Goal: Task Accomplishment & Management: Use online tool/utility

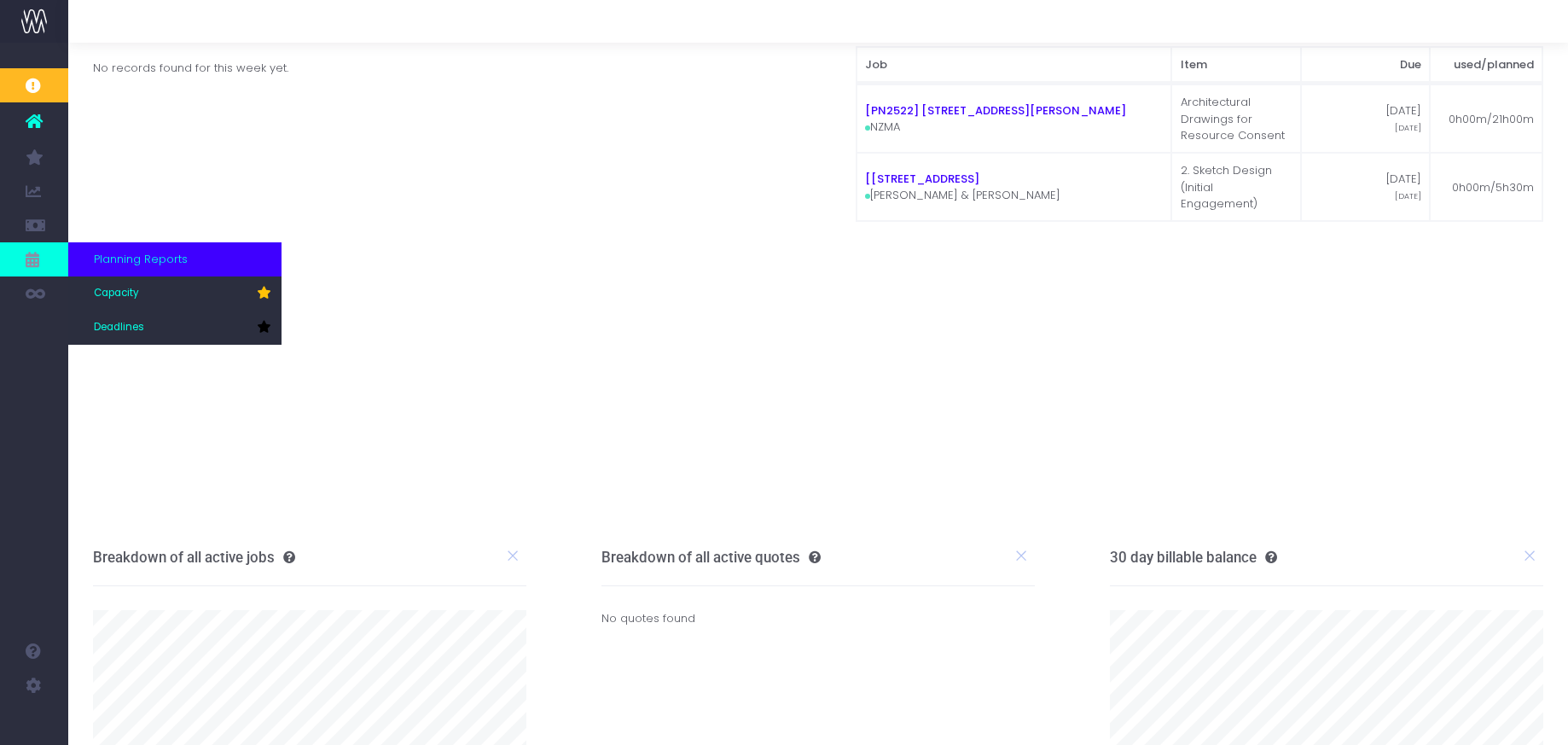
scroll to position [43, 0]
click at [121, 328] on span "Deadlines" at bounding box center [119, 328] width 50 height 15
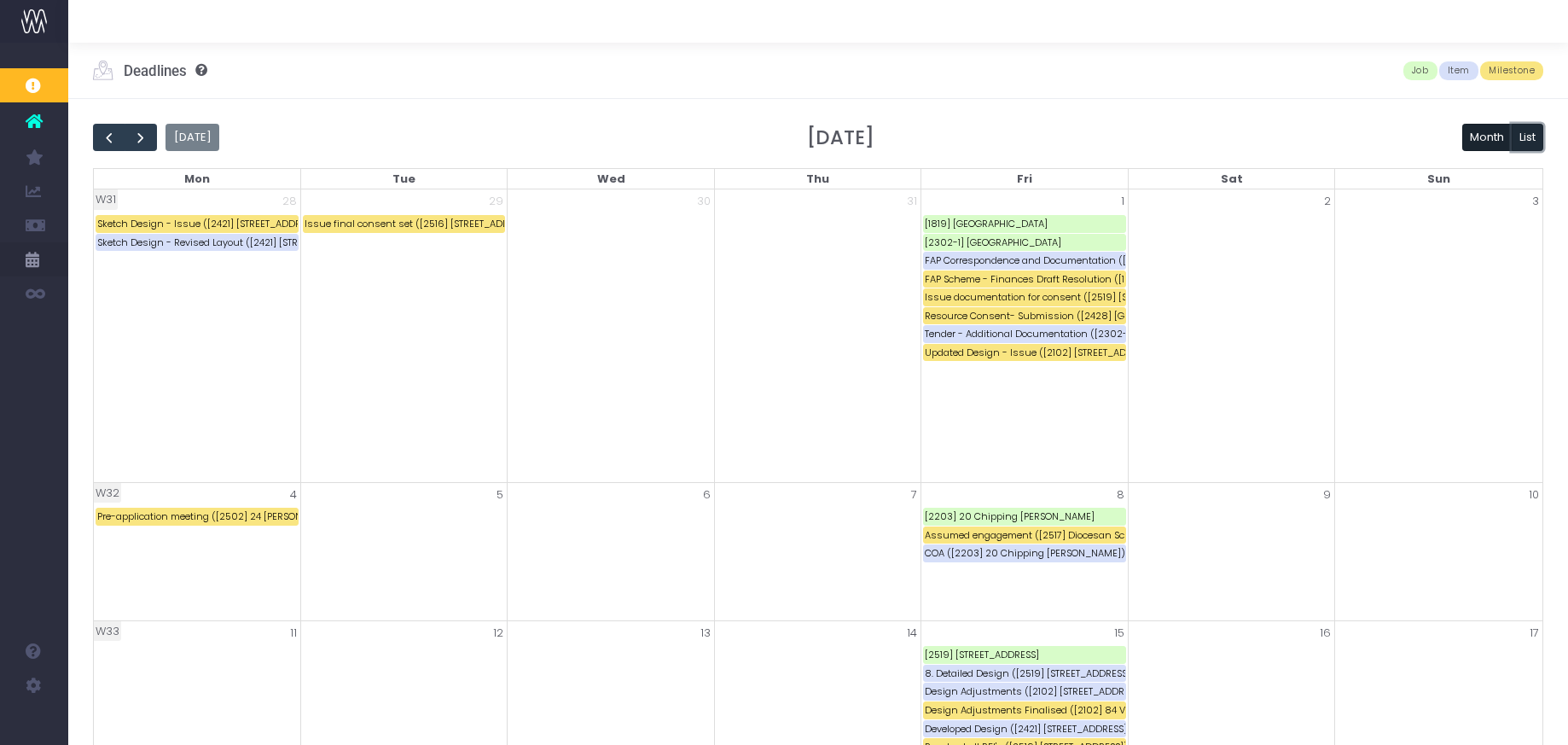
click at [1524, 137] on button "List" at bounding box center [1528, 138] width 32 height 27
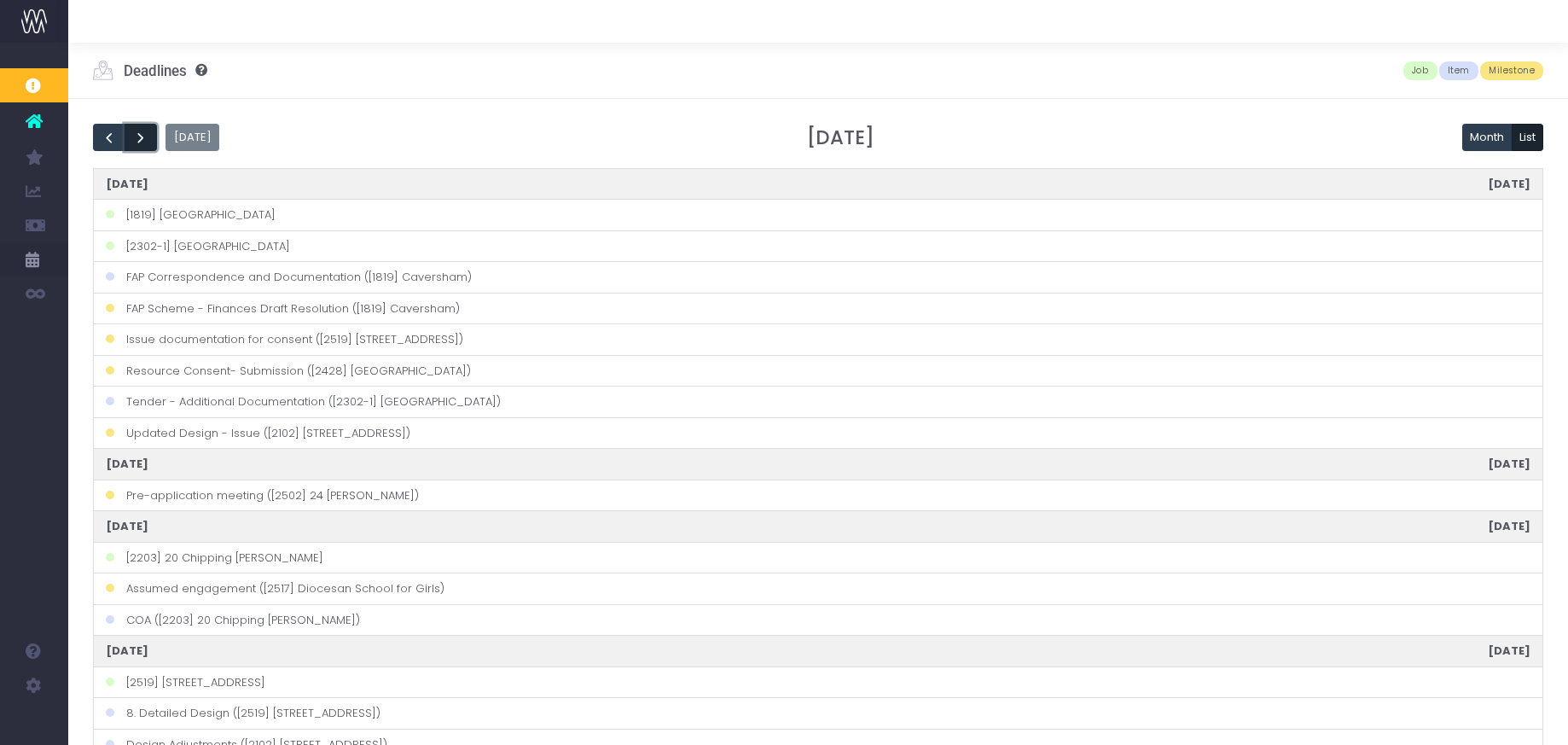
click at [146, 137] on span "next" at bounding box center [140, 138] width 17 height 17
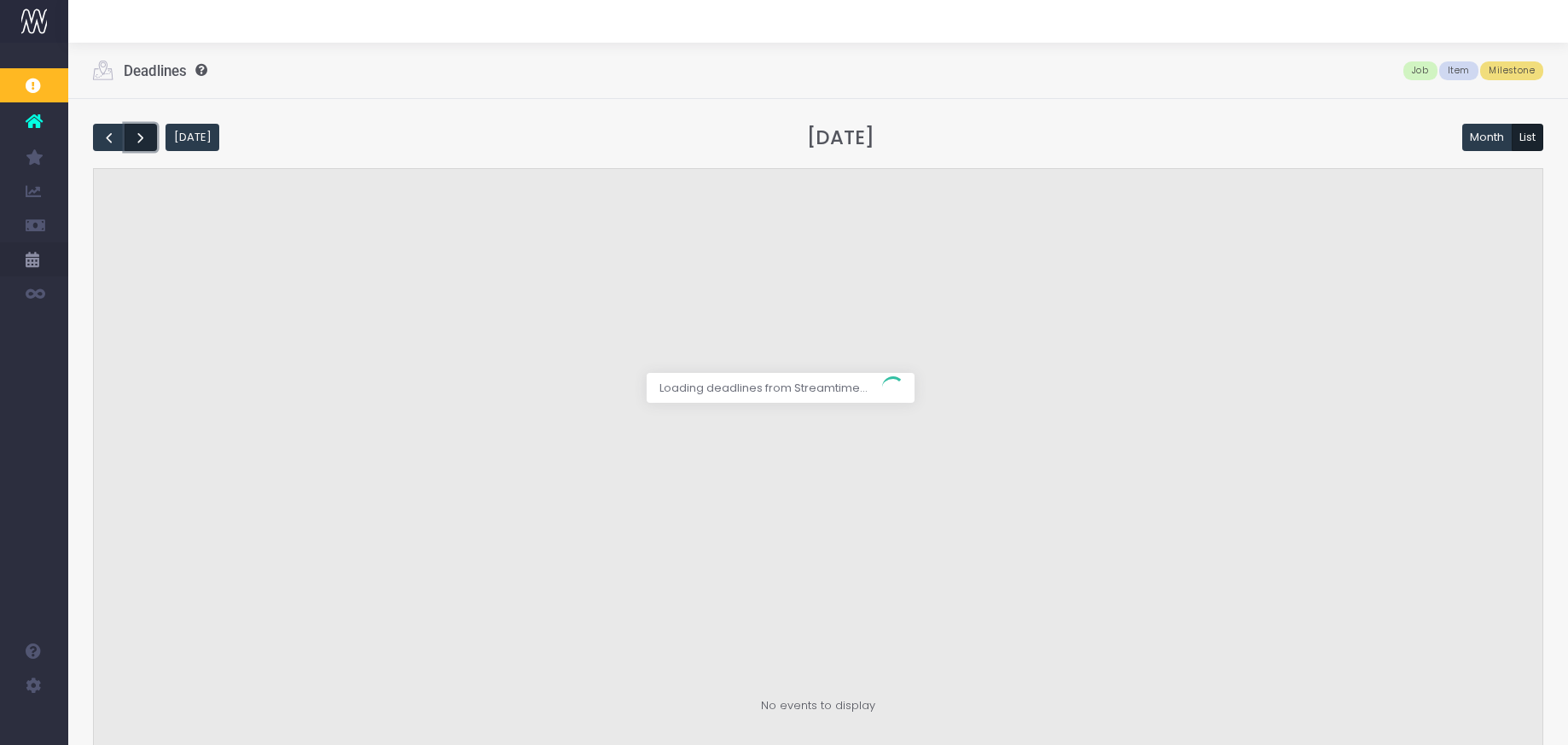
click at [146, 137] on div at bounding box center [784, 372] width 1568 height 745
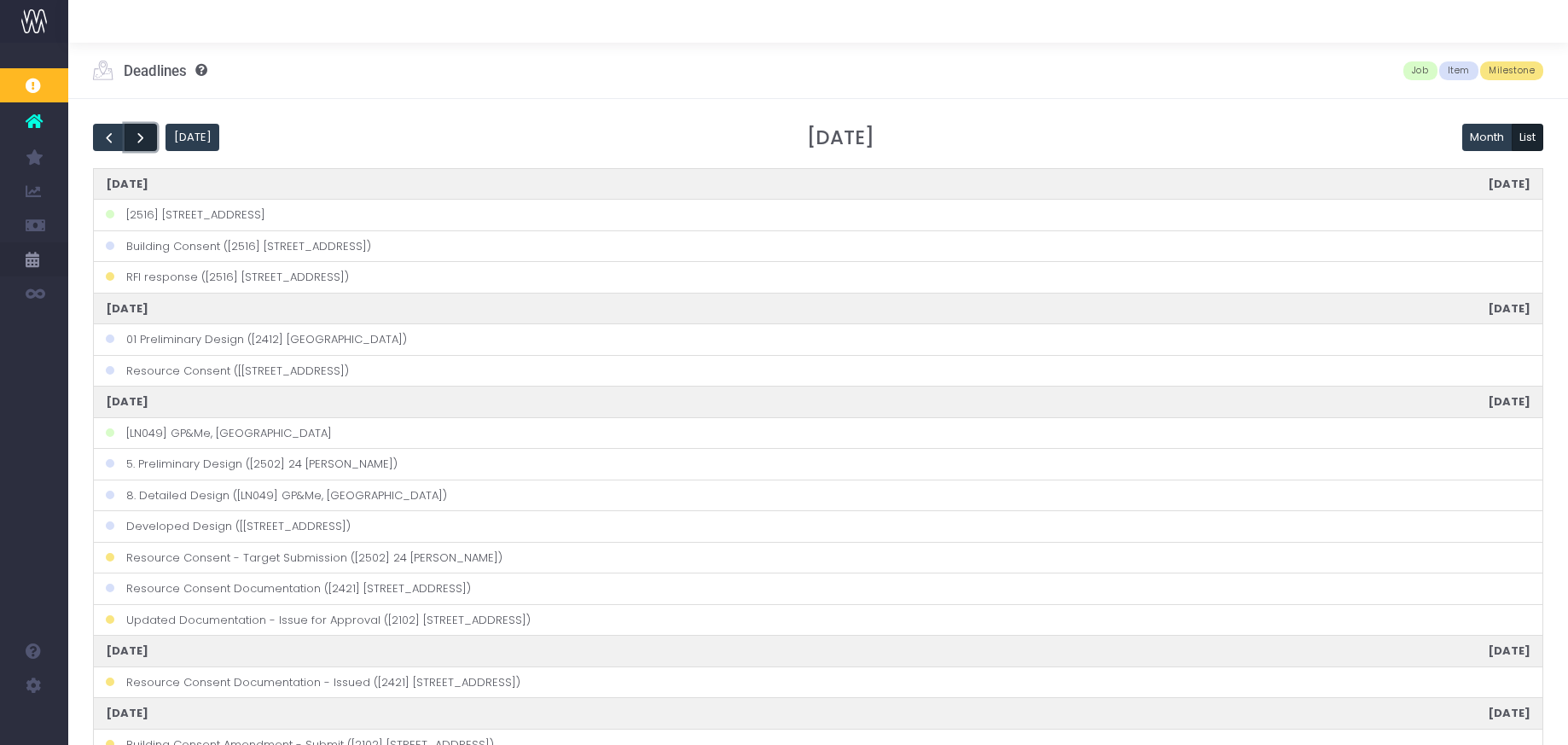
click at [144, 137] on span "next" at bounding box center [140, 138] width 17 height 17
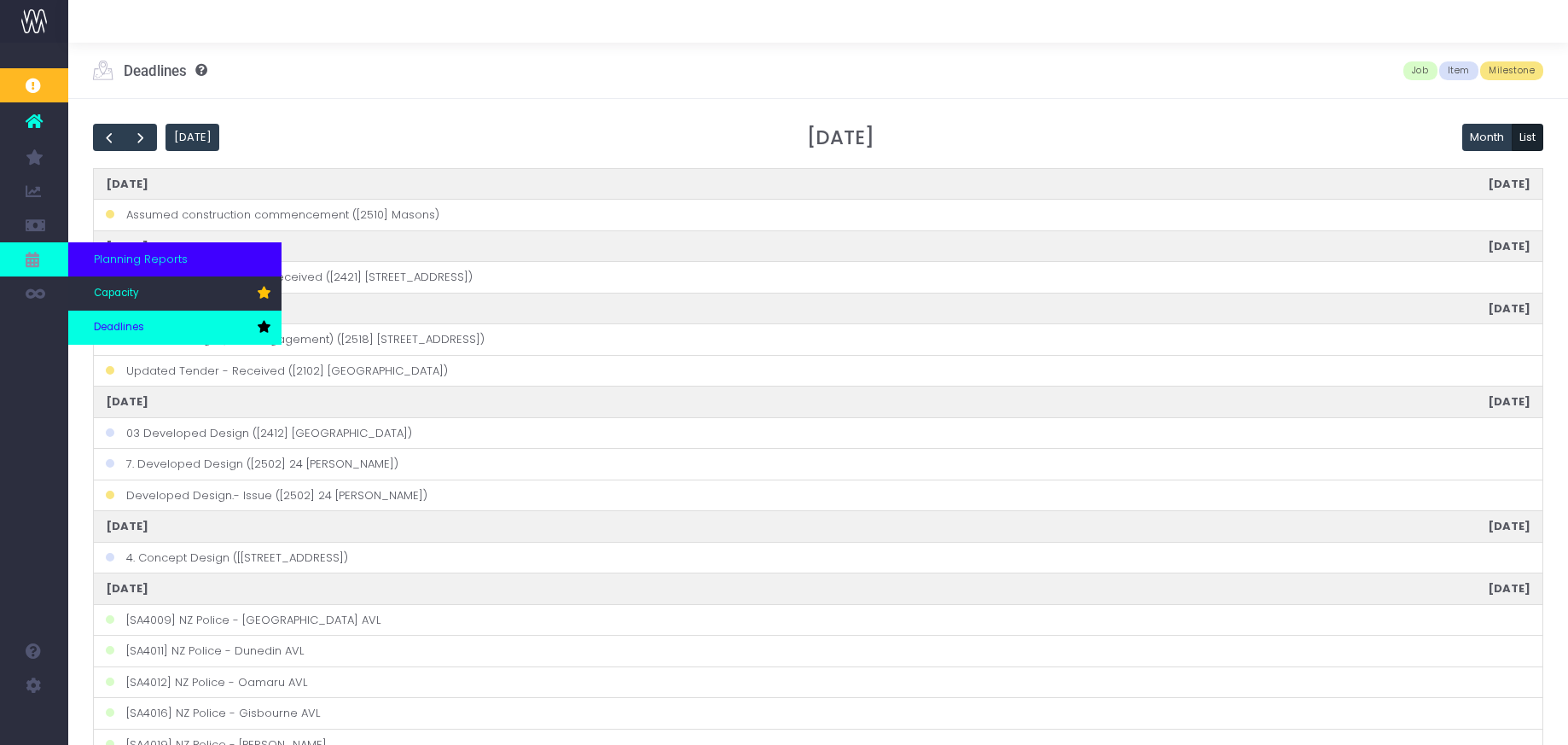
click at [110, 315] on link "Deadlines" at bounding box center [175, 328] width 213 height 34
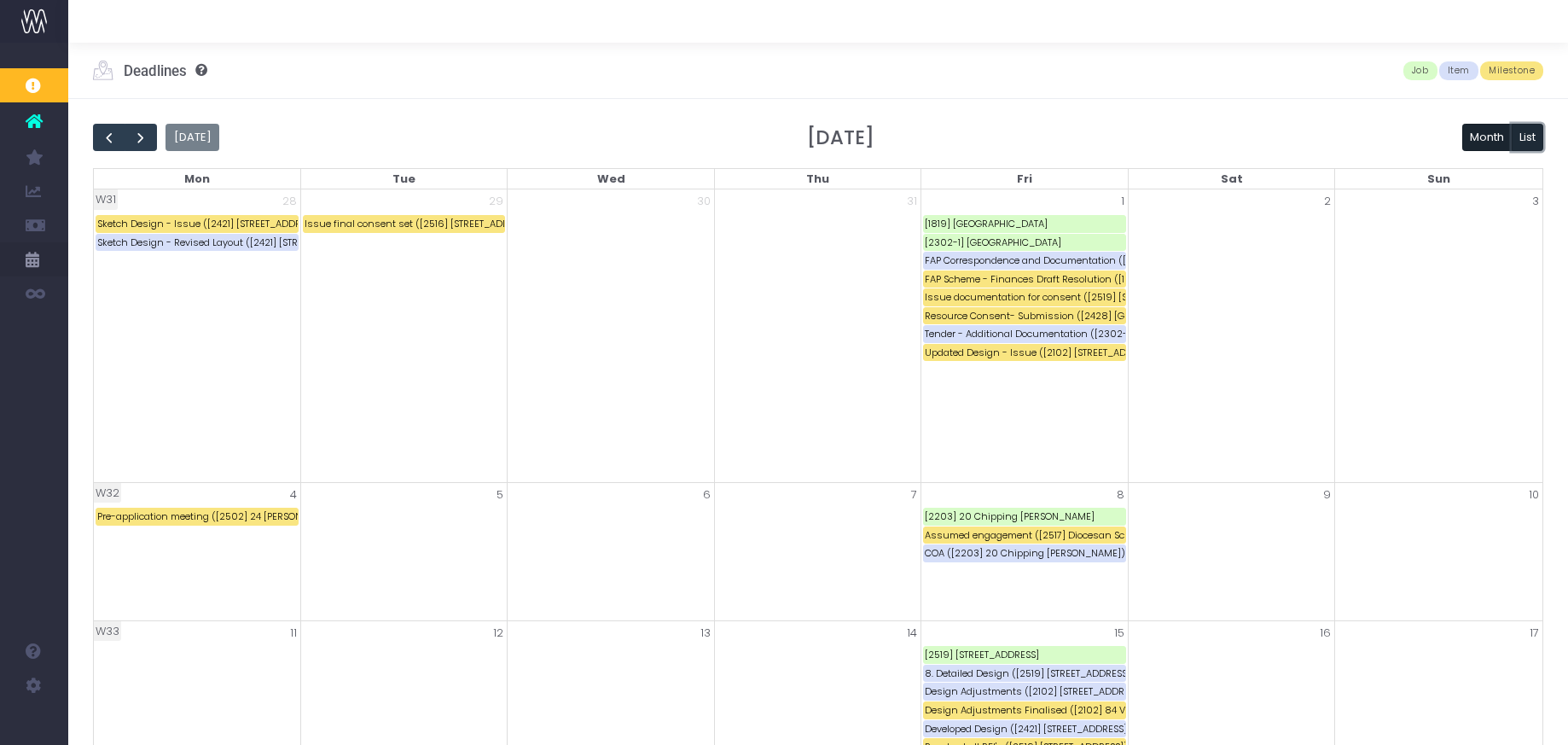
click at [1524, 134] on button "List" at bounding box center [1528, 138] width 32 height 27
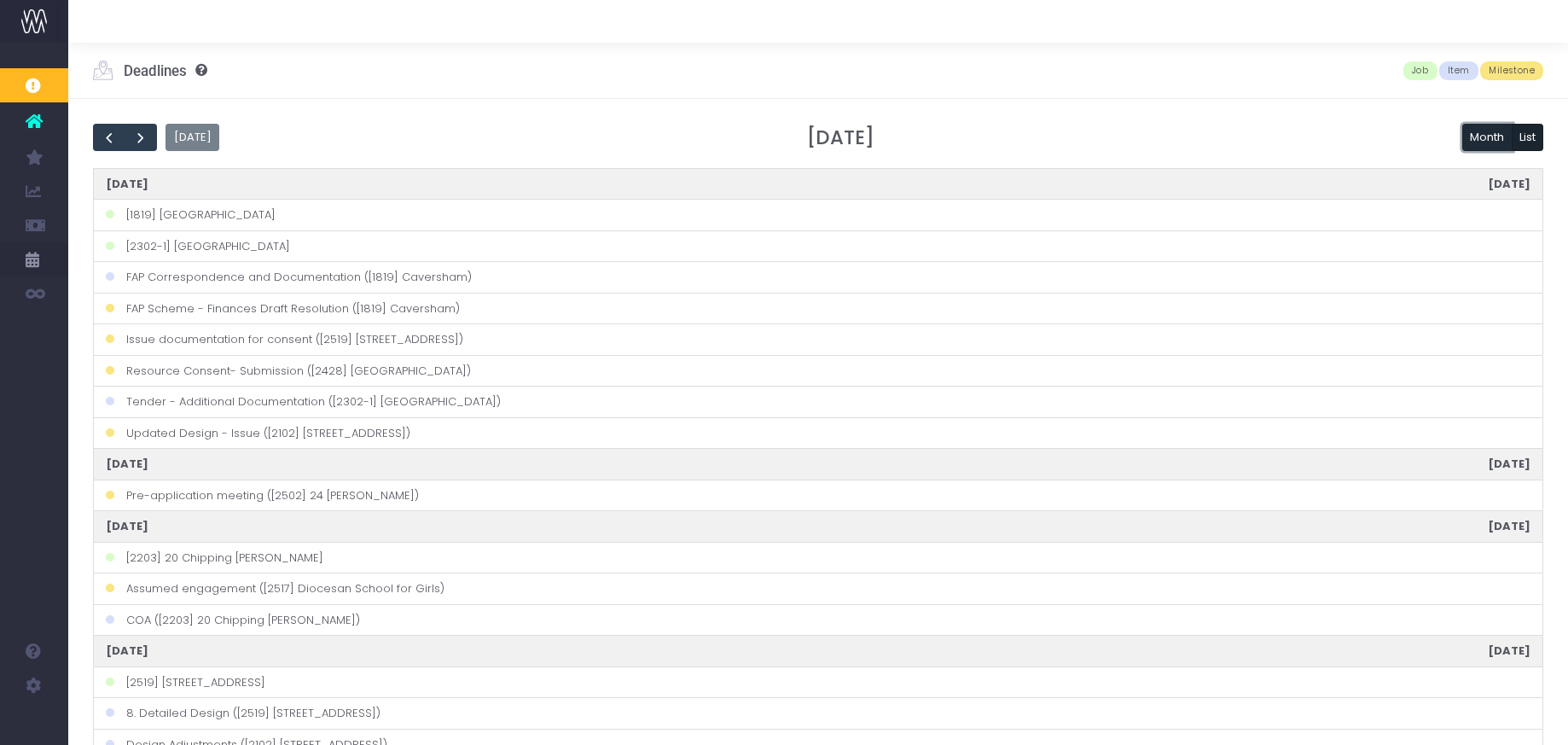
click at [1485, 130] on button "Month" at bounding box center [1488, 138] width 50 height 27
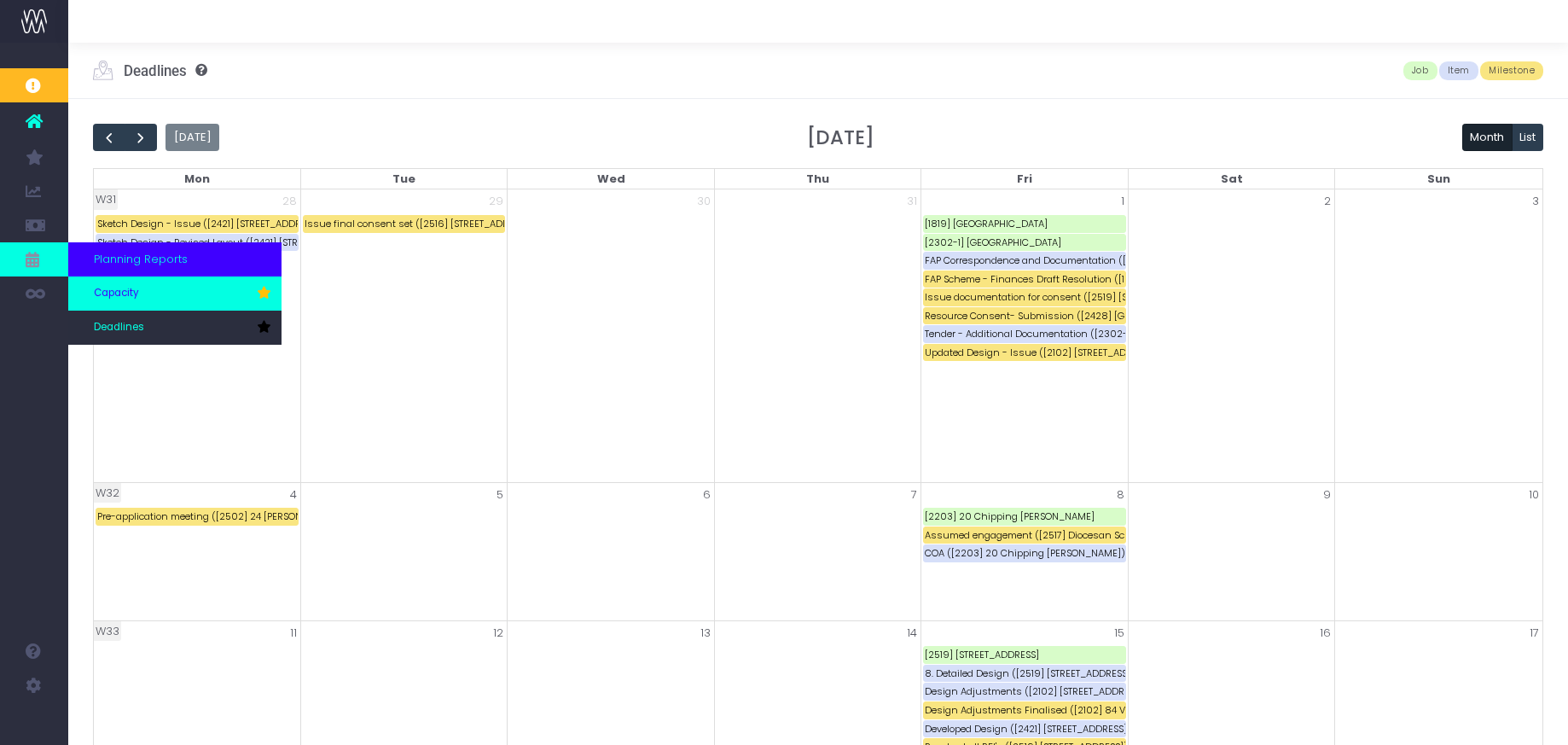
click at [121, 286] on span "Capacity" at bounding box center [116, 293] width 45 height 15
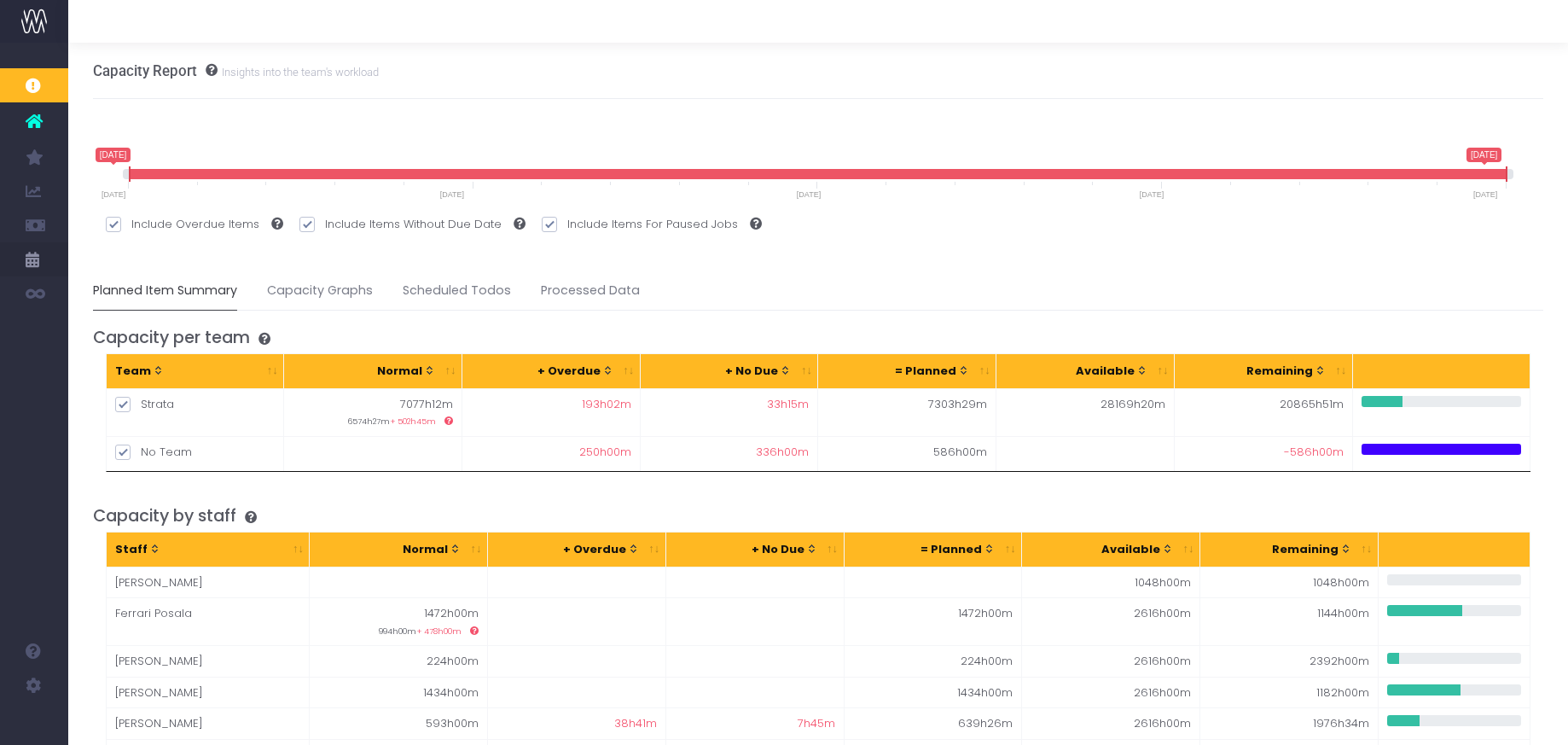
click at [273, 220] on icon at bounding box center [273, 223] width 21 height 12
click at [142, 220] on input "Include Overdue Items" at bounding box center [137, 221] width 11 height 11
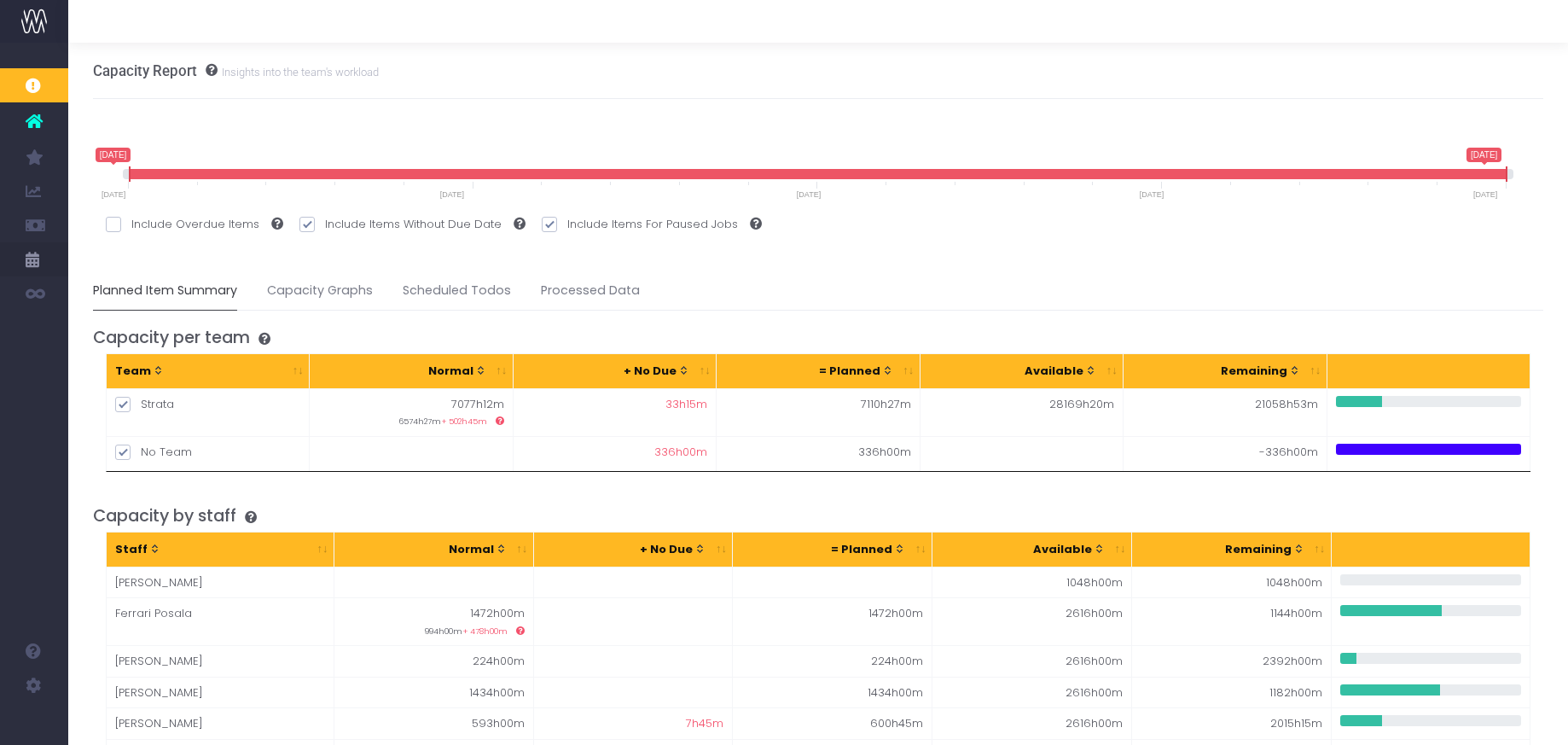
click at [273, 220] on icon at bounding box center [273, 223] width 21 height 12
click at [142, 220] on input "Include Overdue Items" at bounding box center [137, 221] width 11 height 11
checkbox input "true"
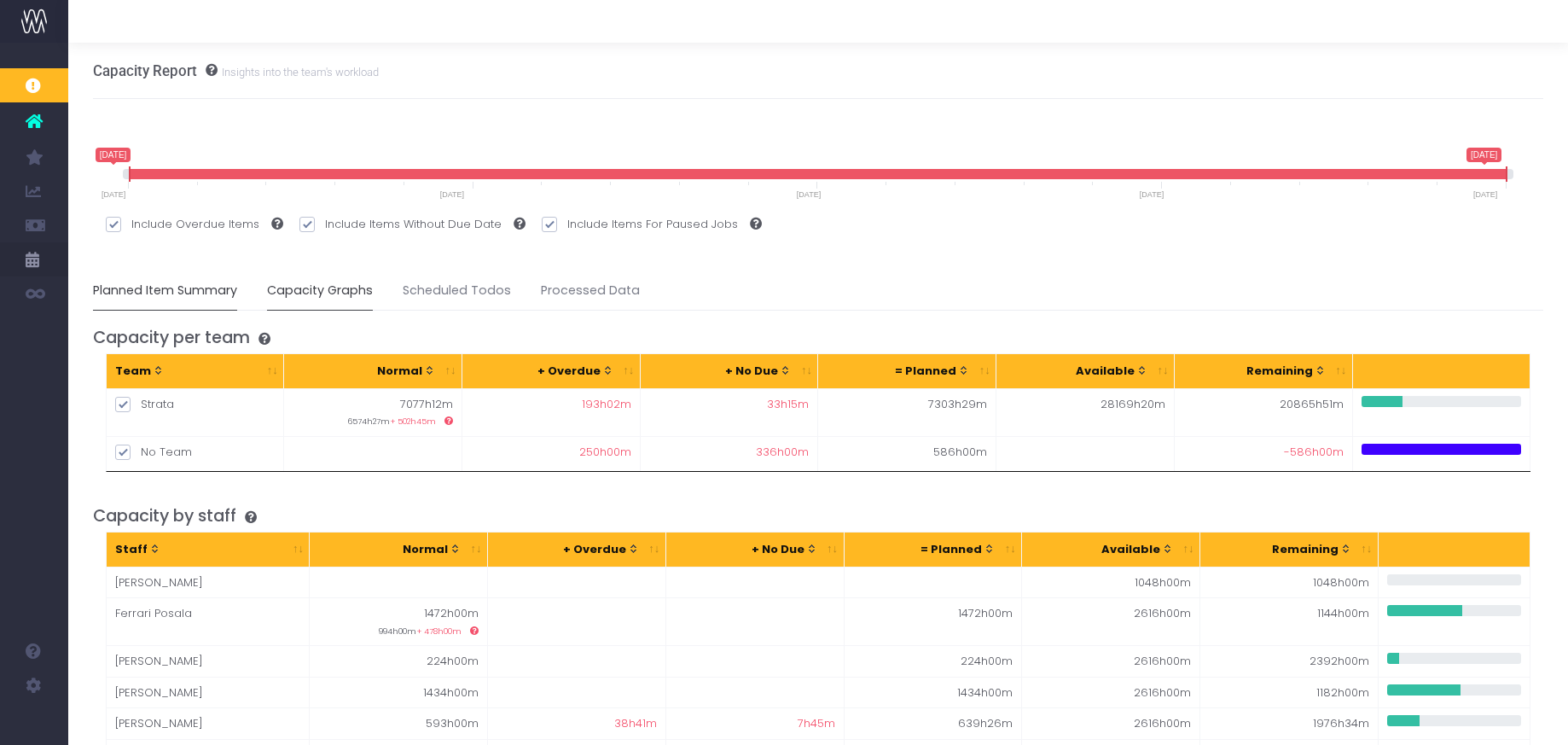
click at [323, 287] on link "Capacity Graphs" at bounding box center [320, 292] width 106 height 40
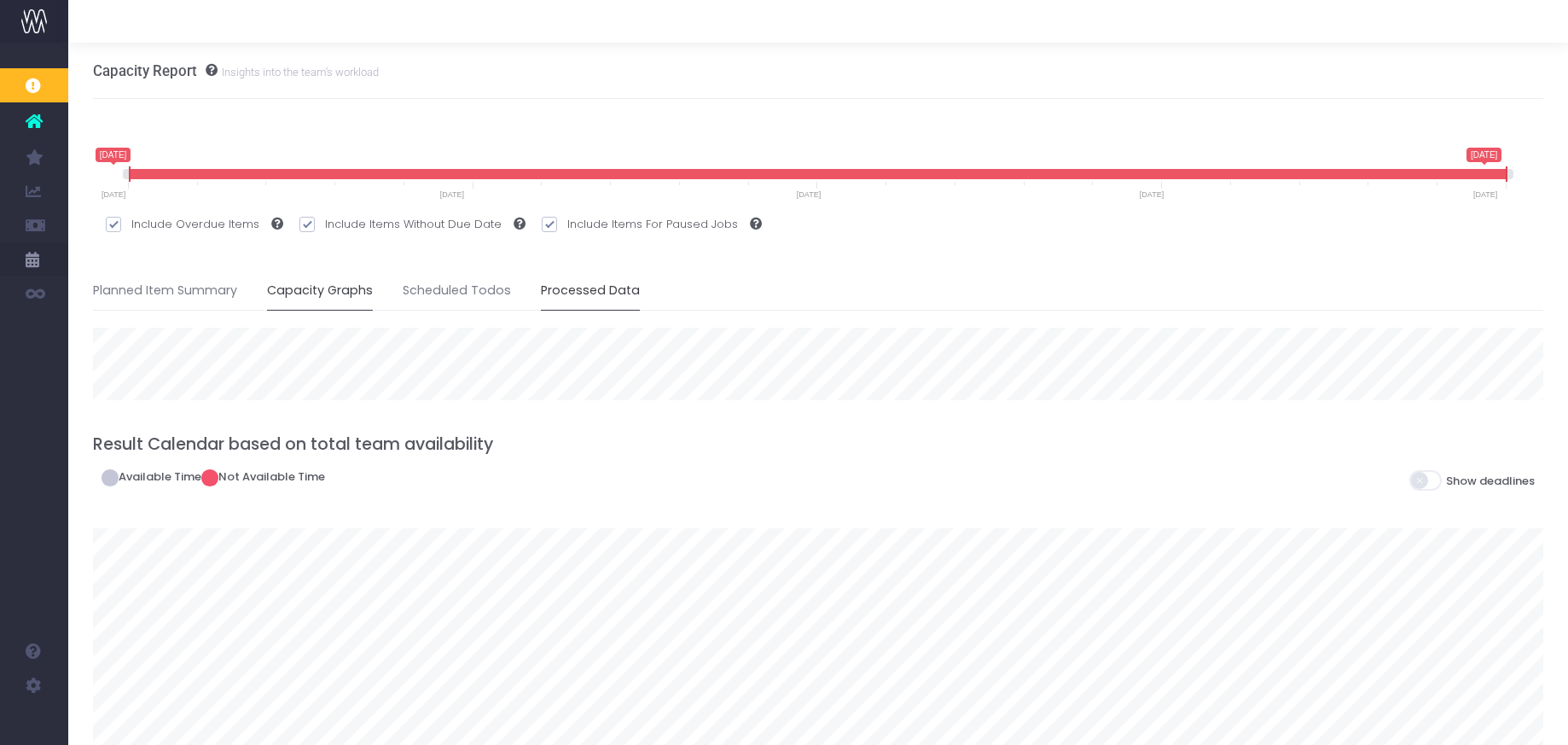
click at [569, 288] on link "Processed Data" at bounding box center [590, 292] width 99 height 40
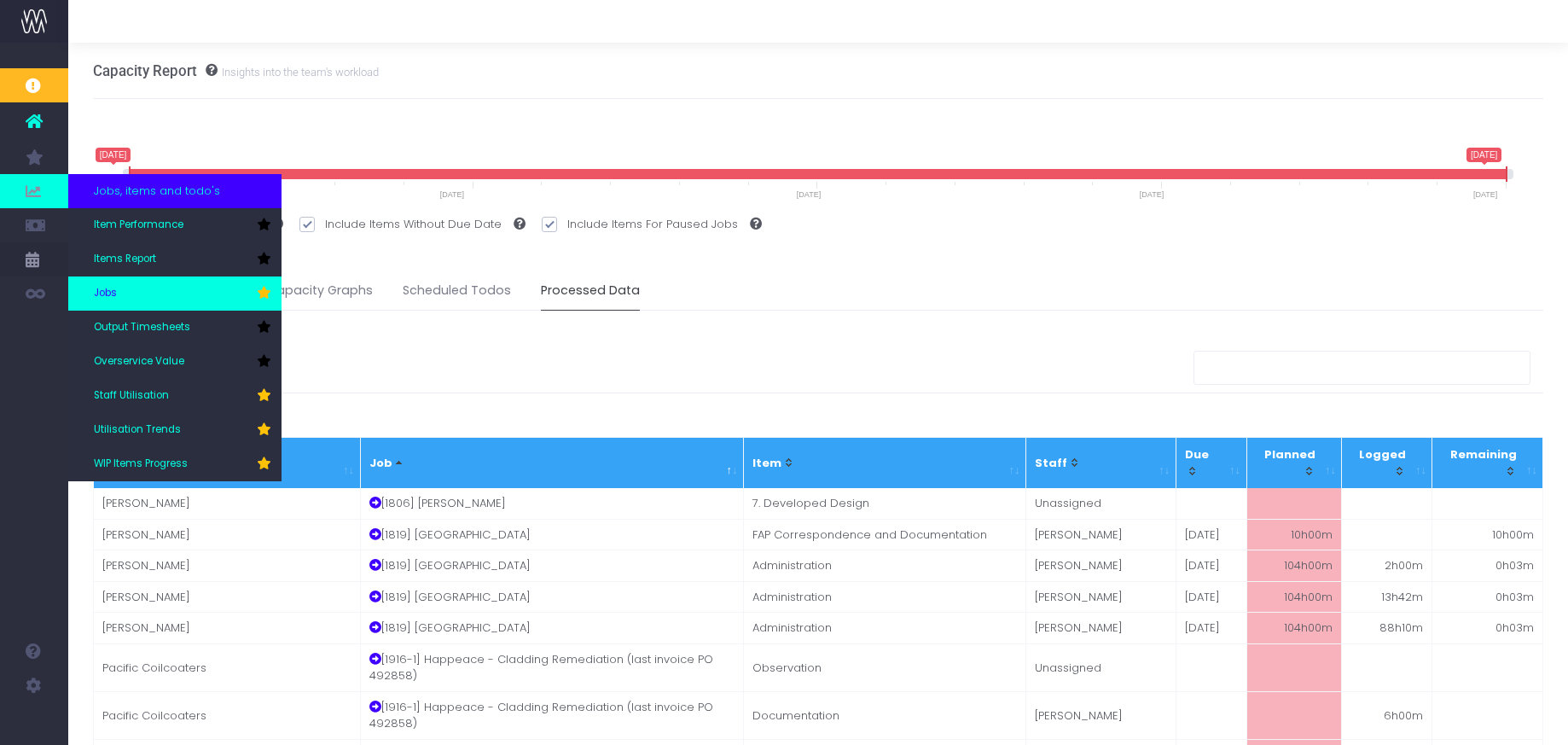
click at [112, 286] on span "Jobs" at bounding box center [105, 293] width 23 height 15
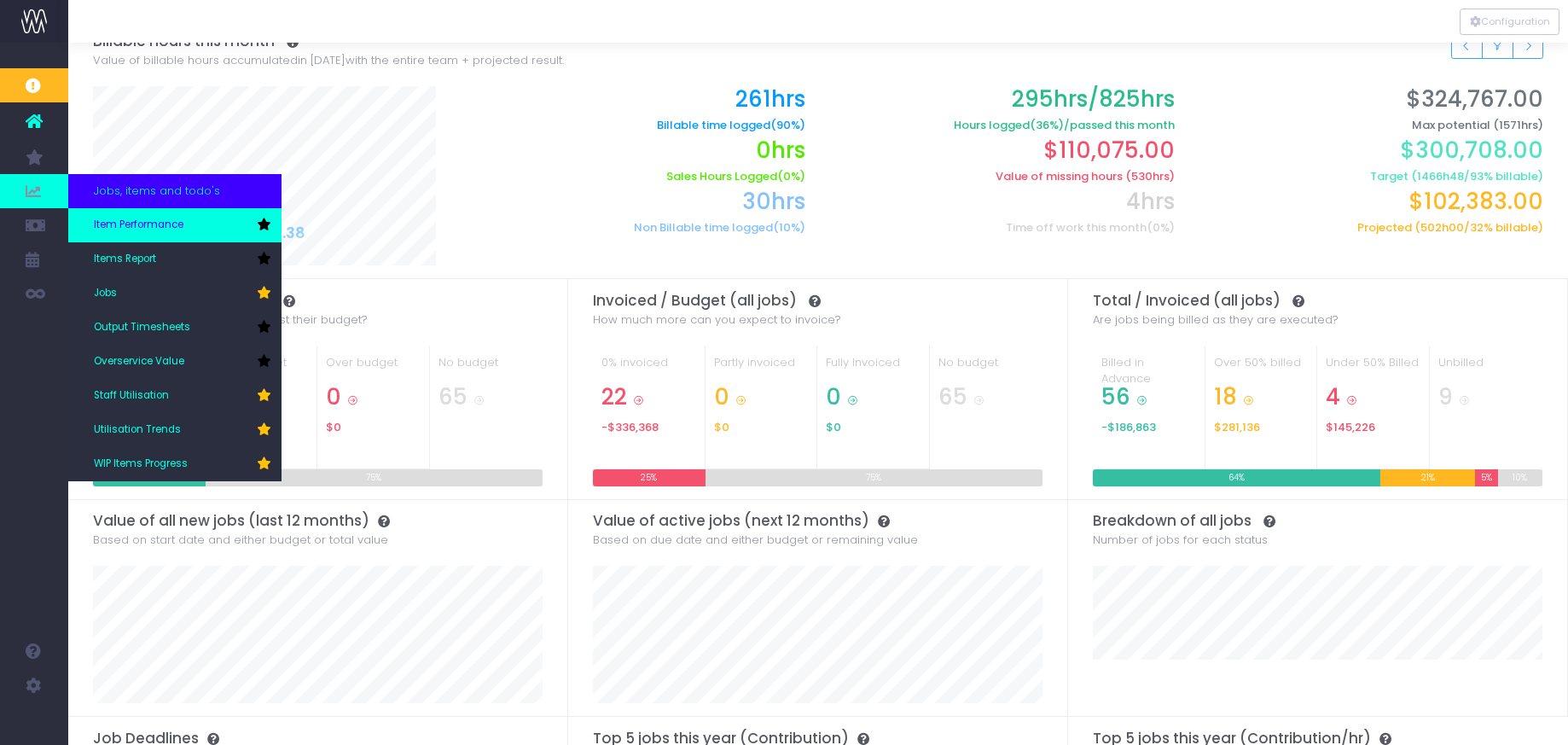
scroll to position [34, 0]
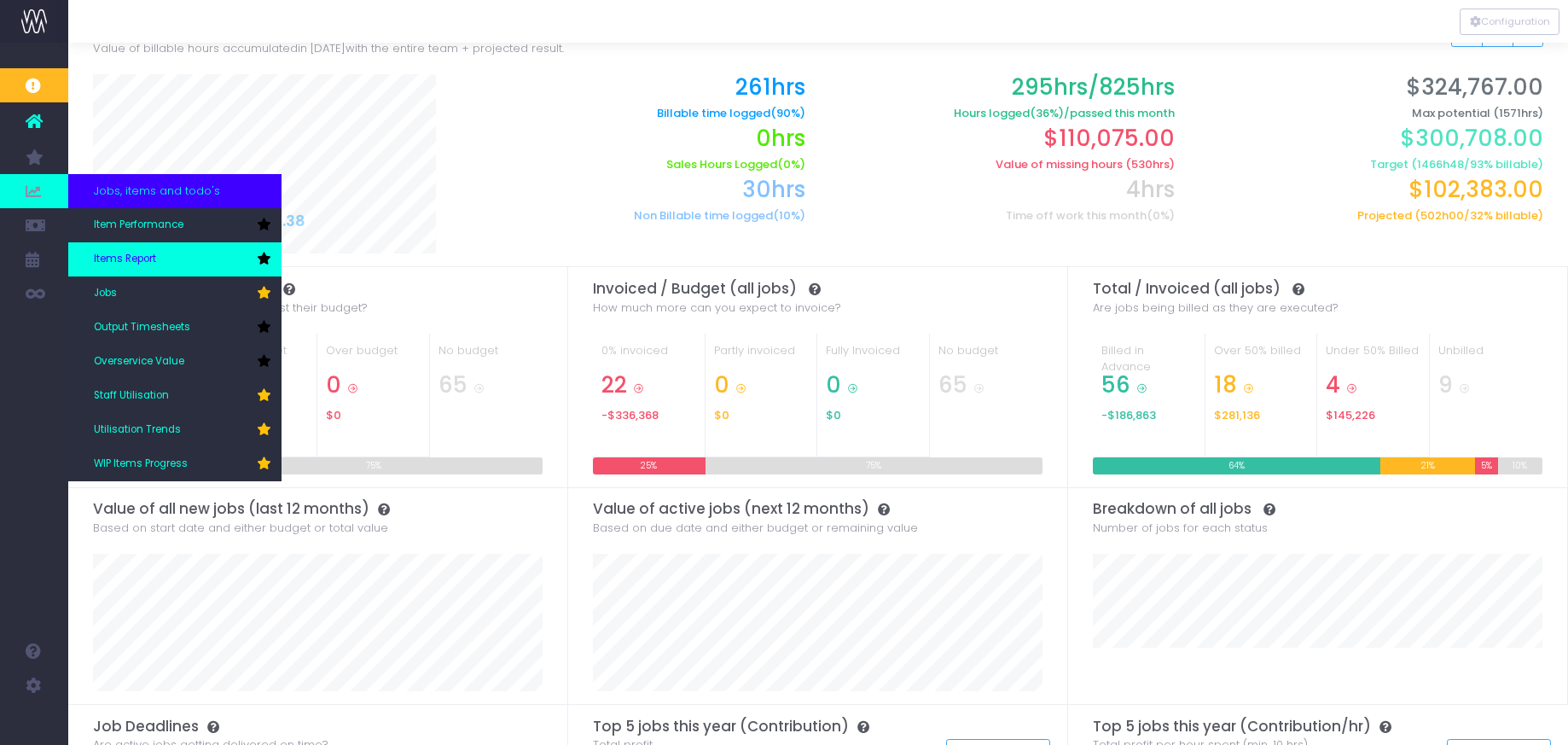
click at [121, 256] on span "Items Report" at bounding box center [124, 259] width 62 height 15
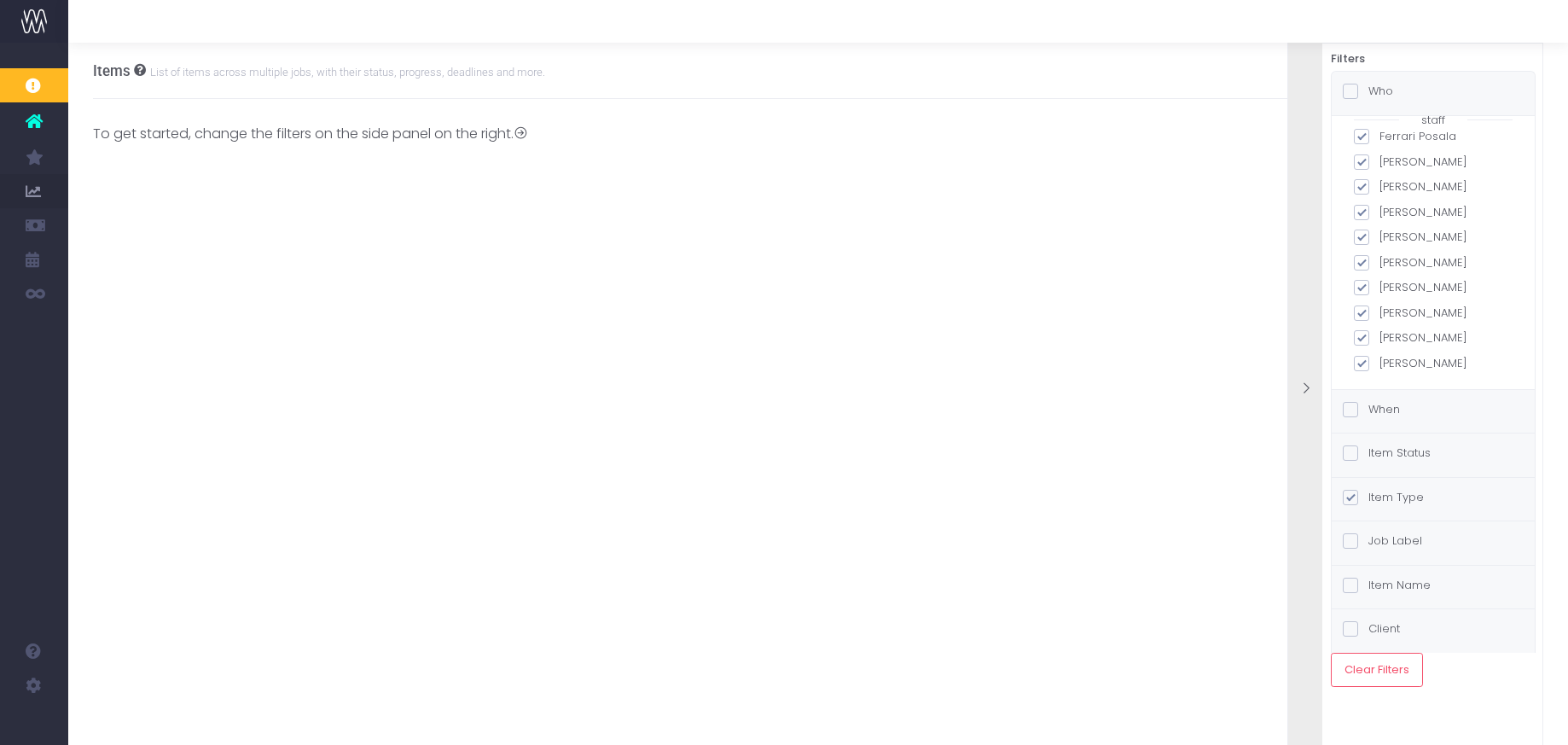
scroll to position [91, 0]
click at [1350, 406] on span at bounding box center [1350, 409] width 15 height 15
click at [1369, 406] on input "When" at bounding box center [1375, 407] width 11 height 11
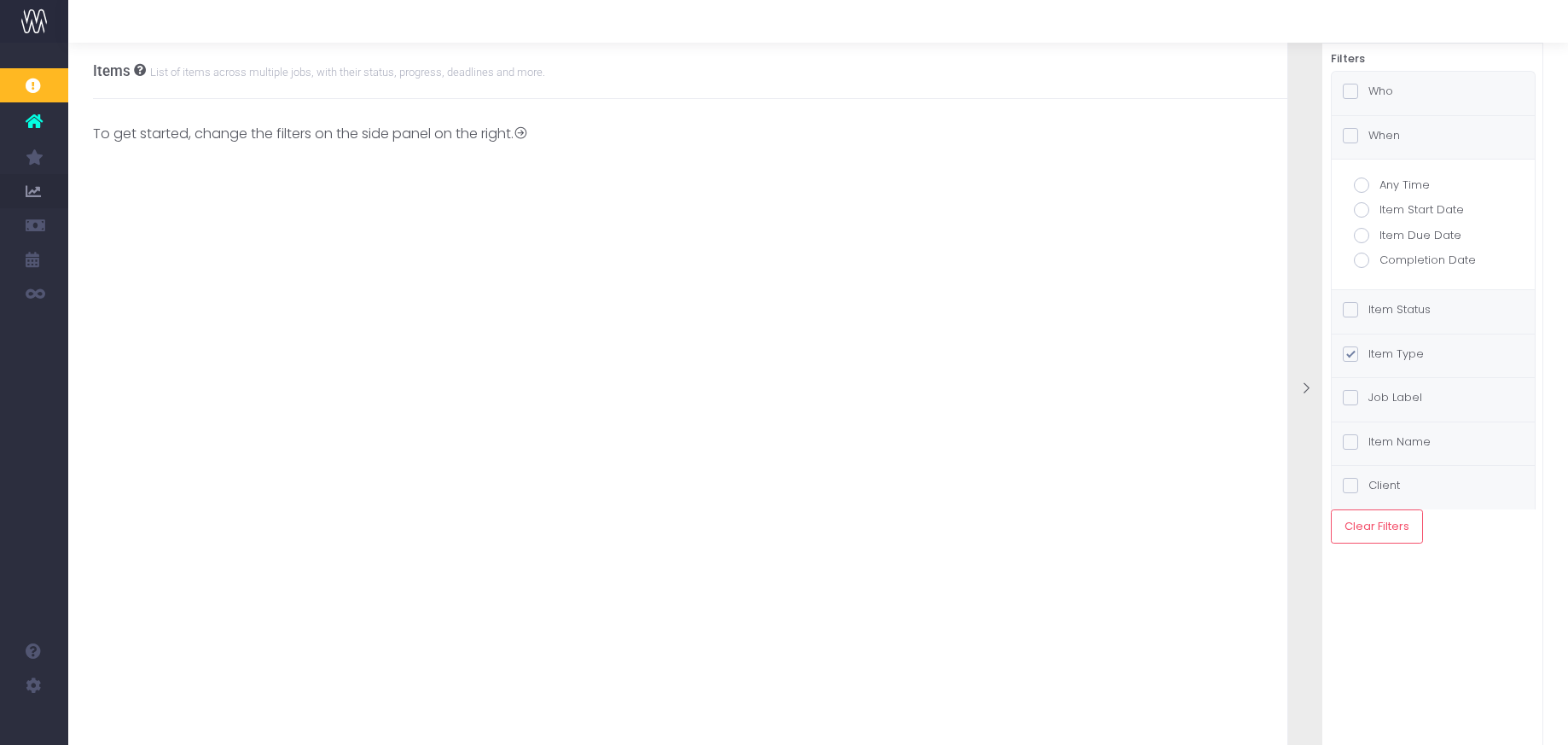
click at [1363, 258] on span at bounding box center [1361, 260] width 15 height 15
click at [1380, 258] on input "Completion Date" at bounding box center [1385, 257] width 11 height 11
radio input "true"
checkbox input "true"
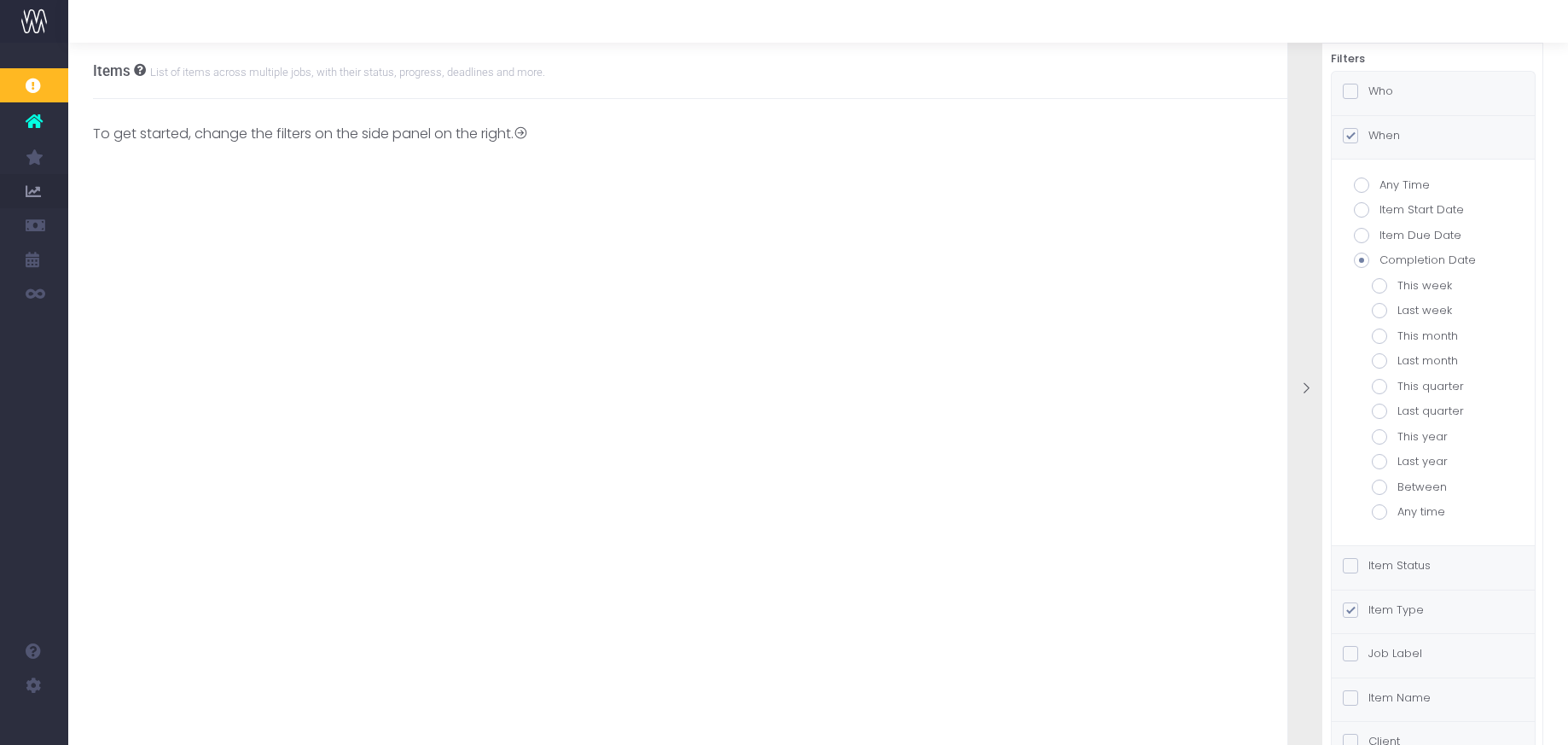
click at [1383, 513] on span at bounding box center [1379, 512] width 15 height 15
click at [1398, 513] on input "Any time" at bounding box center [1403, 509] width 11 height 11
radio input "true"
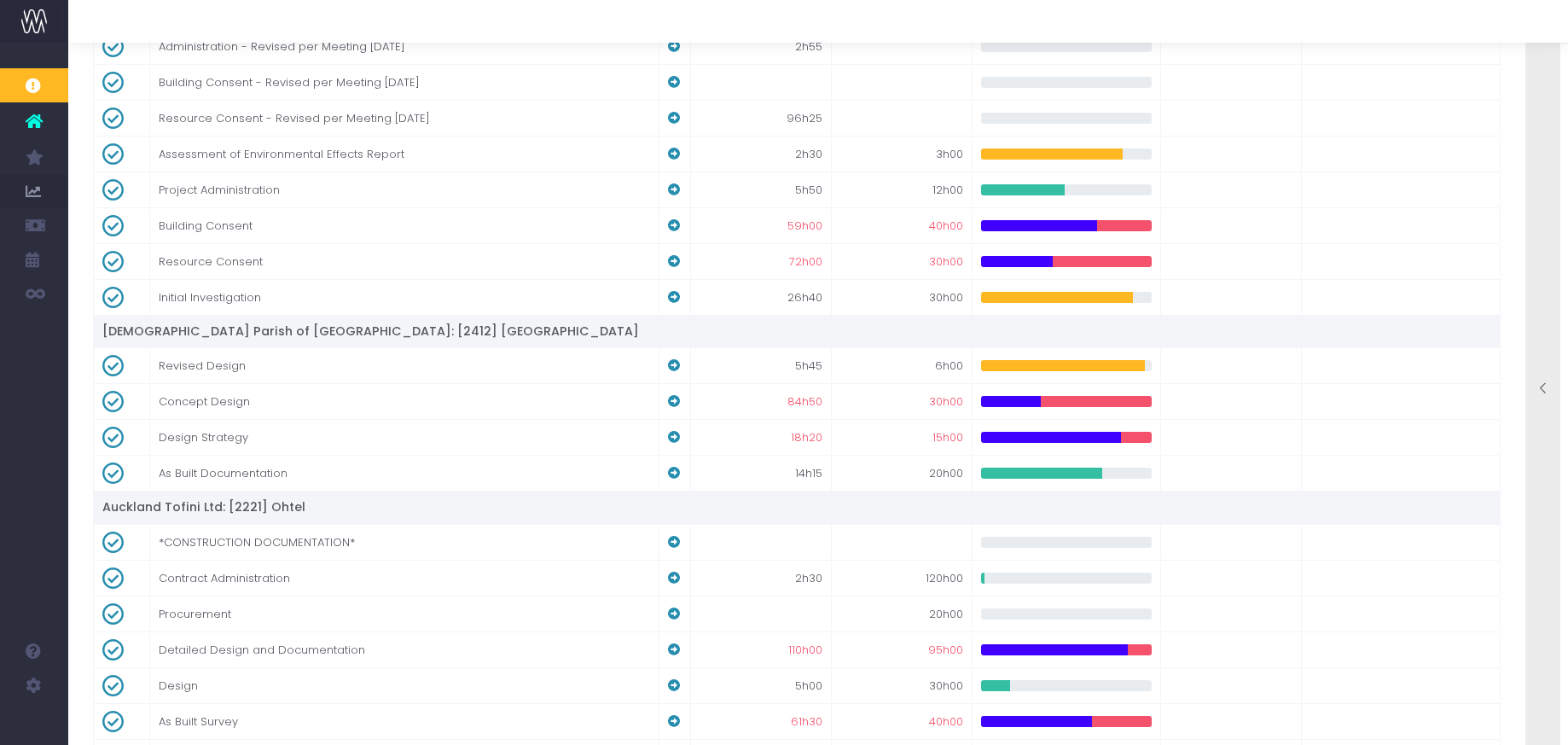
scroll to position [0, 0]
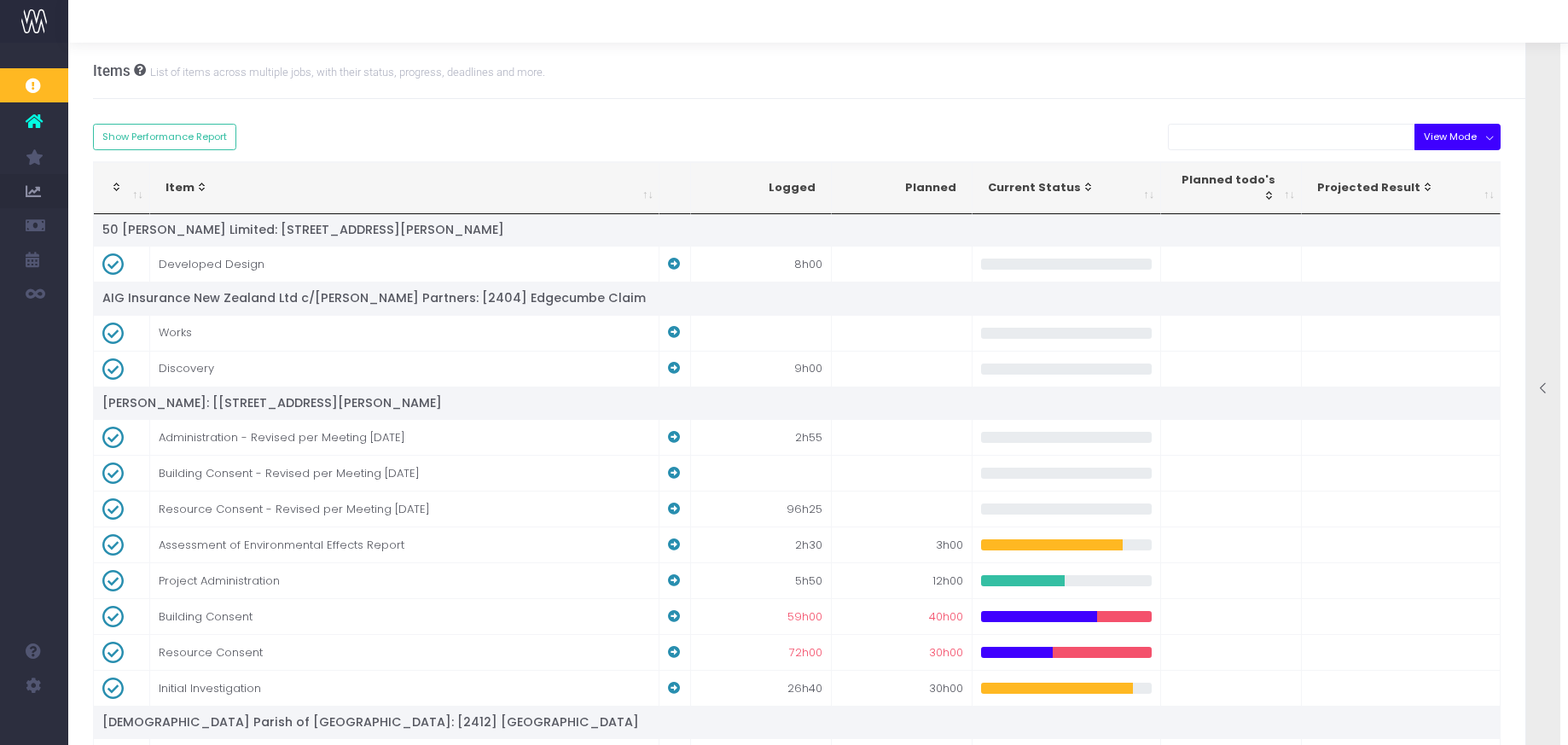
click at [1490, 137] on button "View Mode" at bounding box center [1458, 137] width 86 height 26
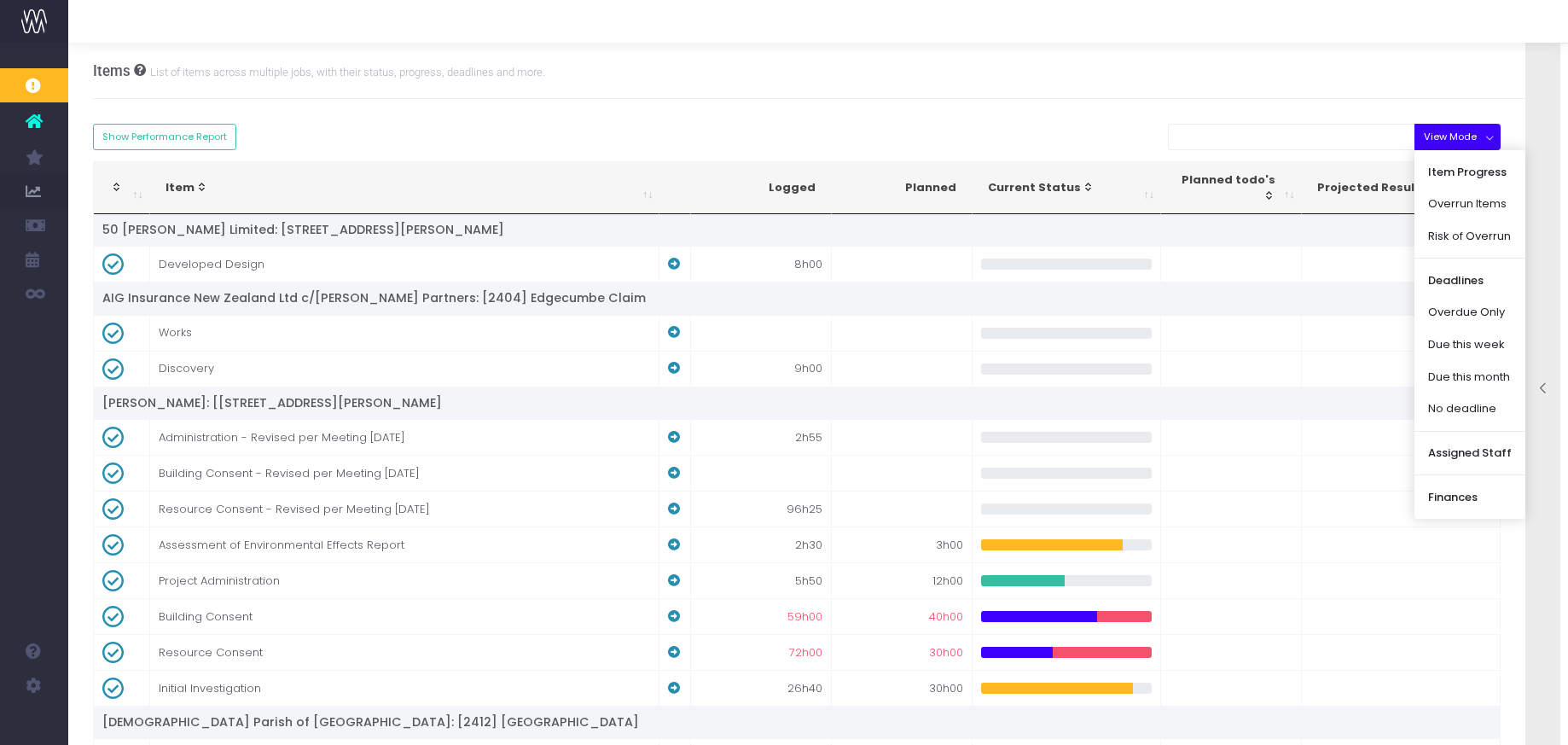
click at [1406, 95] on div "Items List of items across multiple jobs, with their status, progress, deadline…" at bounding box center [819, 70] width 1452 height 57
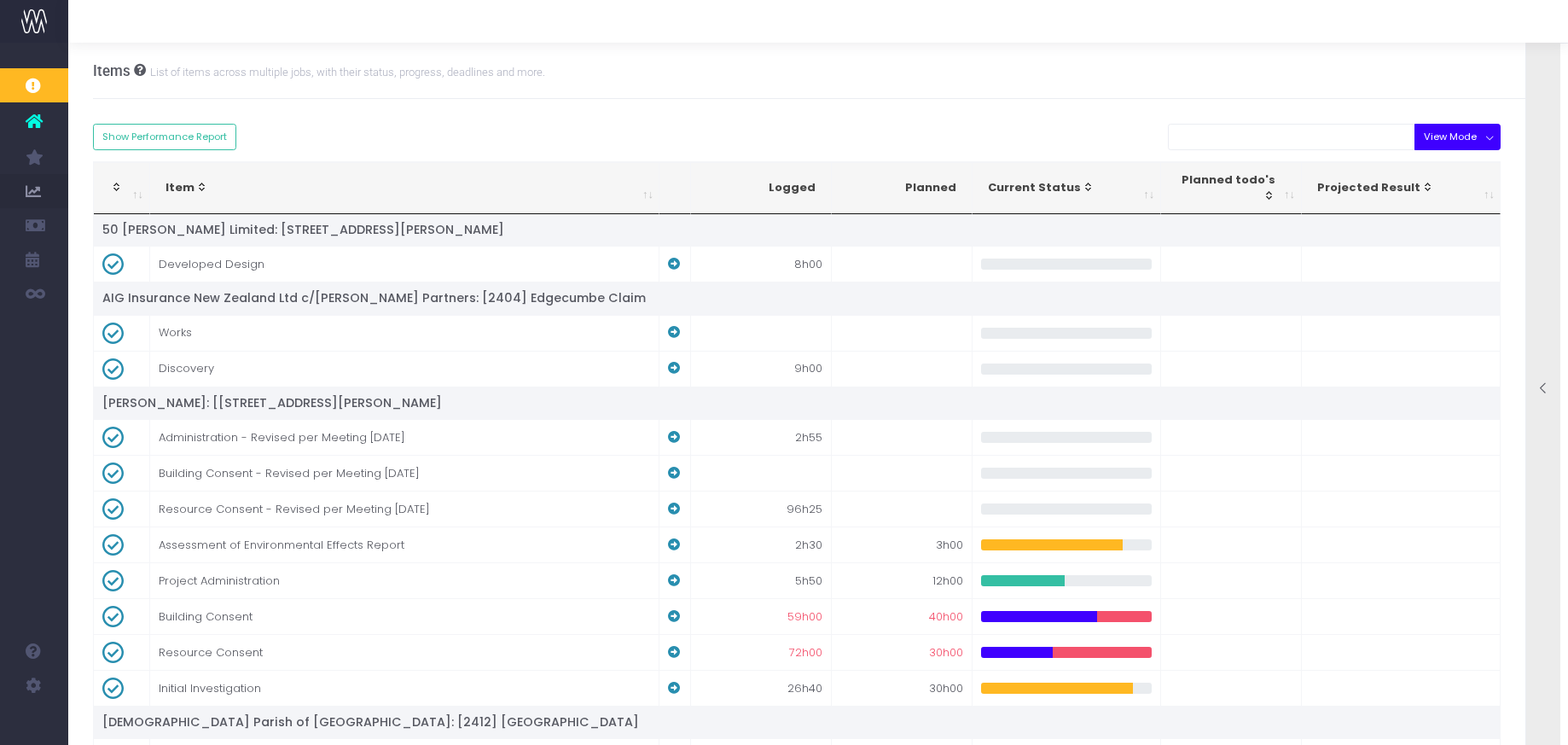
click at [1494, 139] on button "View Mode" at bounding box center [1458, 137] width 86 height 26
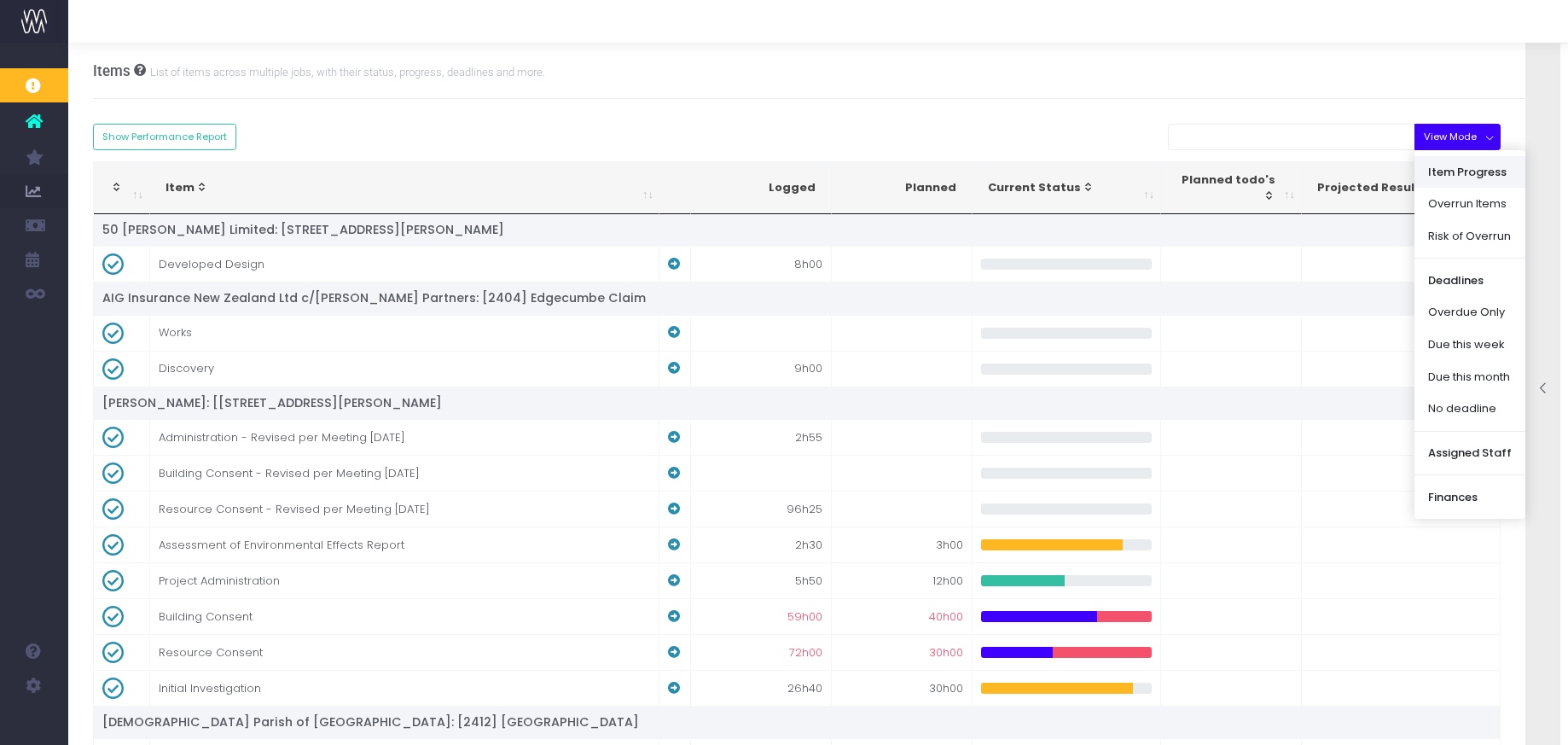
click at [1447, 175] on link "Item Progress" at bounding box center [1470, 172] width 111 height 32
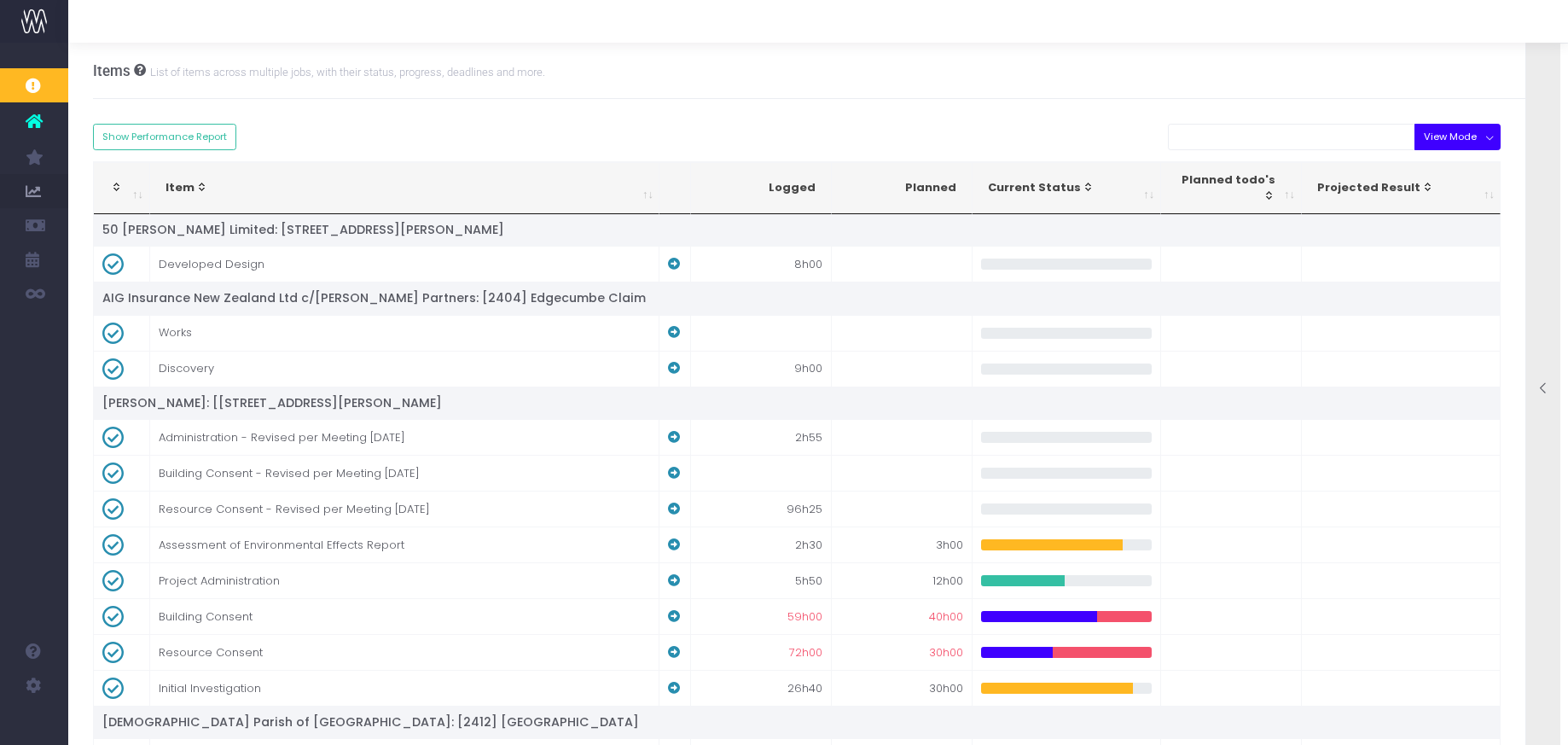
click at [1485, 138] on button "View Mode" at bounding box center [1458, 137] width 86 height 26
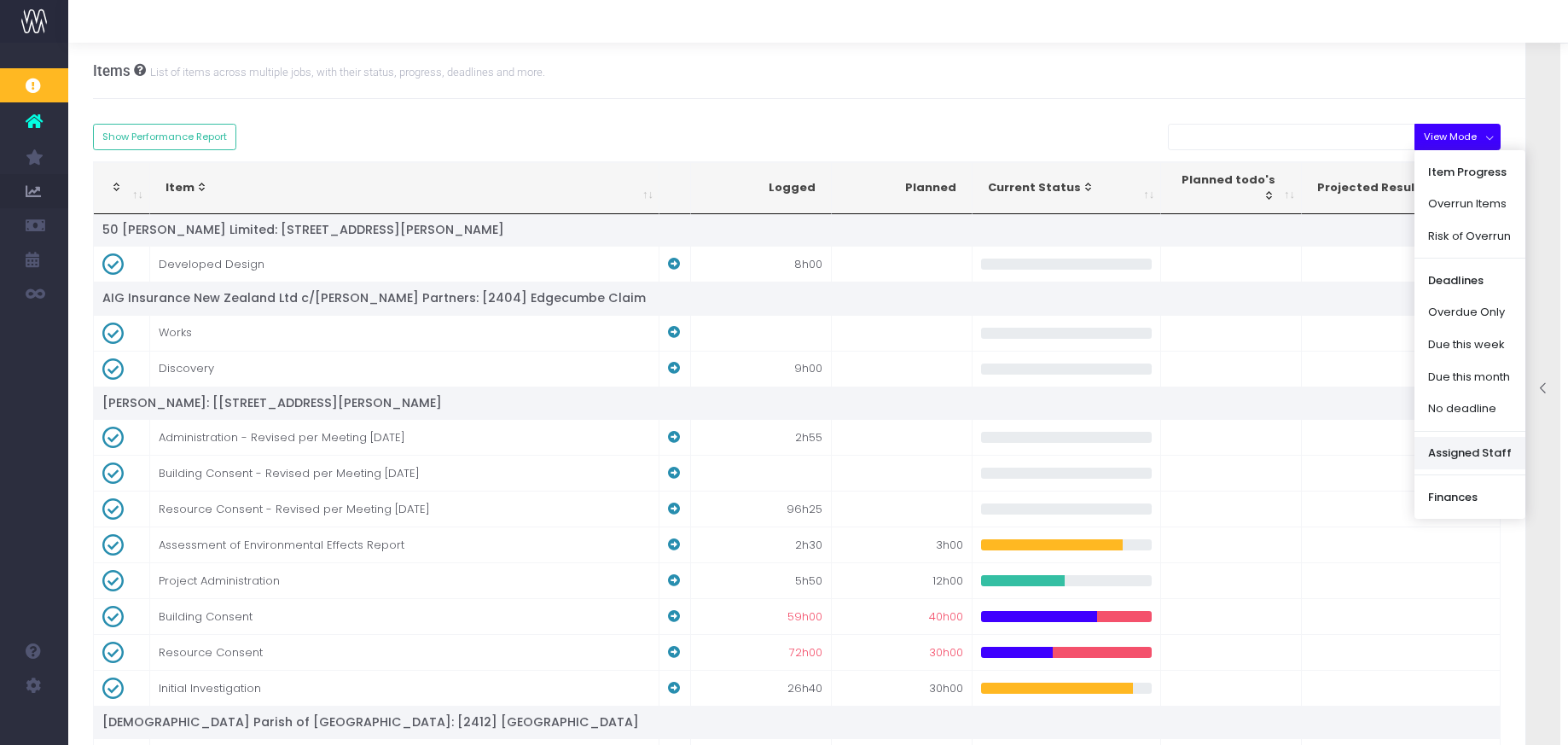
click at [1444, 454] on link "Assigned Staff" at bounding box center [1470, 453] width 111 height 32
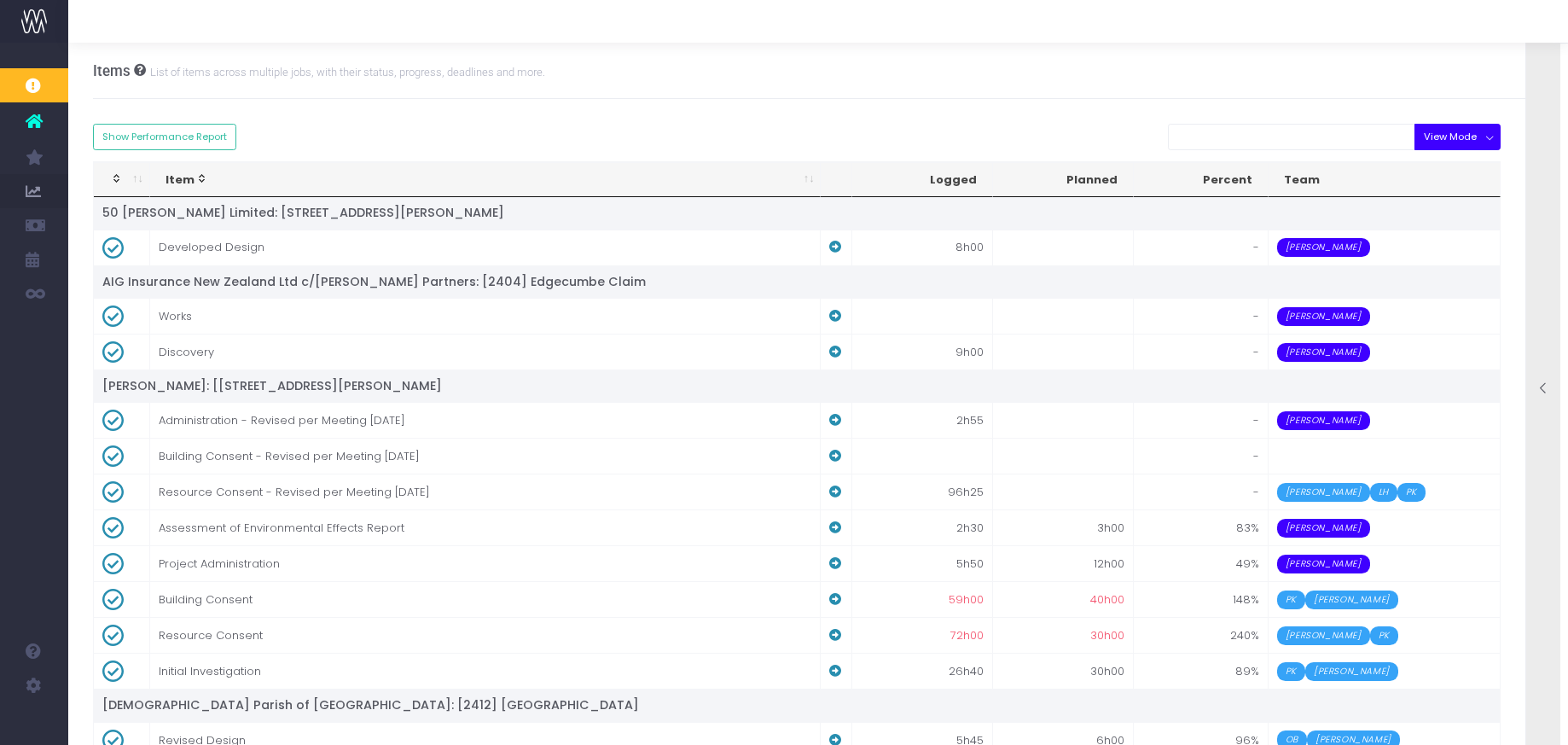
click at [1494, 134] on button "View Mode" at bounding box center [1458, 137] width 86 height 26
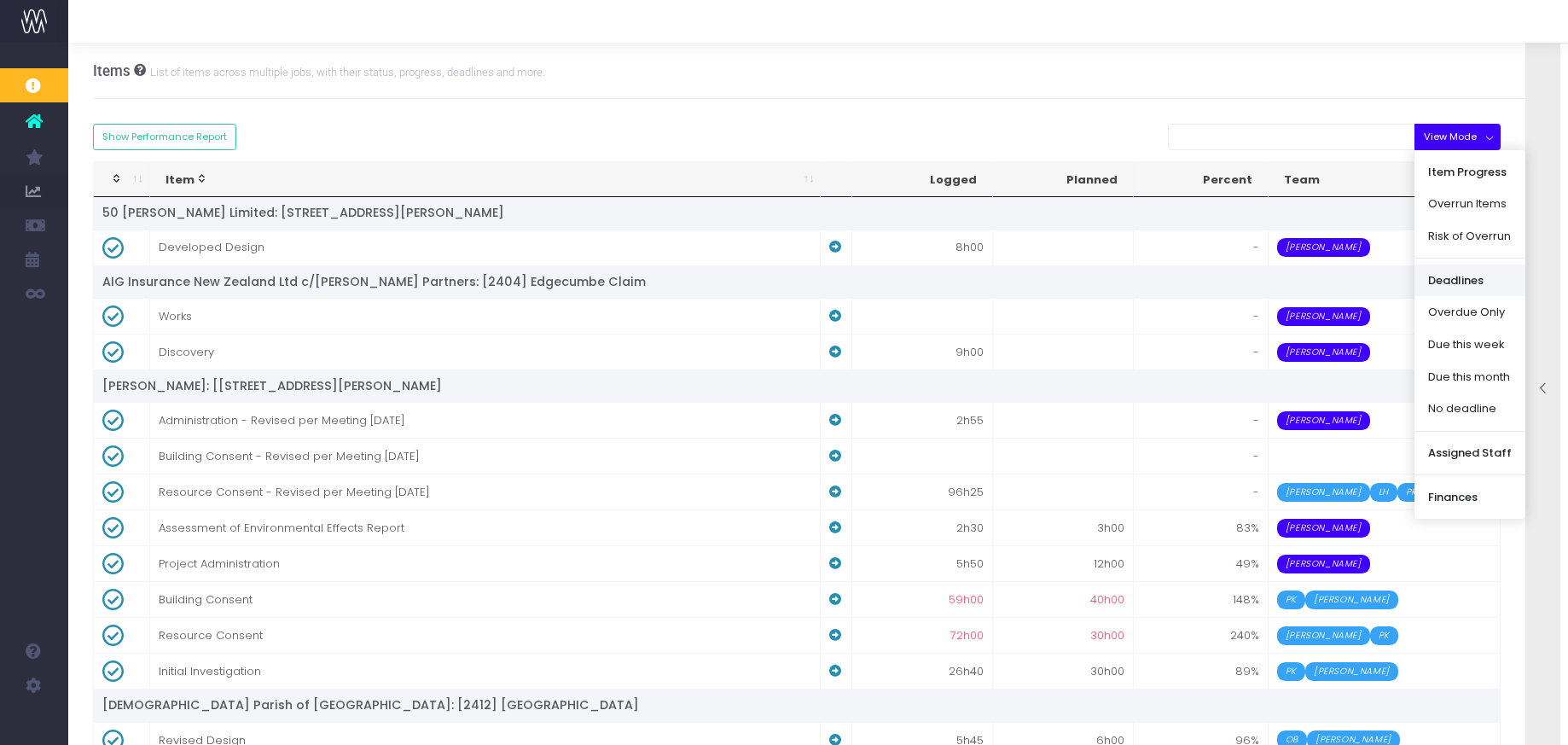
click at [1451, 279] on link "Deadlines" at bounding box center [1470, 280] width 111 height 32
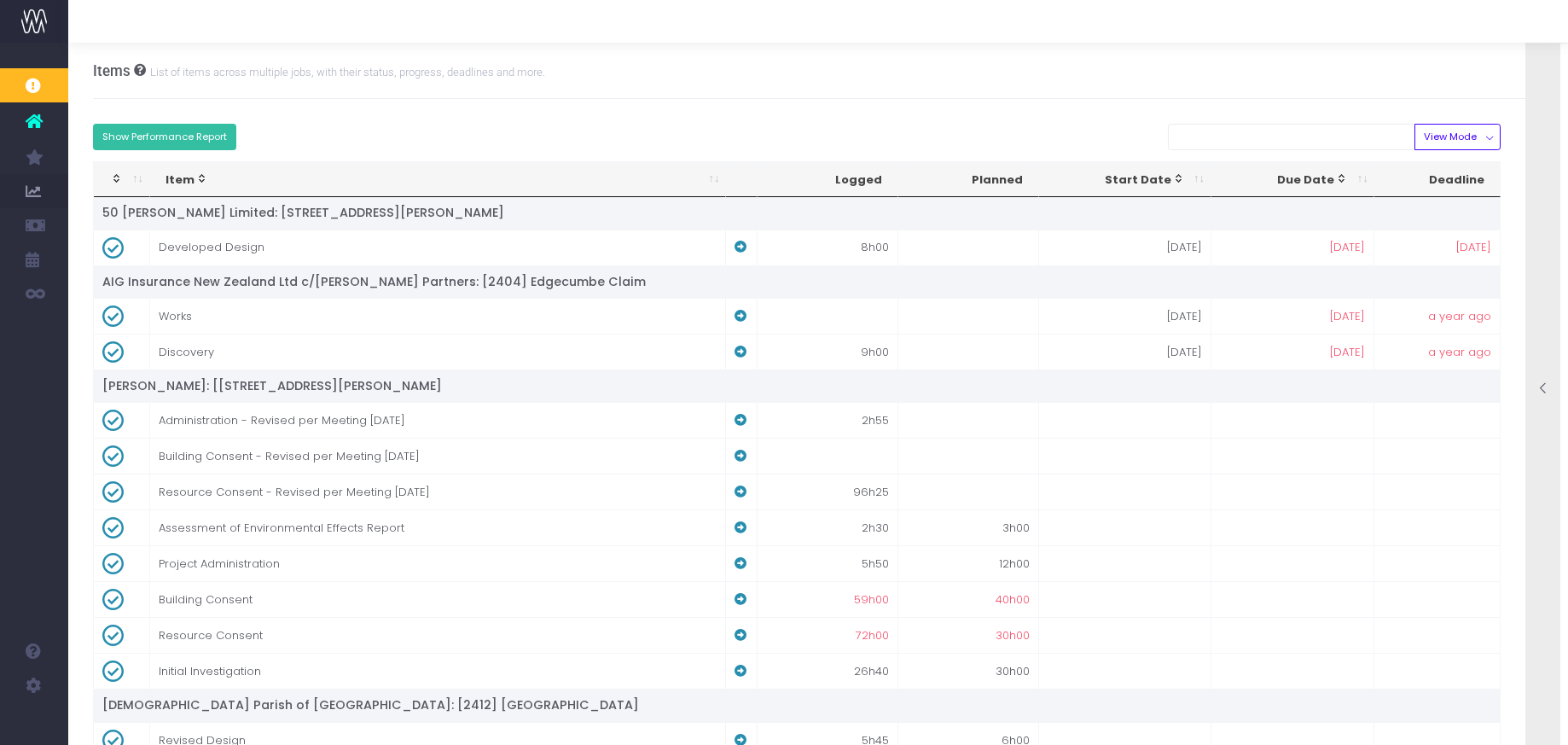
click at [187, 132] on button "Show Performance Report" at bounding box center [165, 137] width 144 height 26
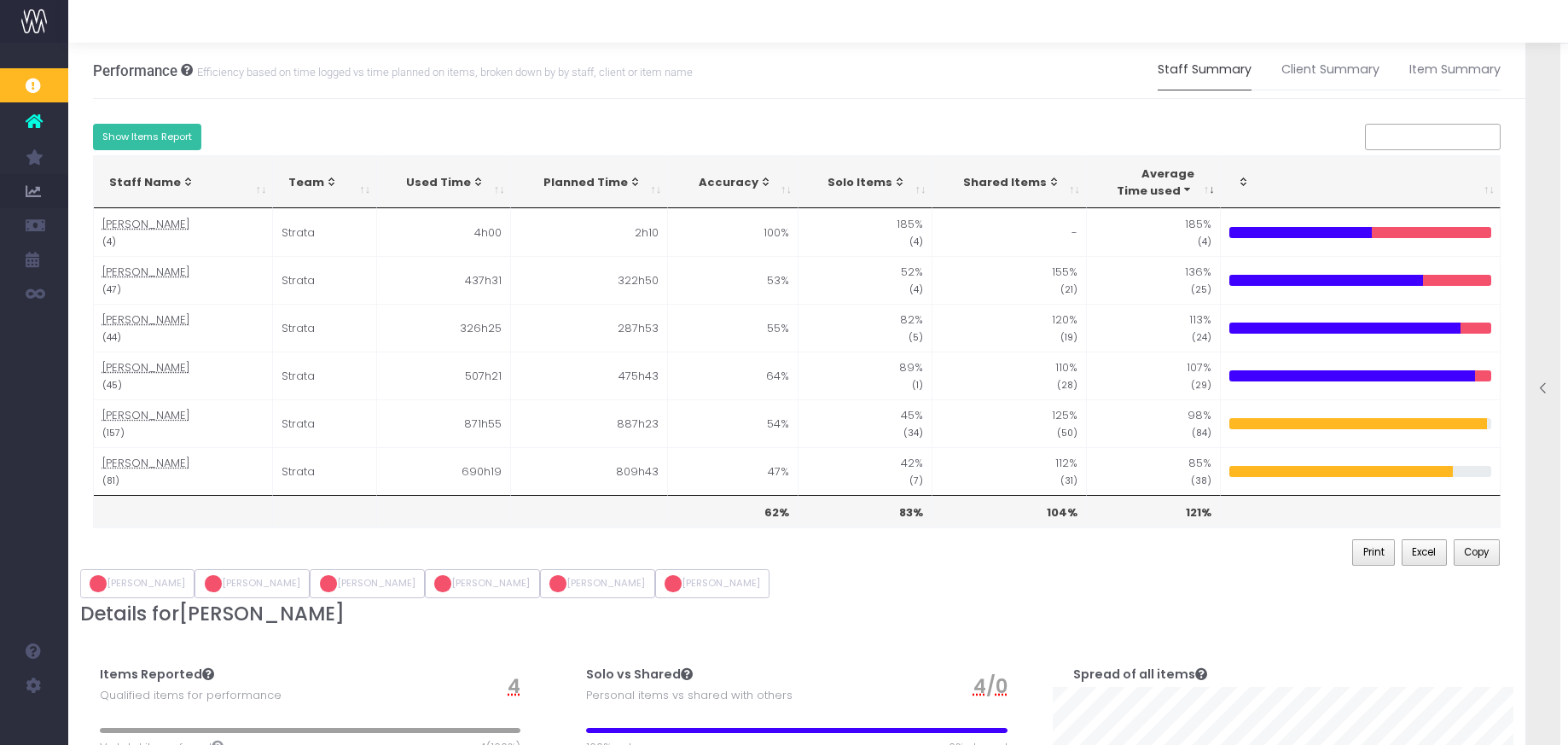
click at [169, 135] on button "Show Items Report" at bounding box center [147, 137] width 109 height 26
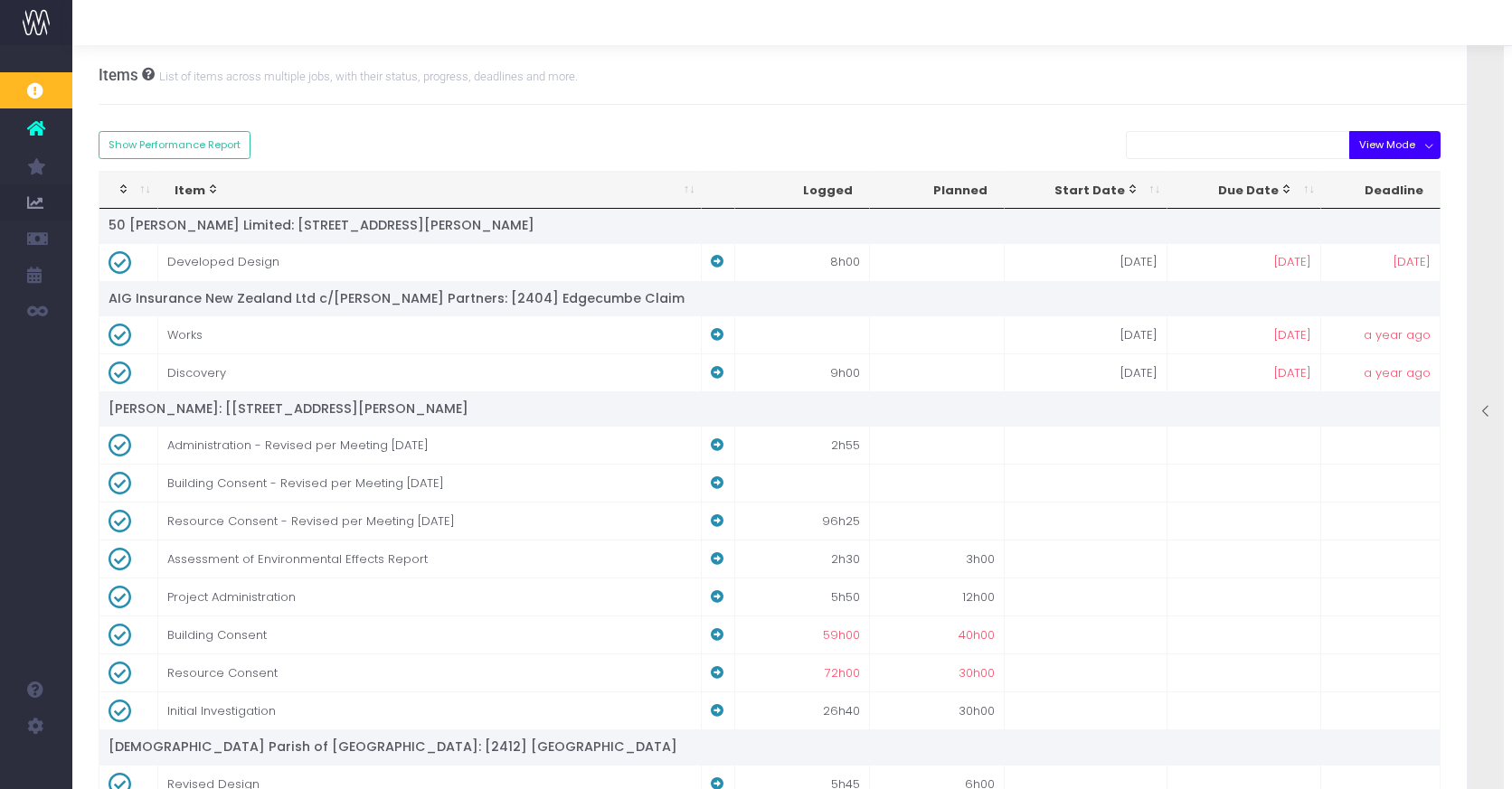
click at [1426, 144] on button "View Mode" at bounding box center [1395, 145] width 92 height 28
click at [1035, 90] on div "Items List of items across multiple jobs, with their status, progress, deadline…" at bounding box center [792, 74] width 1388 height 60
click at [1260, 192] on div "Due Date" at bounding box center [1239, 191] width 111 height 18
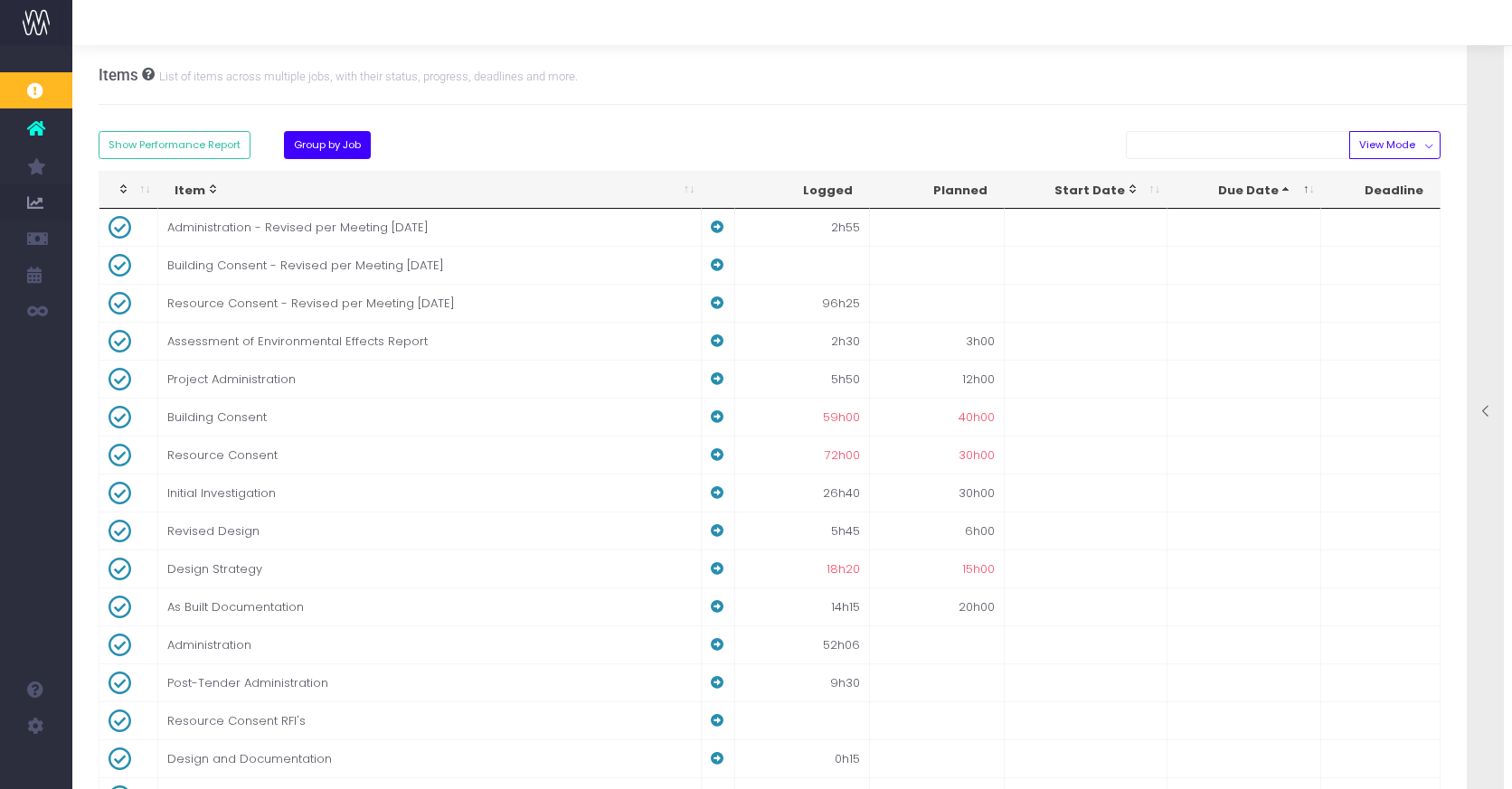
click at [322, 148] on button "Group by Job" at bounding box center [328, 145] width 88 height 28
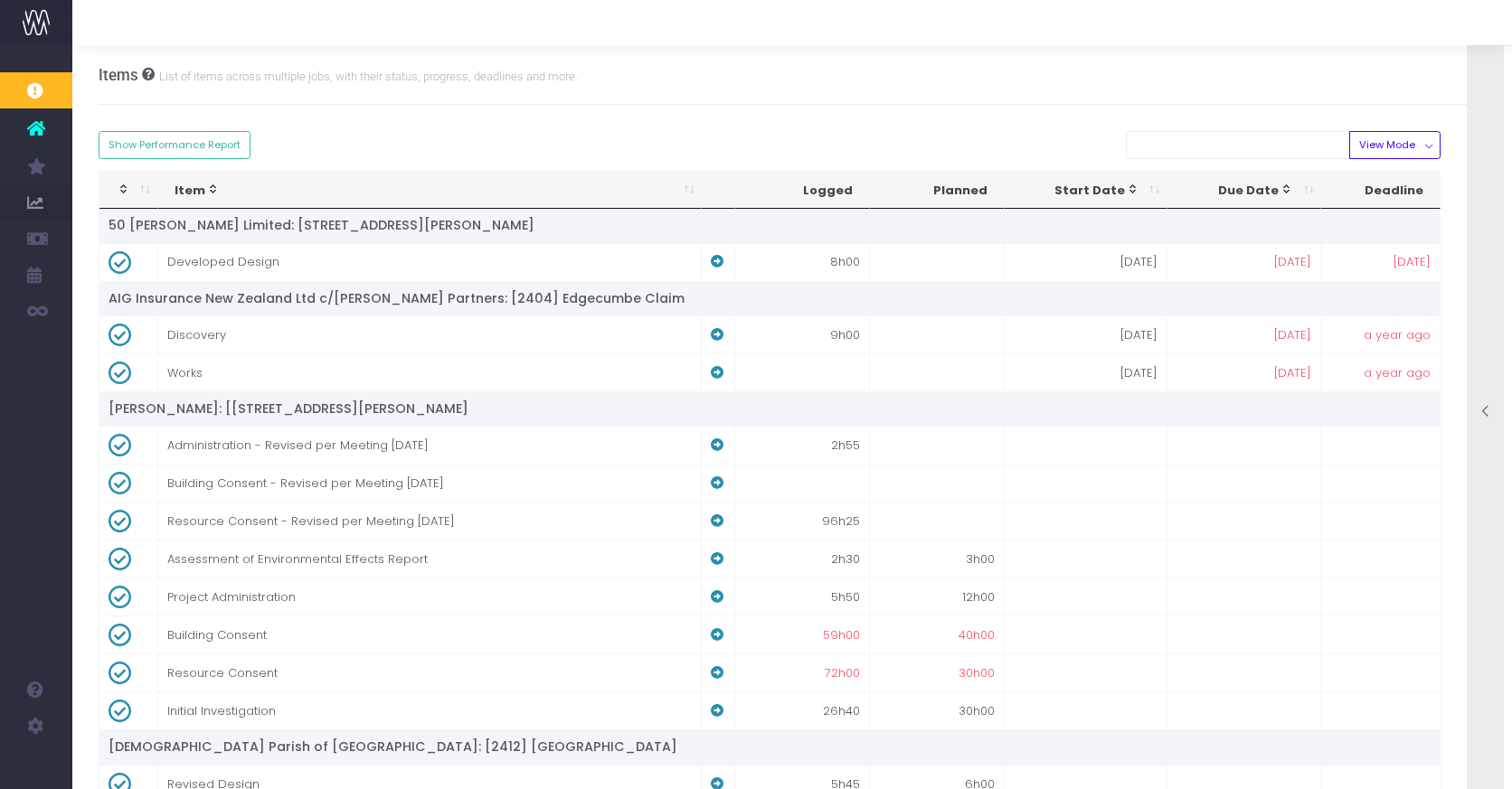
click at [1239, 191] on div "Due Date" at bounding box center [1239, 191] width 111 height 18
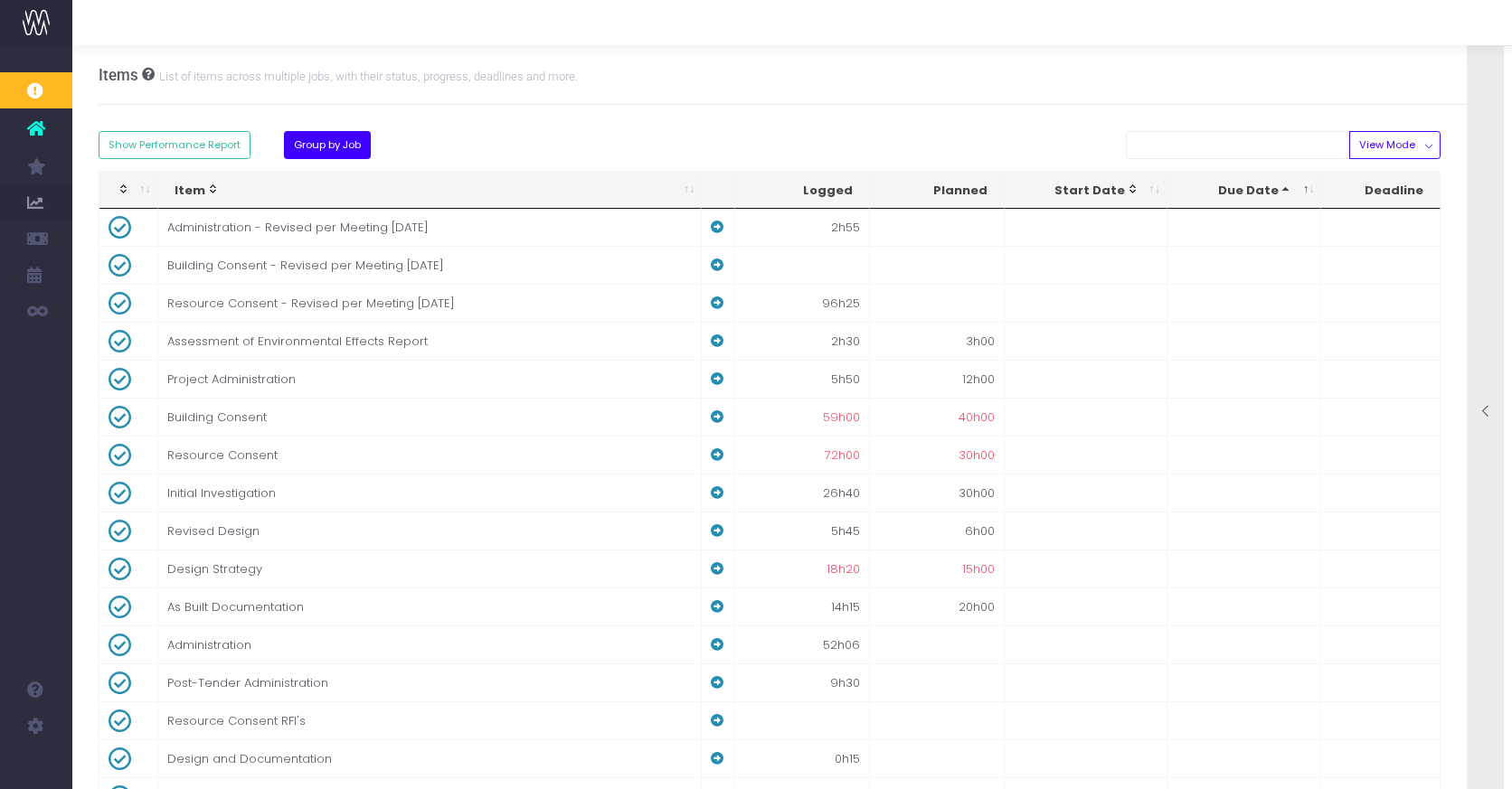
click at [308, 145] on button "Group by Job" at bounding box center [328, 145] width 88 height 28
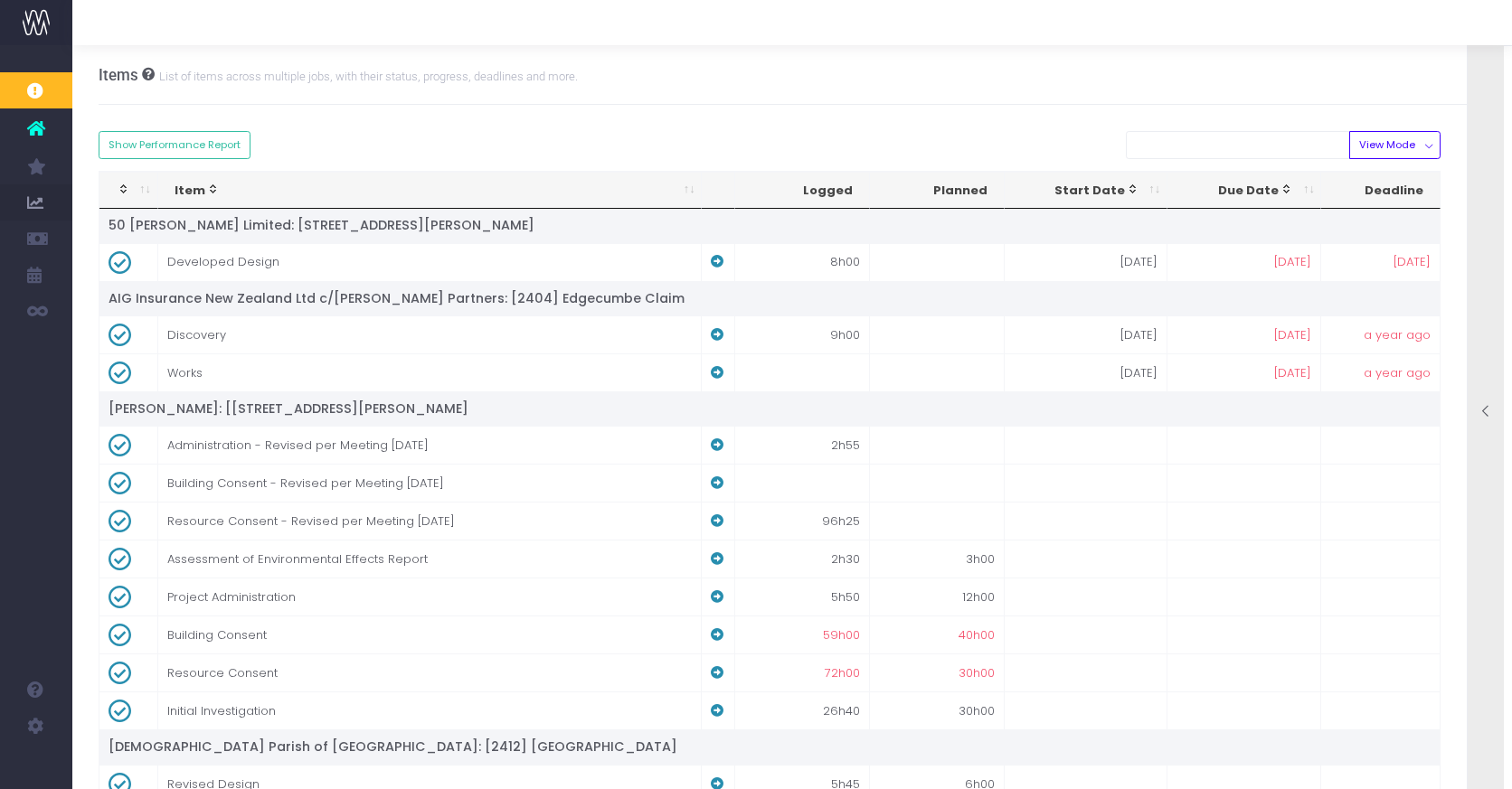
click at [1493, 414] on div at bounding box center [1486, 413] width 36 height 18
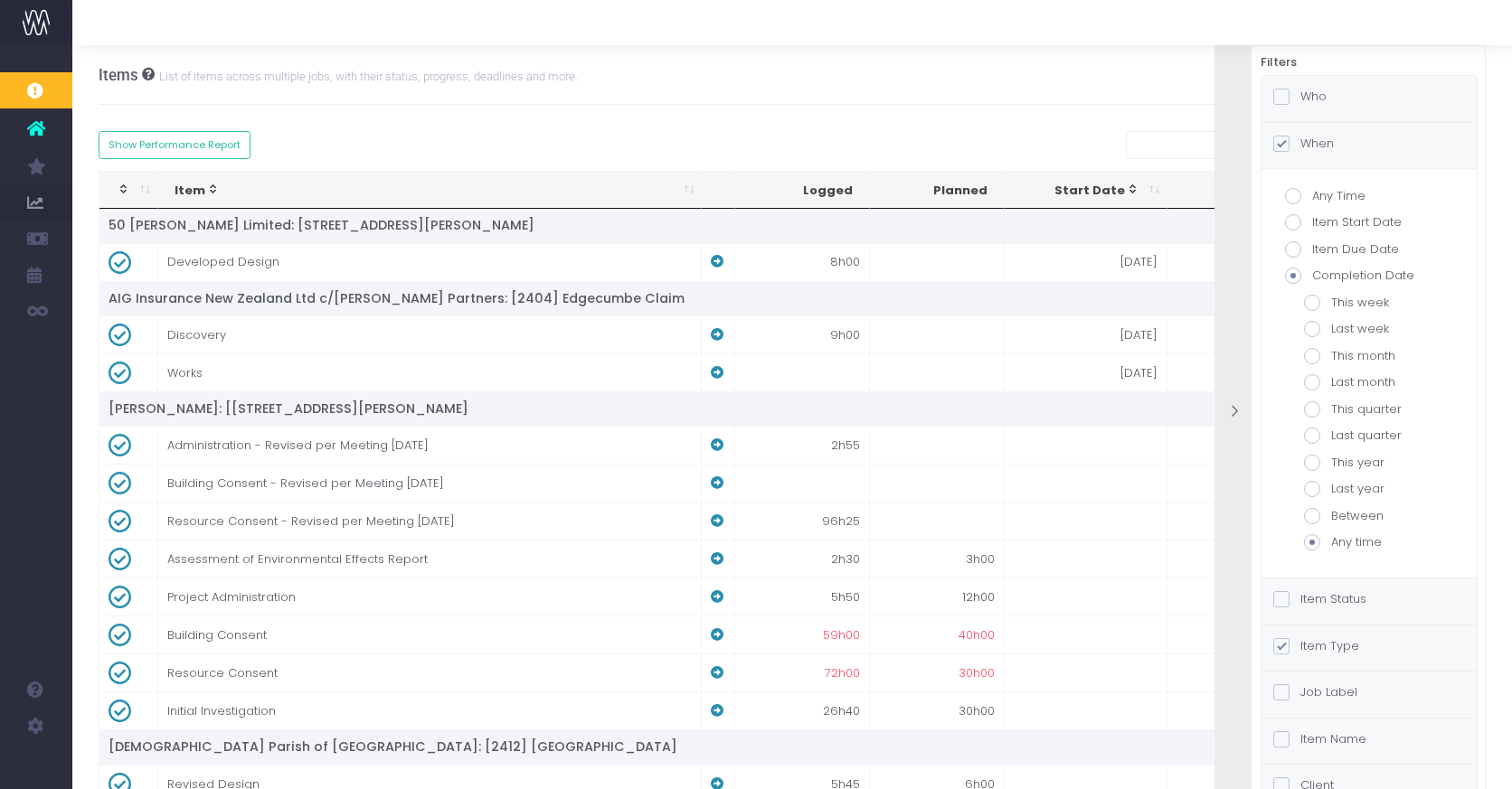
click at [1293, 247] on span at bounding box center [1293, 249] width 16 height 16
click at [1312, 247] on input "Item Due Date" at bounding box center [1318, 246] width 11 height 11
radio input "true"
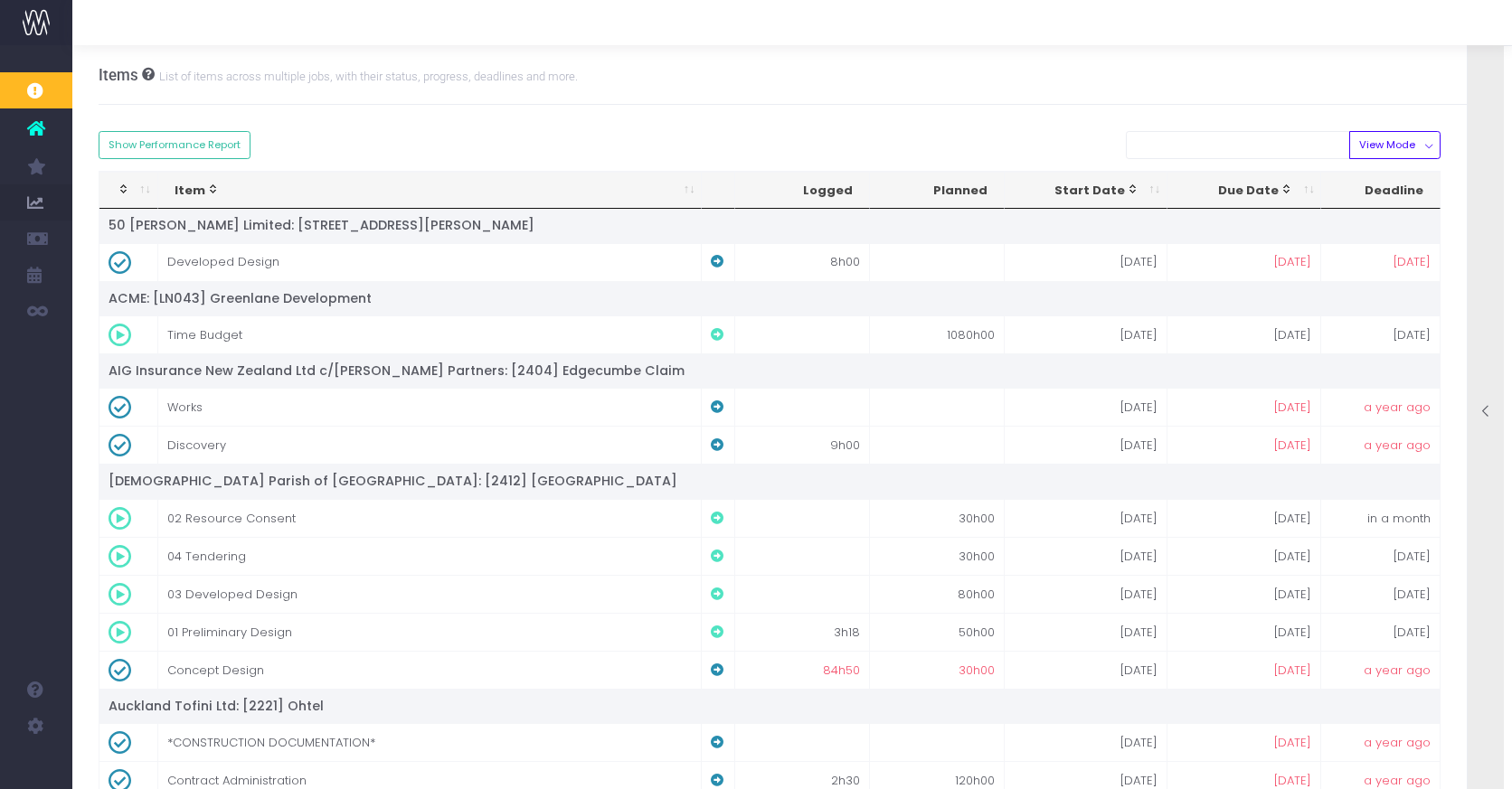
click at [1255, 190] on div "Due Date" at bounding box center [1239, 191] width 111 height 18
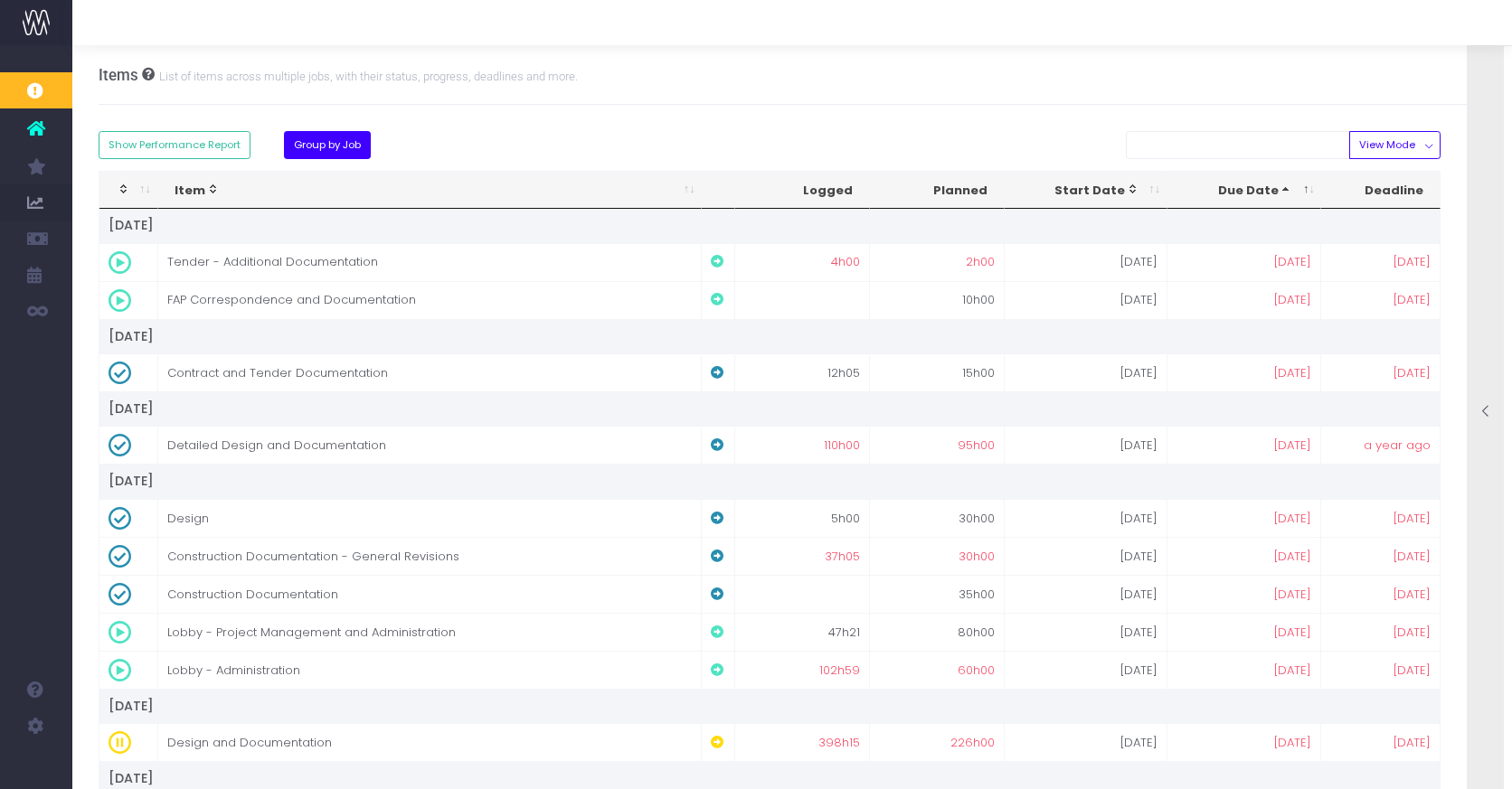
click at [298, 150] on button "Group by Job" at bounding box center [328, 145] width 88 height 28
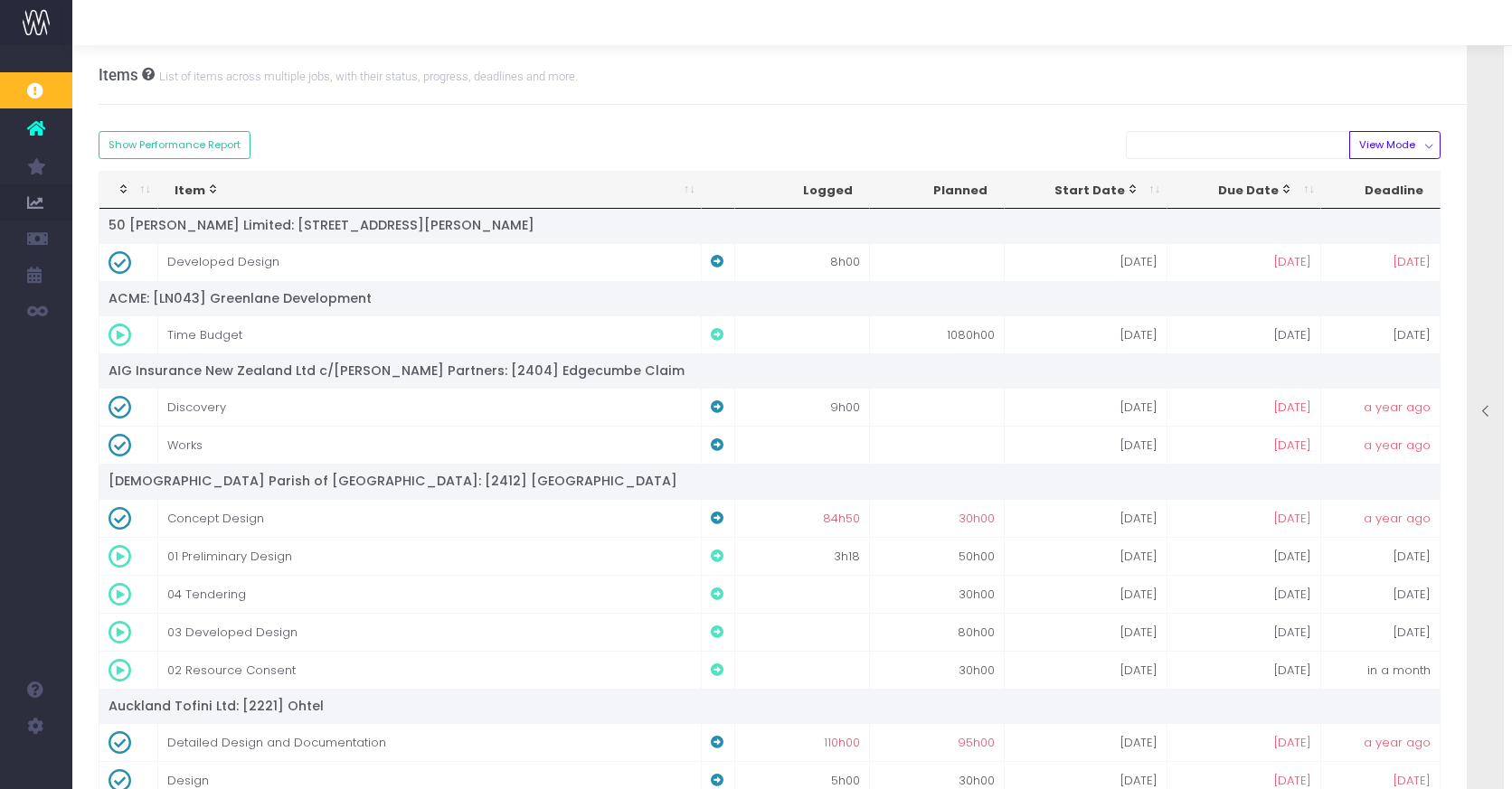
click at [1491, 404] on icon at bounding box center [1486, 412] width 15 height 15
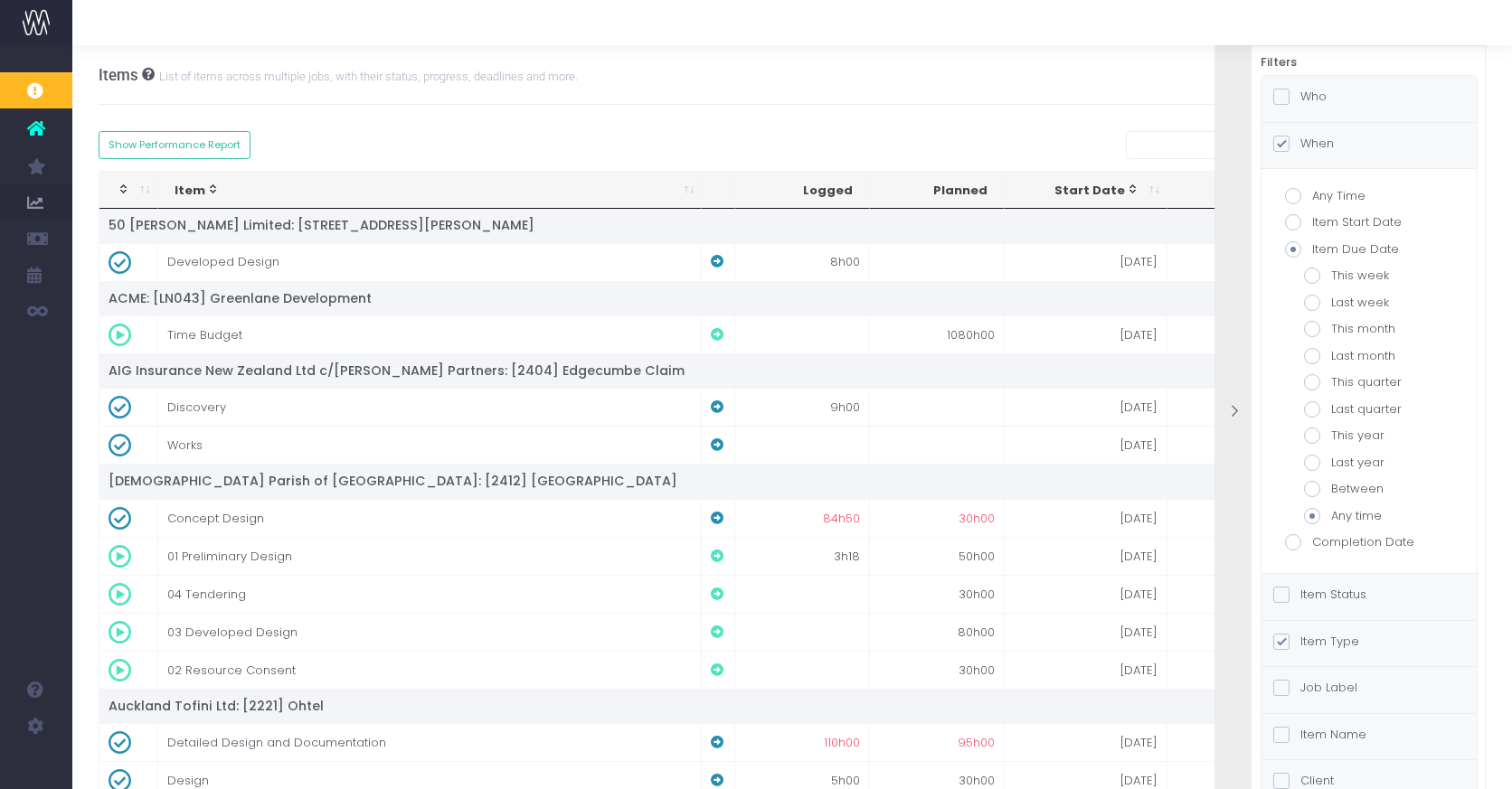
click at [1286, 95] on span at bounding box center [1281, 96] width 16 height 16
click at [1300, 95] on input "Who" at bounding box center [1306, 93] width 11 height 11
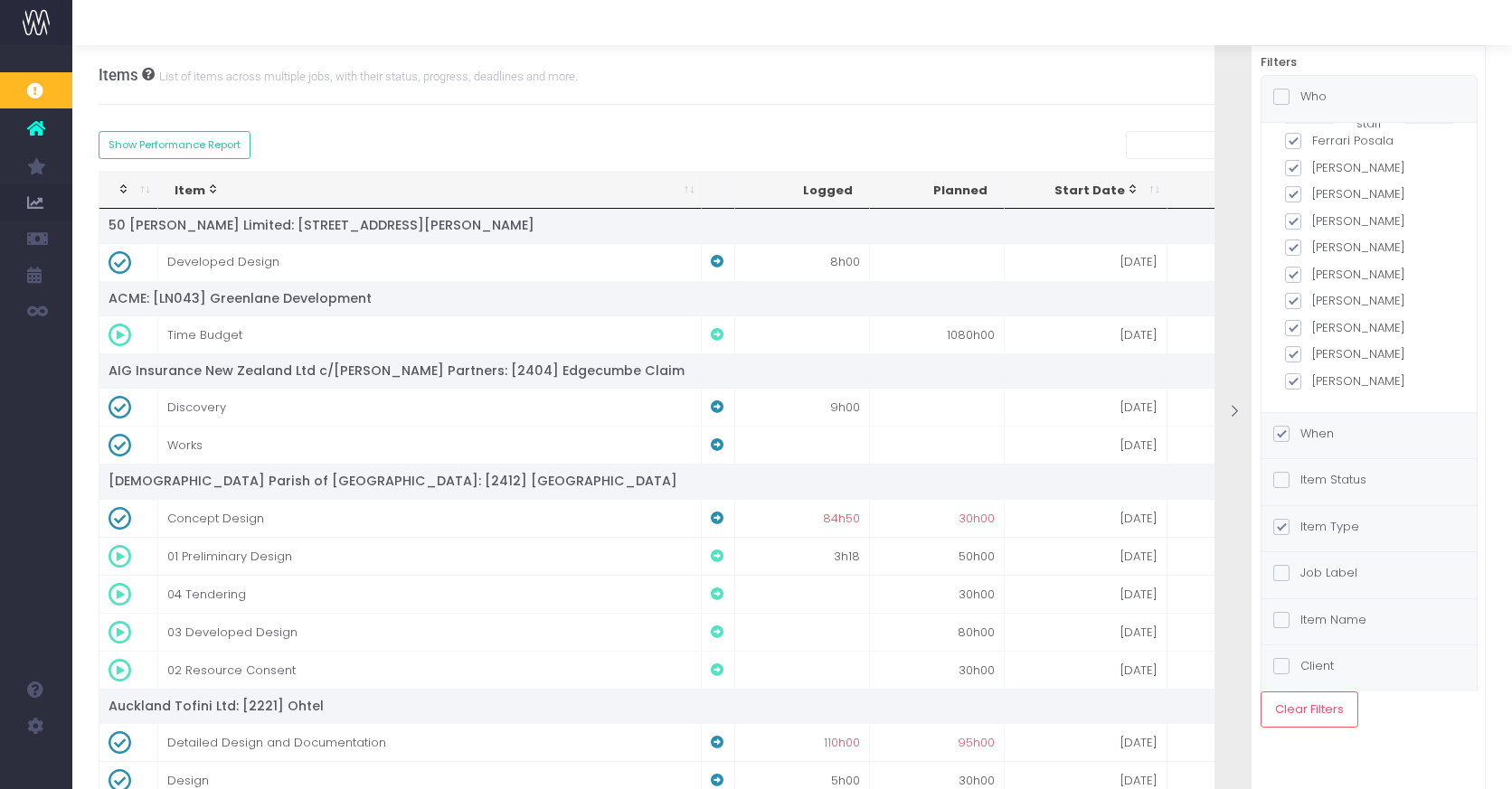
click at [1291, 283] on span at bounding box center [1293, 274] width 16 height 16
click at [1312, 277] on input "[PERSON_NAME]" at bounding box center [1318, 272] width 11 height 11
checkbox input "false"
checkbox input "true"
checkbox input "false"
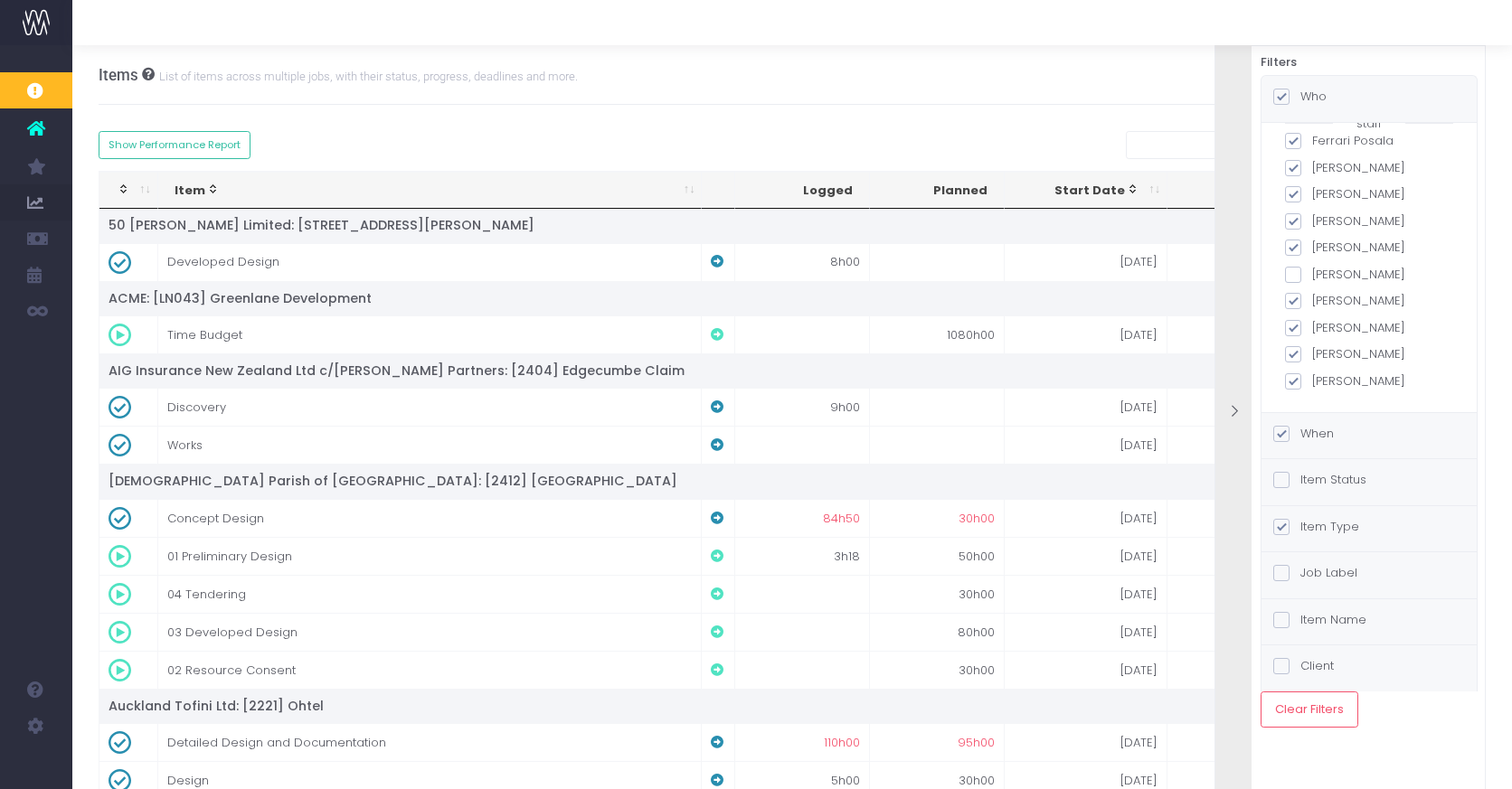
checkbox input "false"
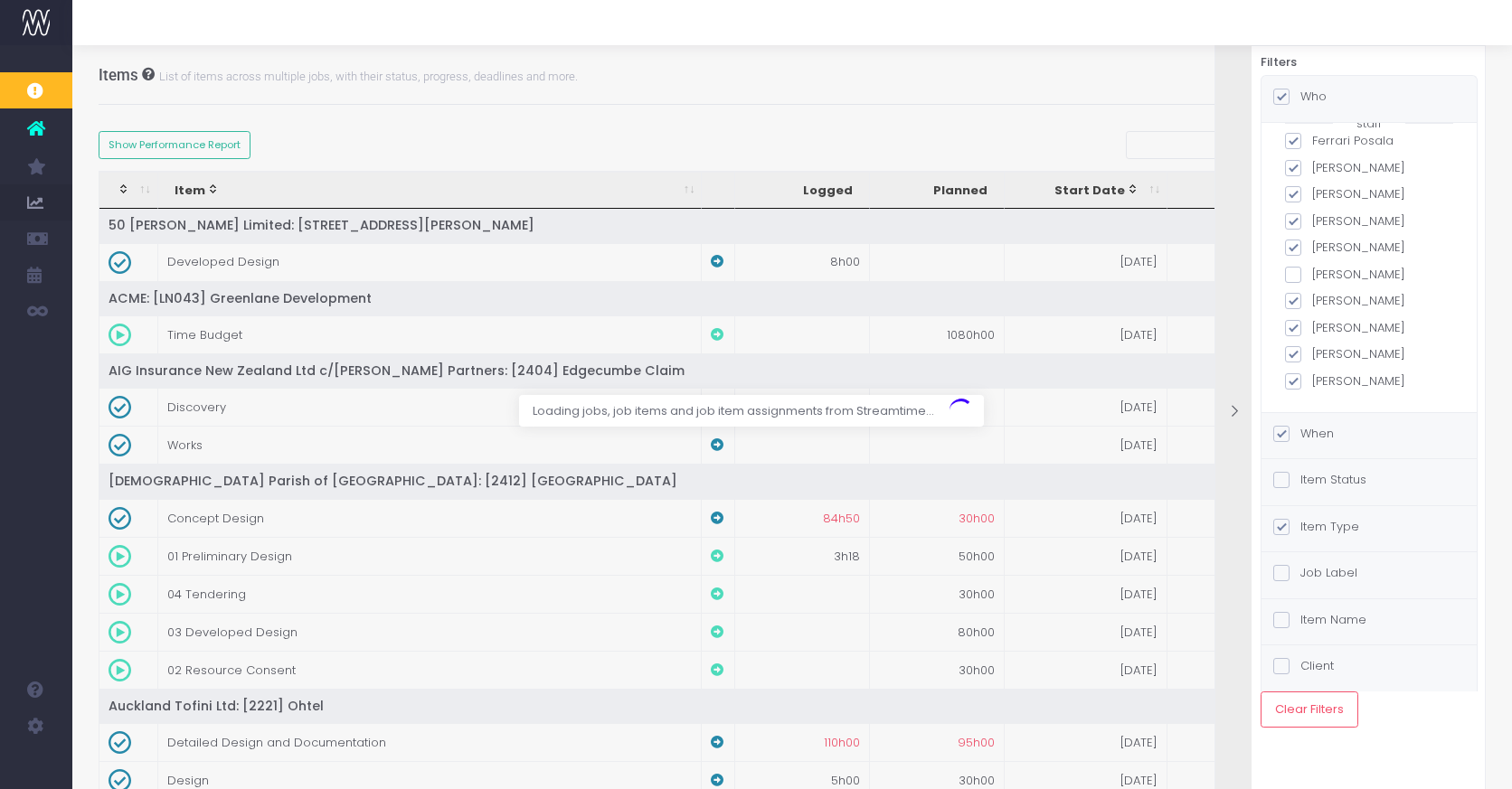
scroll to position [96, 0]
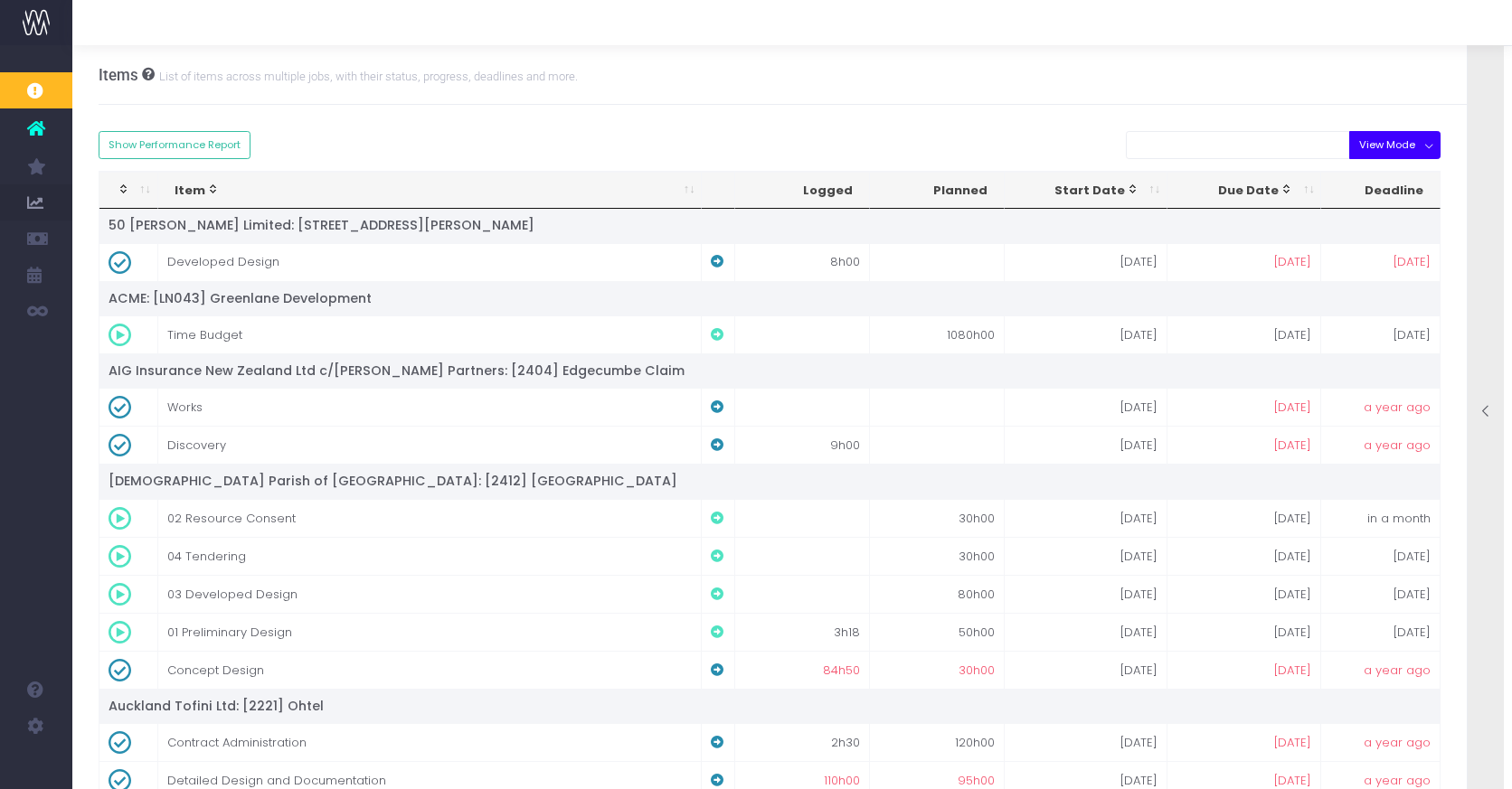
click at [1427, 150] on button "View Mode" at bounding box center [1395, 145] width 92 height 28
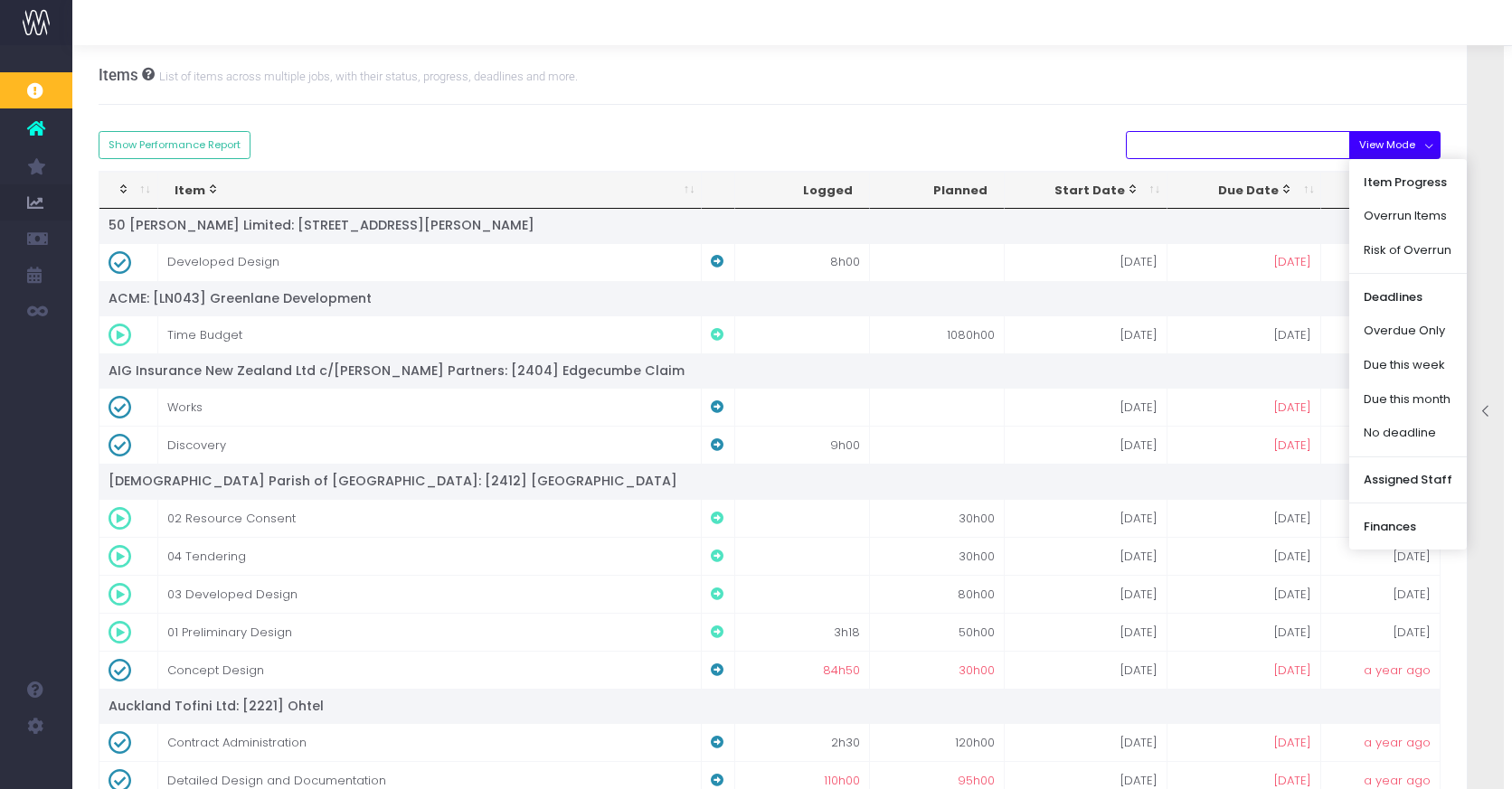
click at [1323, 143] on input "text" at bounding box center [1237, 145] width 224 height 28
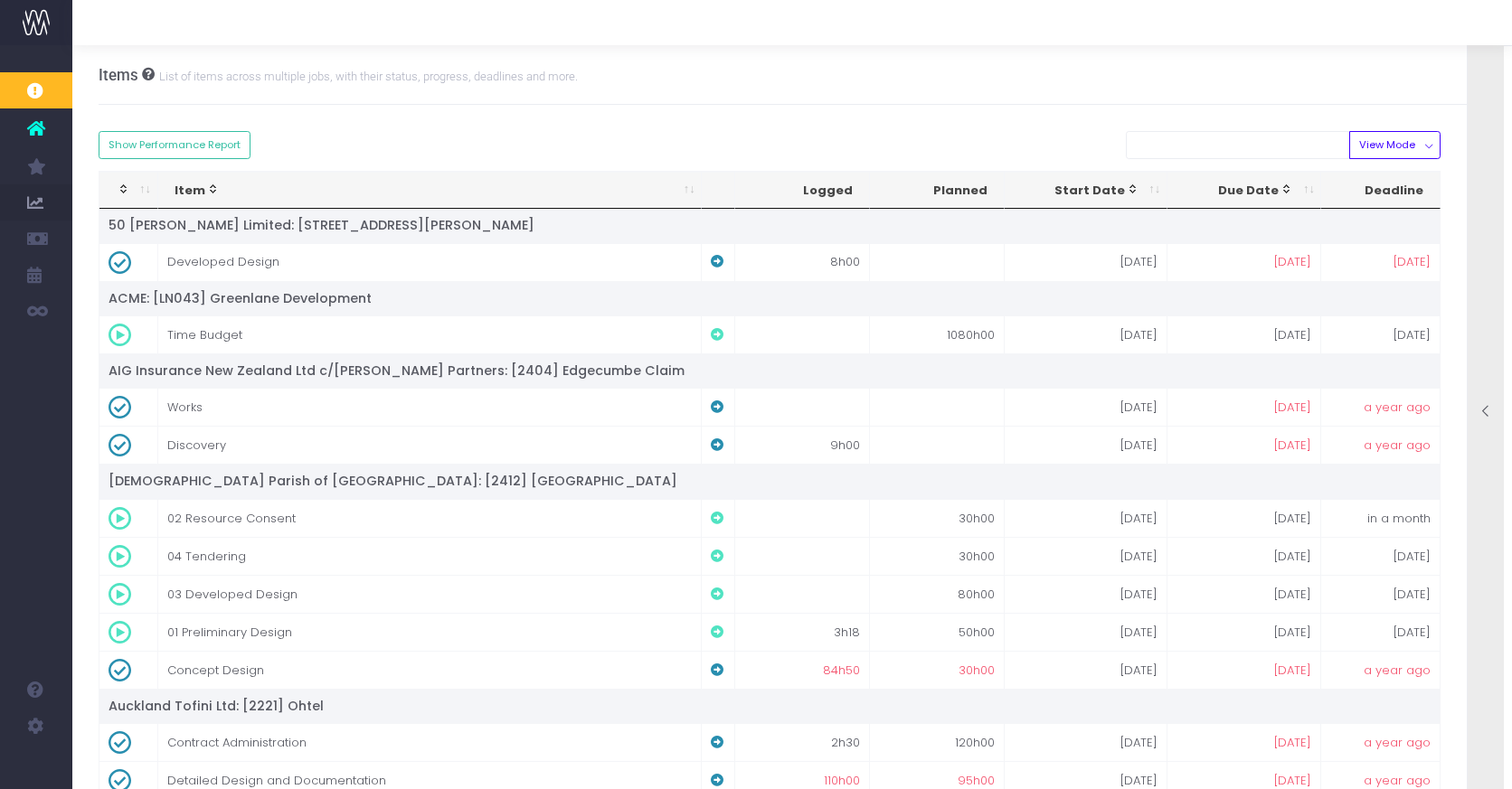
click at [1497, 412] on div at bounding box center [1486, 413] width 36 height 18
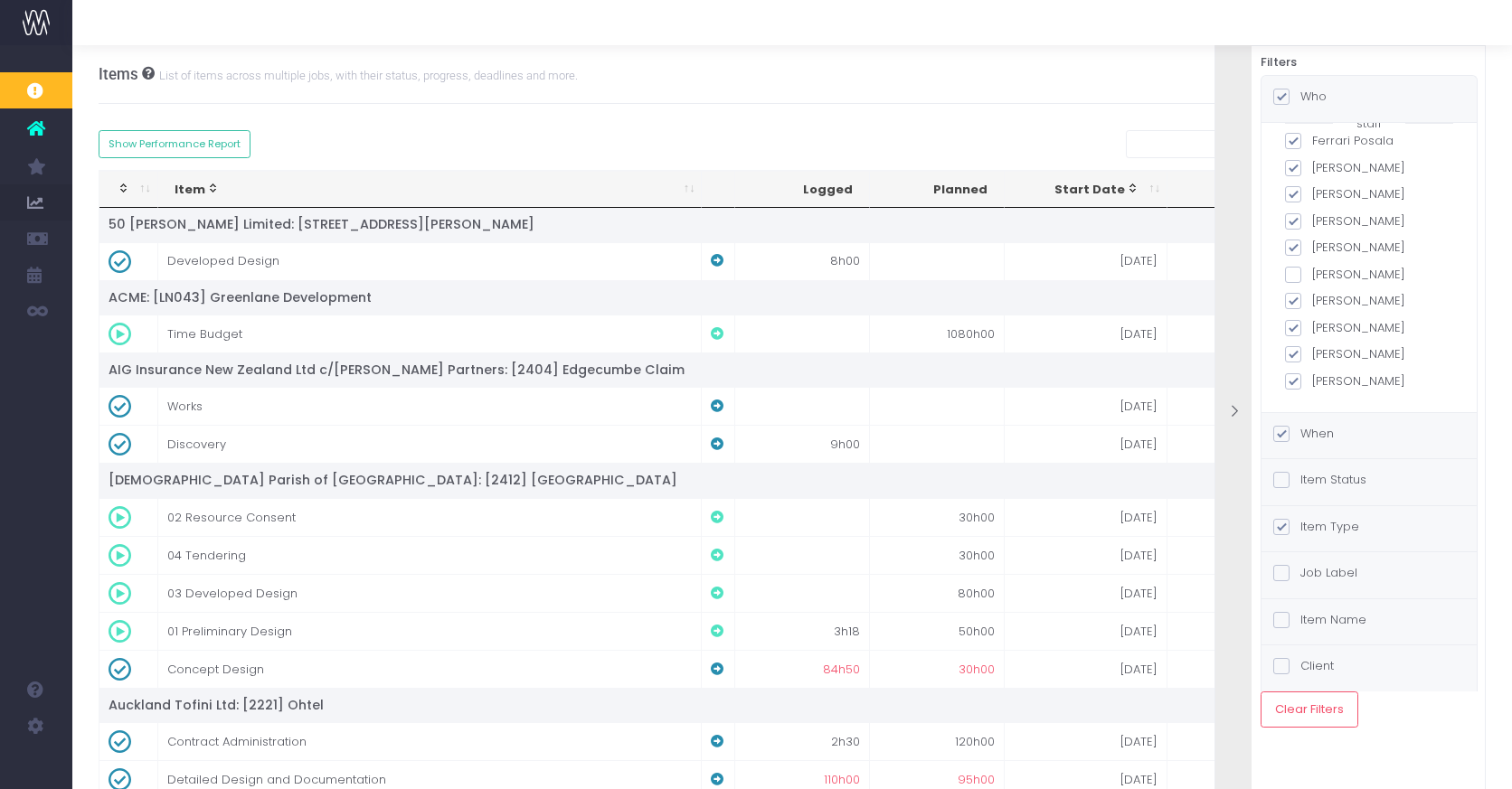
click at [1321, 527] on label "Item Type" at bounding box center [1317, 527] width 86 height 18
click at [1312, 527] on input "Item Type" at bounding box center [1306, 524] width 11 height 11
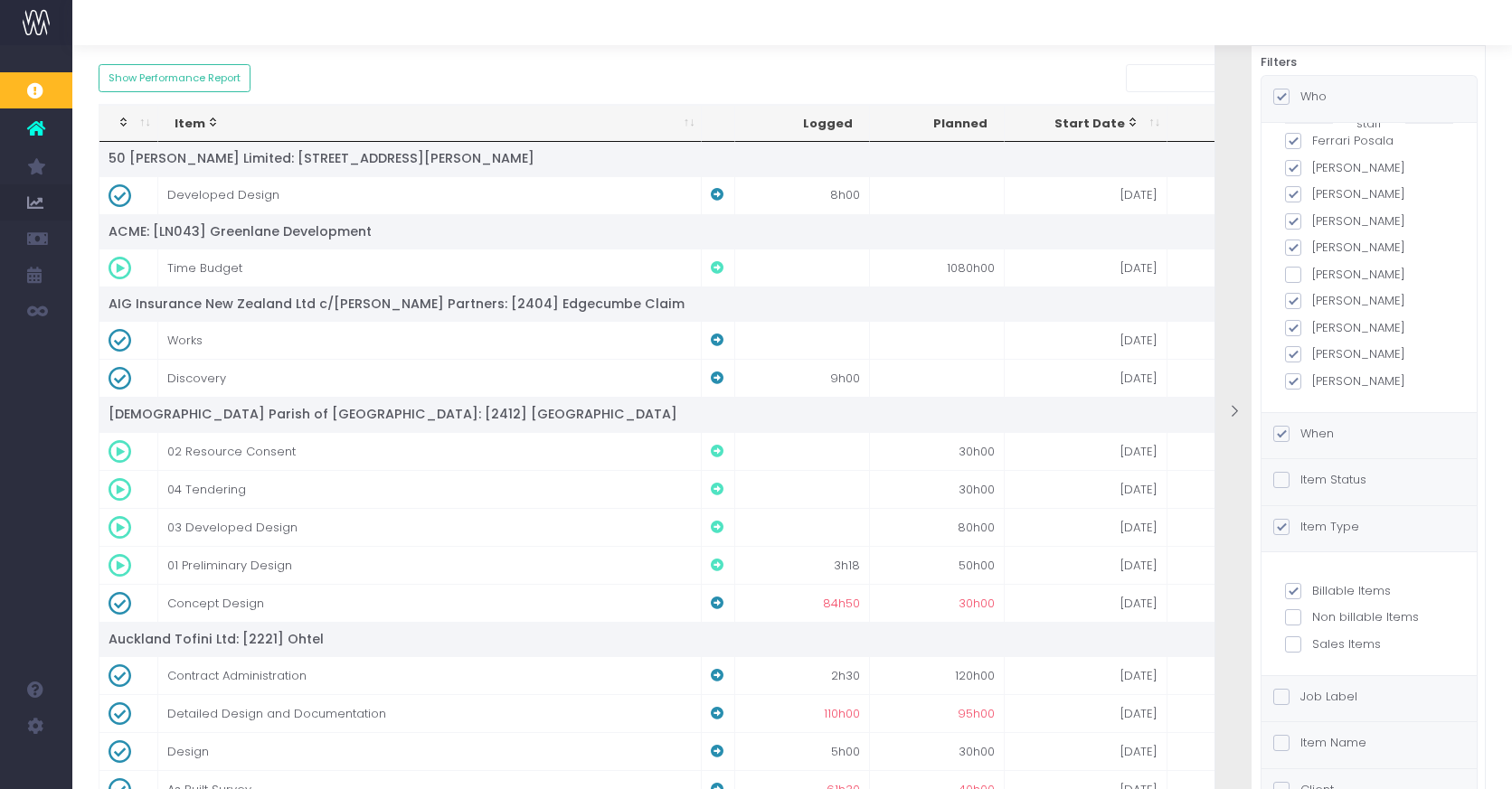
scroll to position [75, 0]
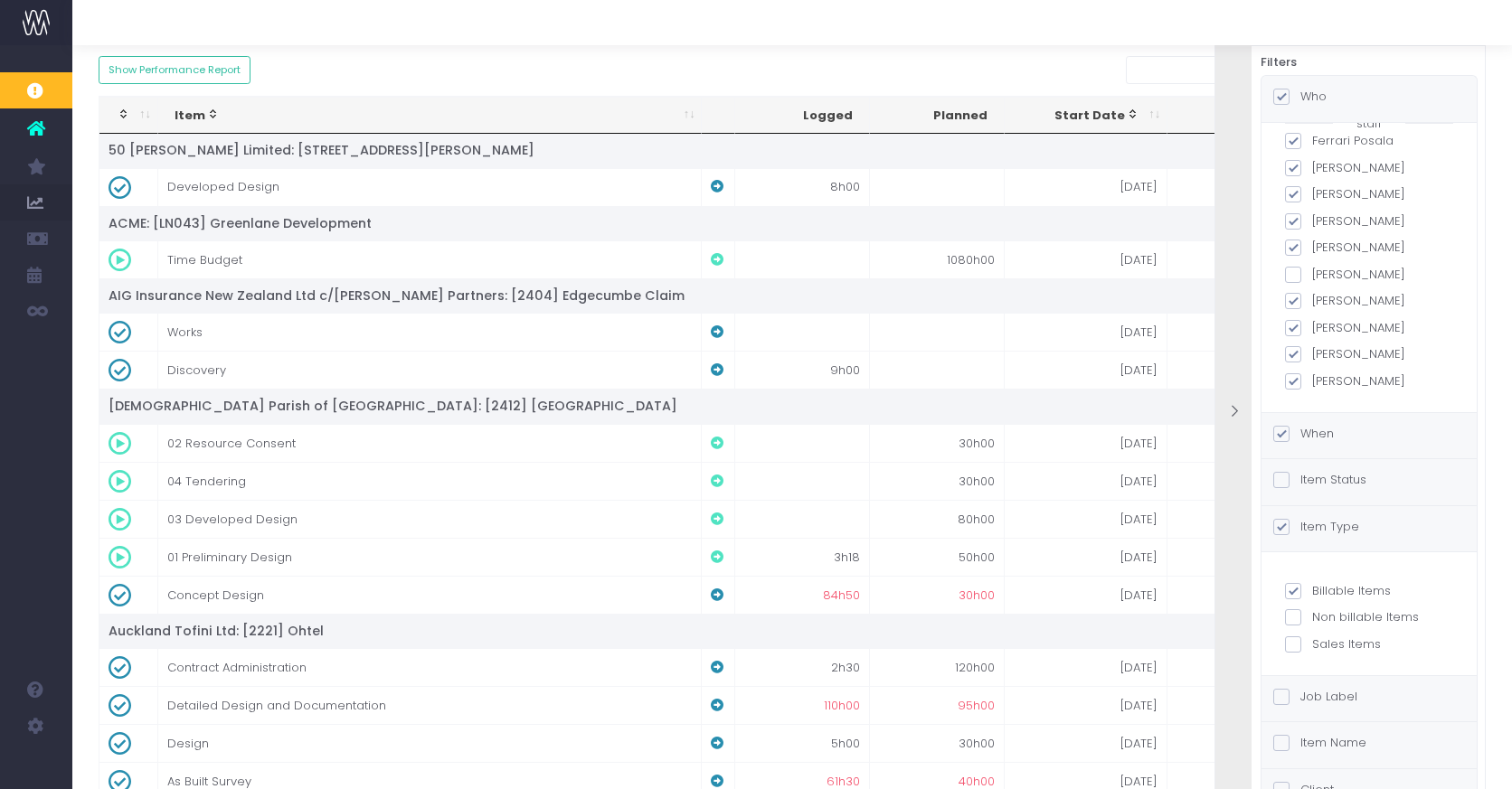
click at [1351, 527] on label "Item Type" at bounding box center [1317, 527] width 86 height 18
click at [1312, 527] on input "Item Type" at bounding box center [1306, 524] width 11 height 11
click at [1332, 485] on label "Item Status" at bounding box center [1320, 479] width 93 height 18
click at [1312, 483] on input "Item Status" at bounding box center [1306, 476] width 11 height 11
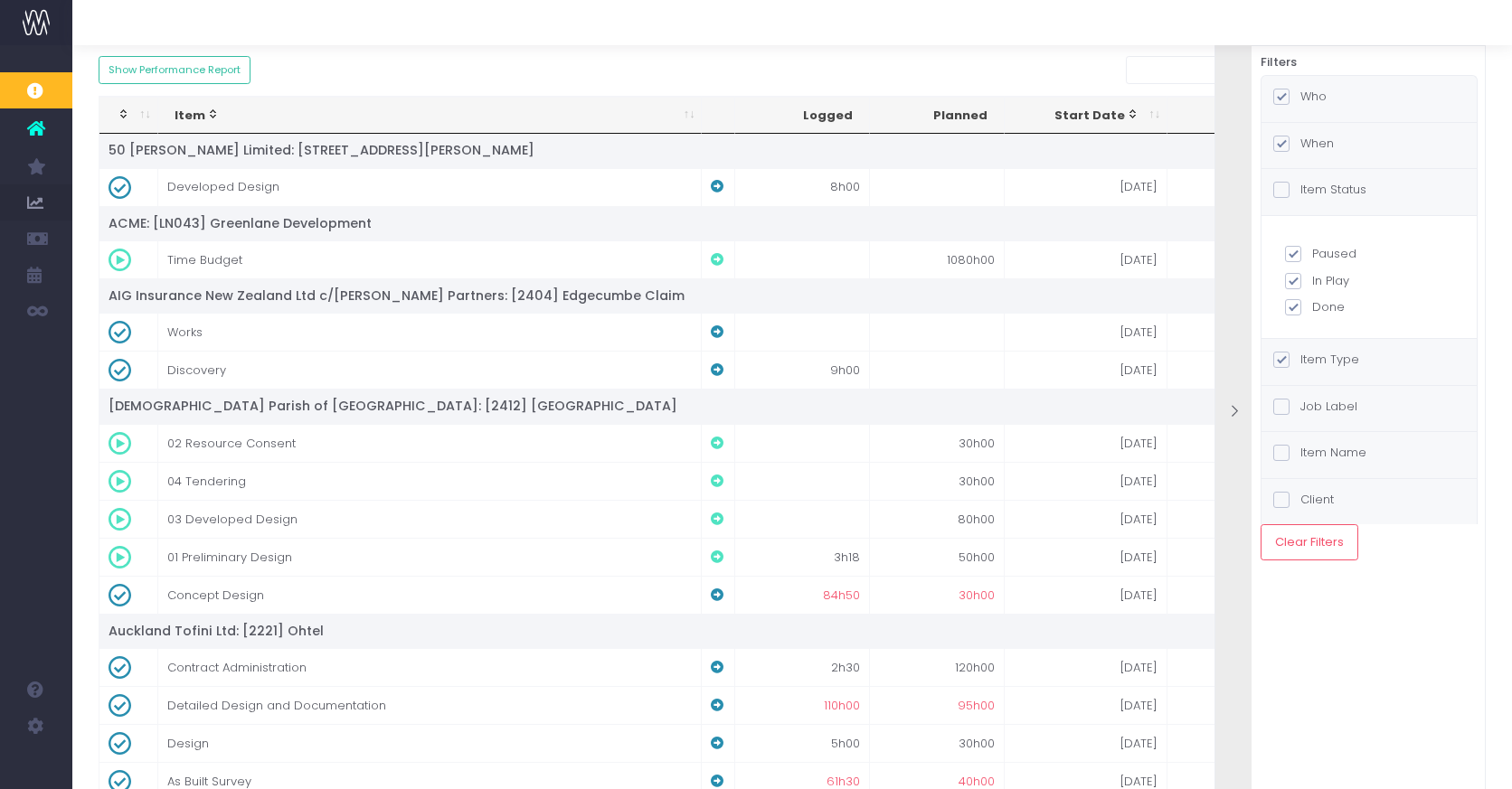
click at [1288, 308] on span at bounding box center [1293, 307] width 16 height 16
click at [1312, 308] on input "Done" at bounding box center [1318, 304] width 11 height 11
checkbox input "false"
checkbox input "true"
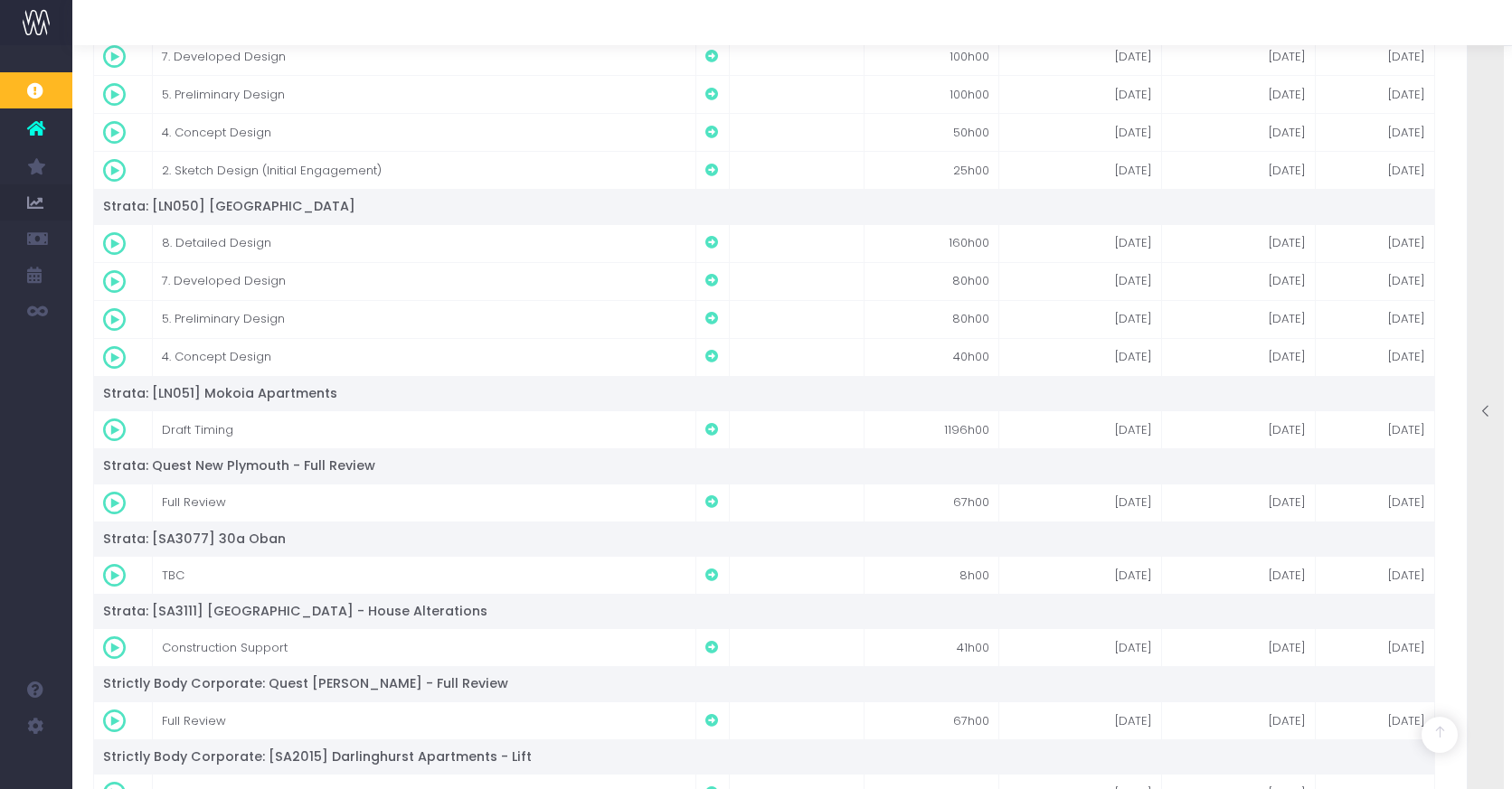
scroll to position [5088, 6]
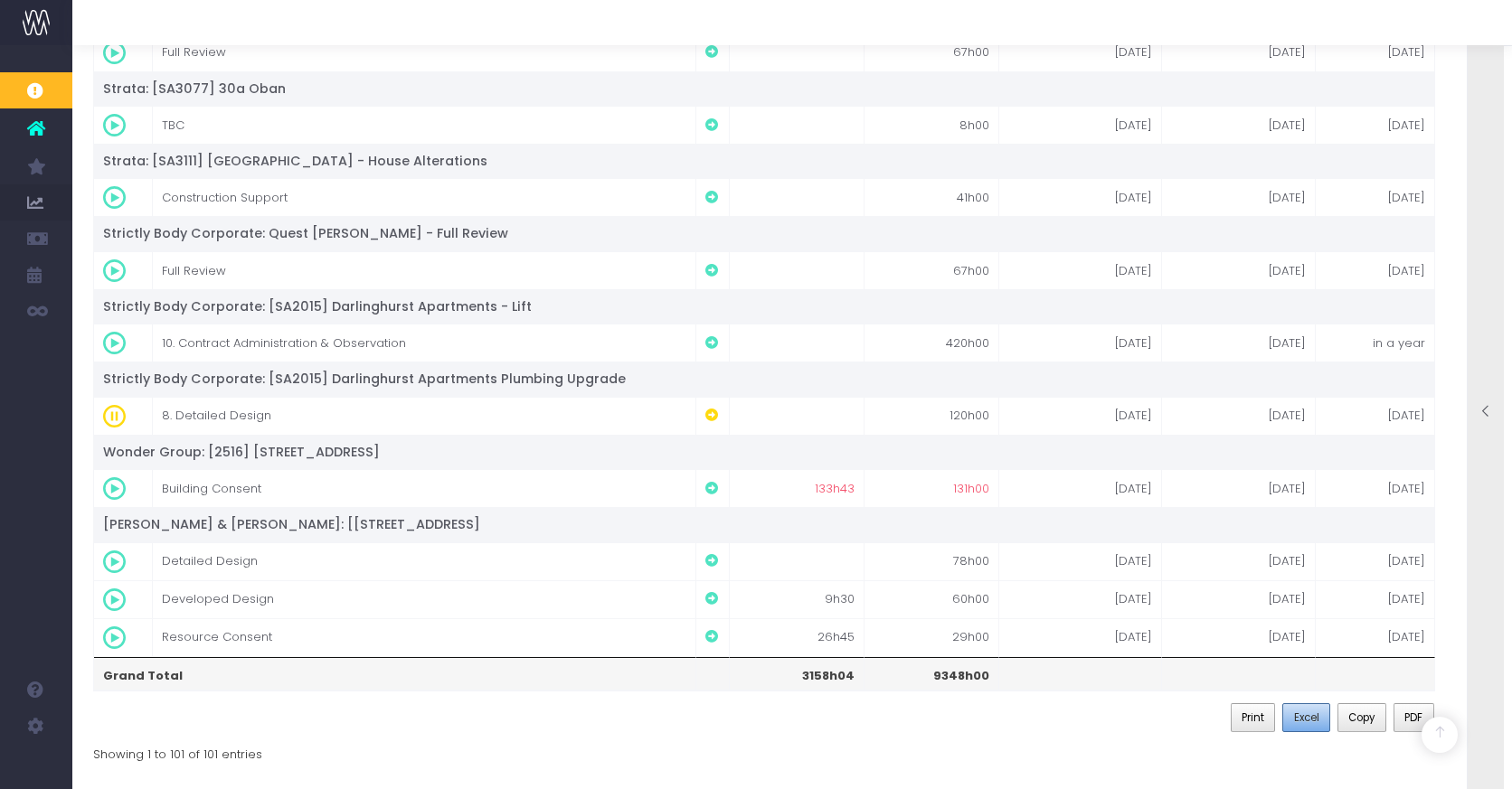
click at [1303, 721] on span "Excel" at bounding box center [1306, 718] width 26 height 16
click at [114, 598] on icon at bounding box center [114, 600] width 23 height 23
click at [201, 599] on td "Developed Design" at bounding box center [424, 599] width 544 height 38
click at [1487, 404] on icon at bounding box center [1486, 412] width 15 height 15
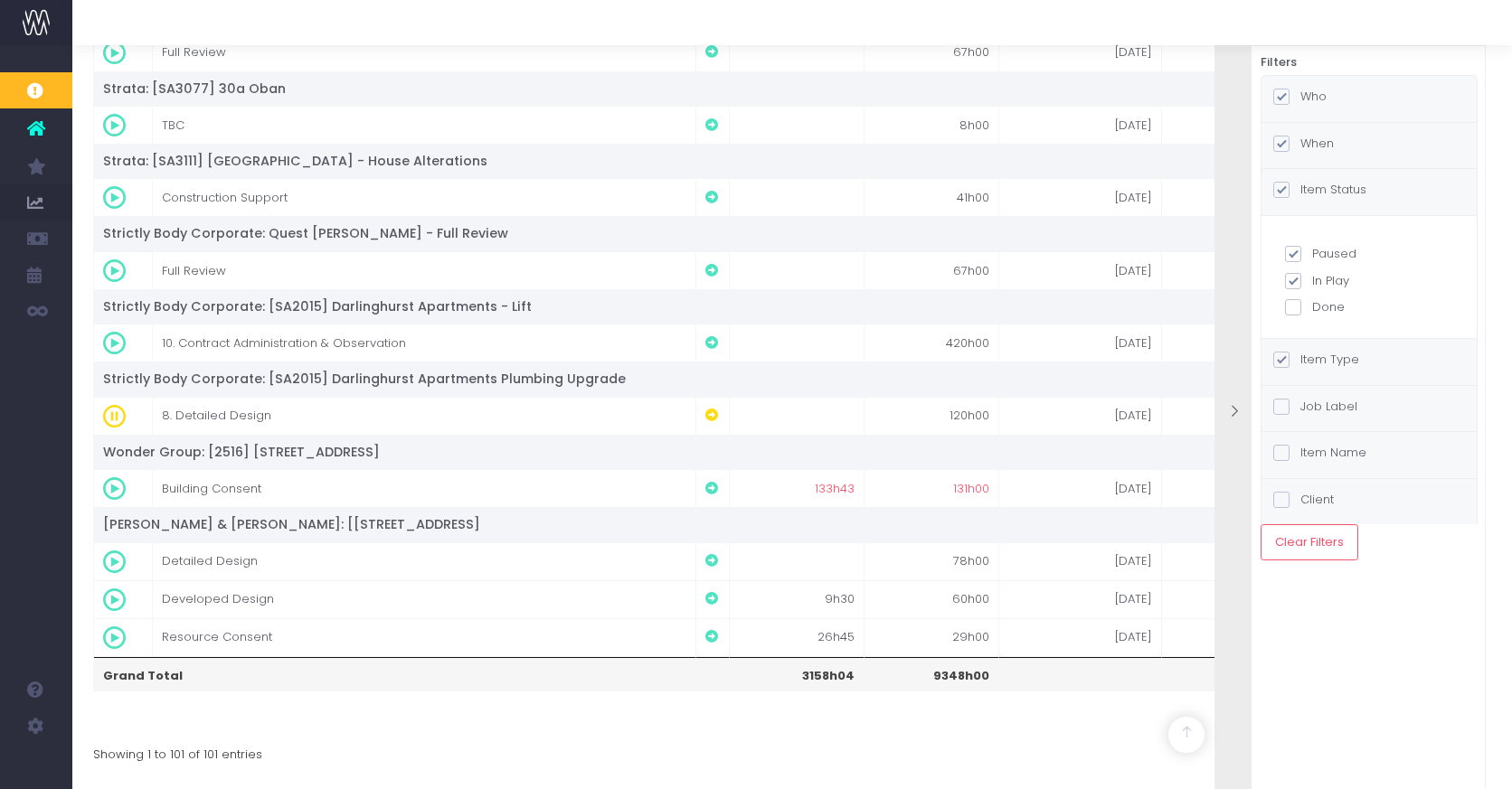
click at [1328, 447] on label "Item Name" at bounding box center [1320, 453] width 93 height 18
click at [1312, 447] on input "Item Name" at bounding box center [1306, 450] width 11 height 11
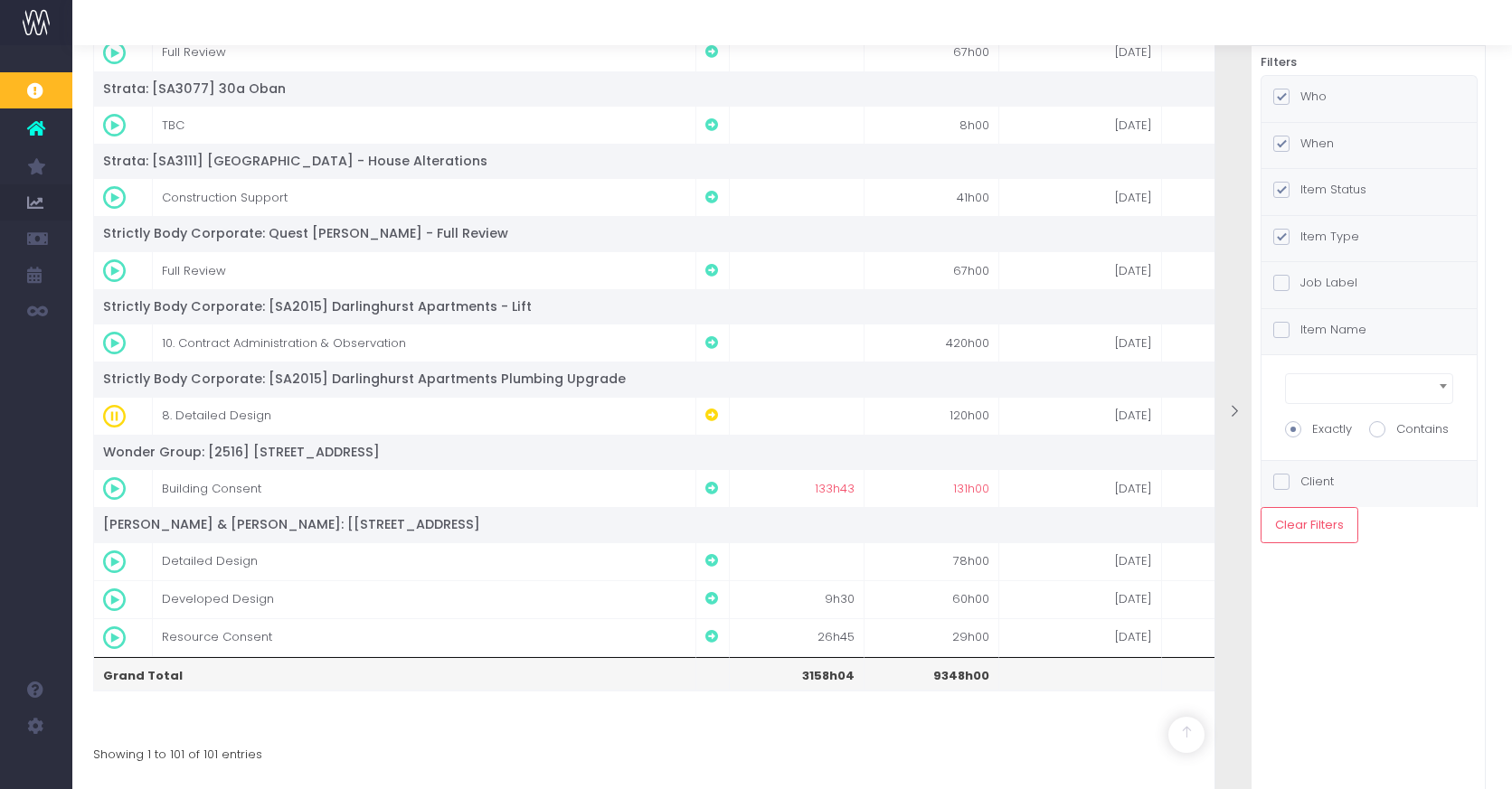
click at [1329, 325] on label "Item Name" at bounding box center [1320, 330] width 93 height 18
click at [1312, 325] on input "Item Name" at bounding box center [1306, 327] width 11 height 11
click at [1325, 377] on label "Client" at bounding box center [1304, 375] width 61 height 18
click at [1312, 377] on input "Client" at bounding box center [1306, 373] width 11 height 11
click at [1325, 374] on label "Client" at bounding box center [1304, 375] width 61 height 18
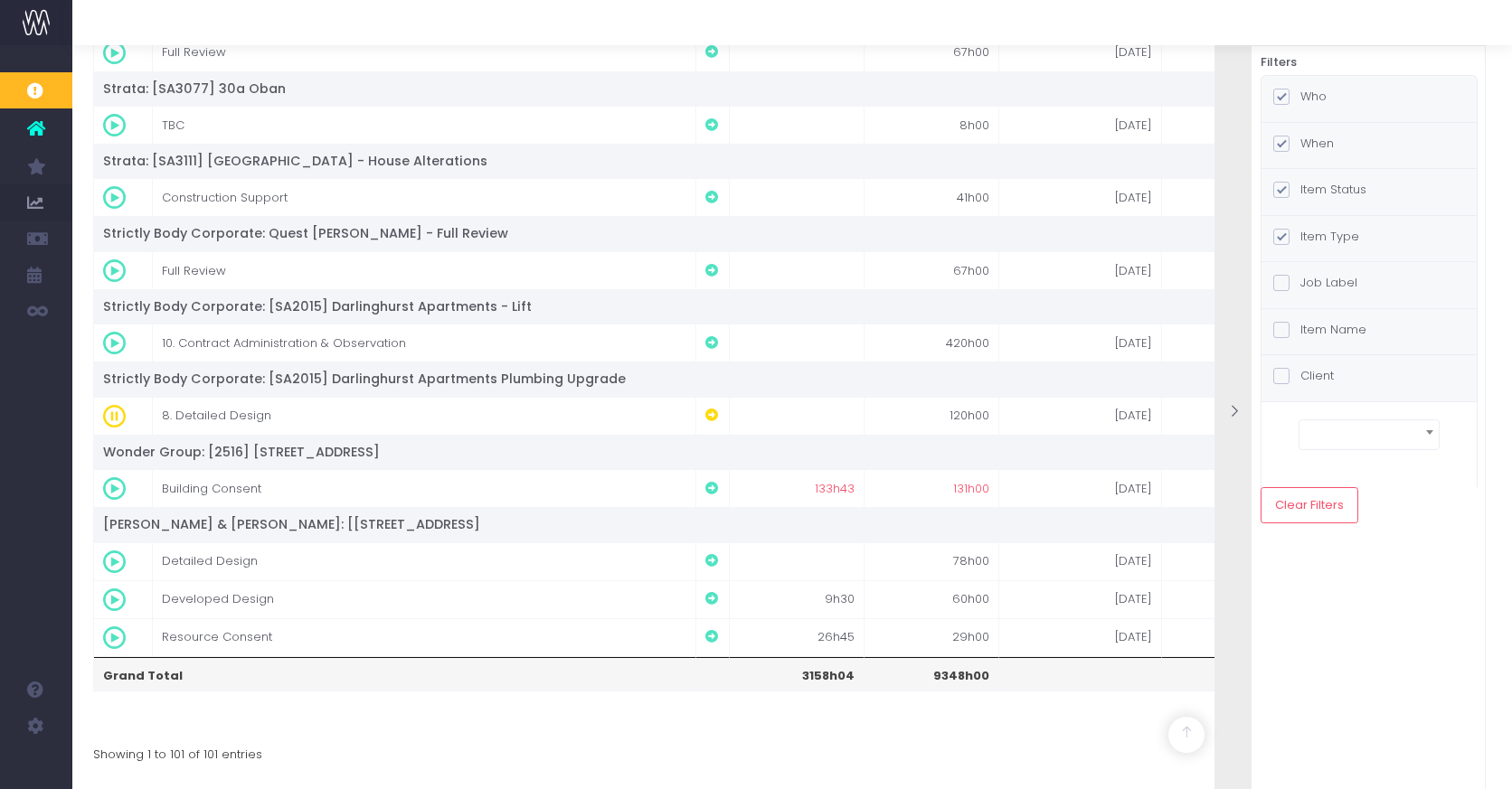
click at [1312, 374] on input "Client" at bounding box center [1306, 373] width 11 height 11
click at [1323, 286] on label "Job Label" at bounding box center [1316, 282] width 84 height 18
click at [1312, 286] on input "Job Label" at bounding box center [1306, 279] width 11 height 11
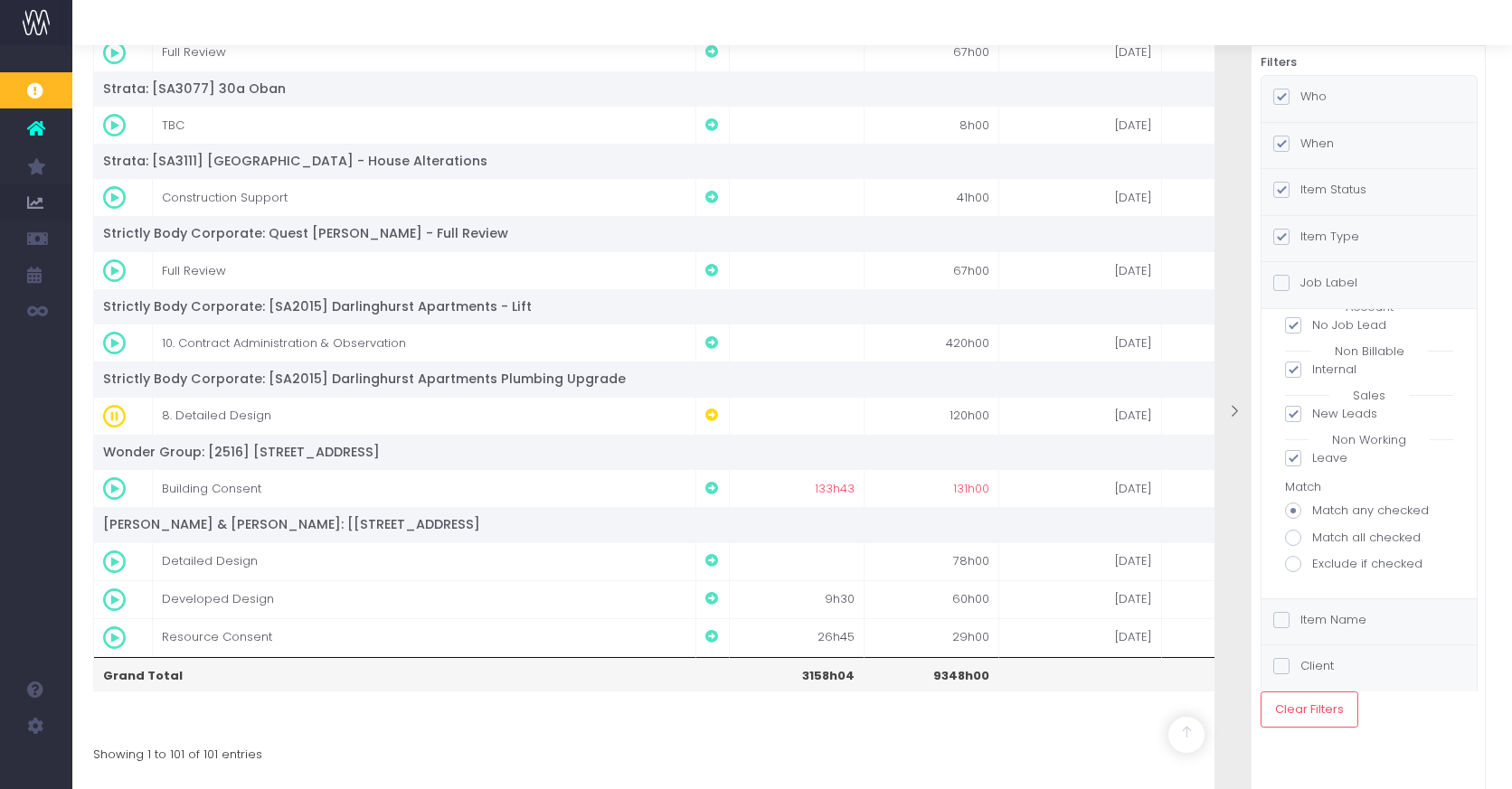
scroll to position [44, 0]
click at [1297, 453] on span at bounding box center [1293, 455] width 16 height 16
click at [1312, 453] on input "Leave" at bounding box center [1318, 452] width 11 height 11
checkbox input "false"
checkbox input "true"
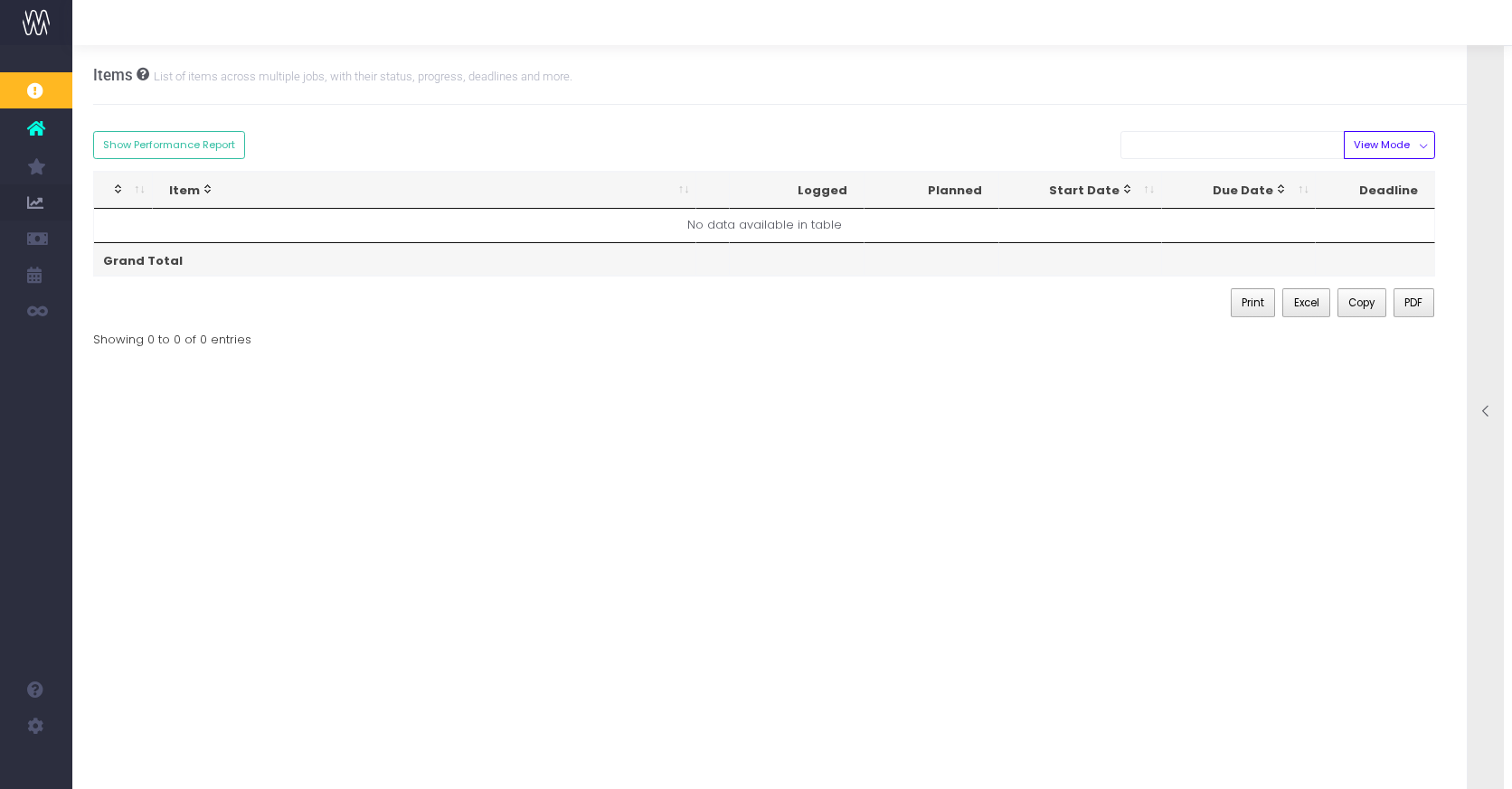
scroll to position [0, 0]
click at [1486, 414] on icon at bounding box center [1486, 412] width 15 height 15
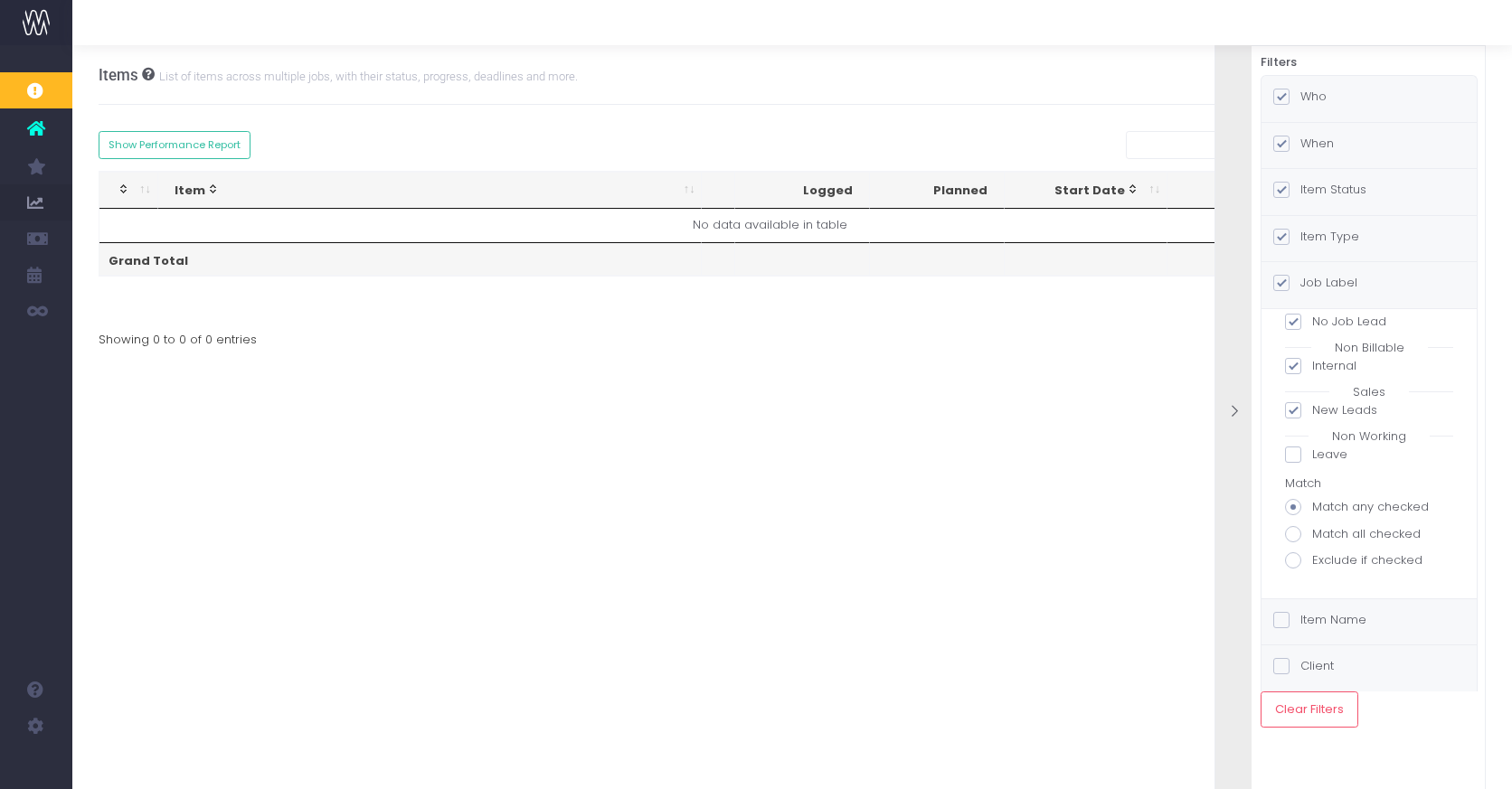
click at [1298, 455] on span at bounding box center [1293, 455] width 16 height 16
click at [1312, 455] on input "Leave" at bounding box center [1318, 452] width 11 height 11
checkbox input "true"
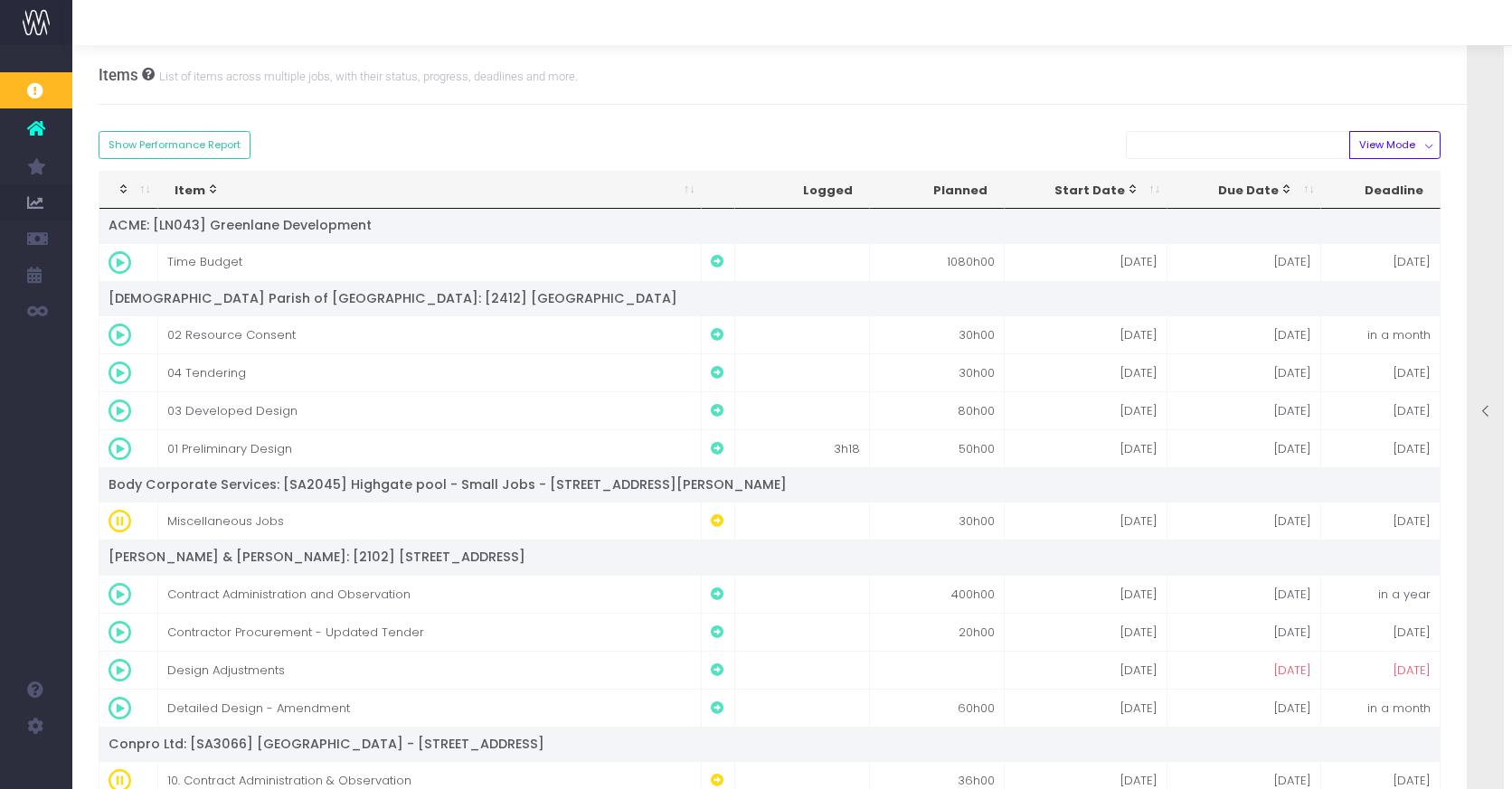
click at [1487, 411] on icon at bounding box center [1486, 412] width 15 height 15
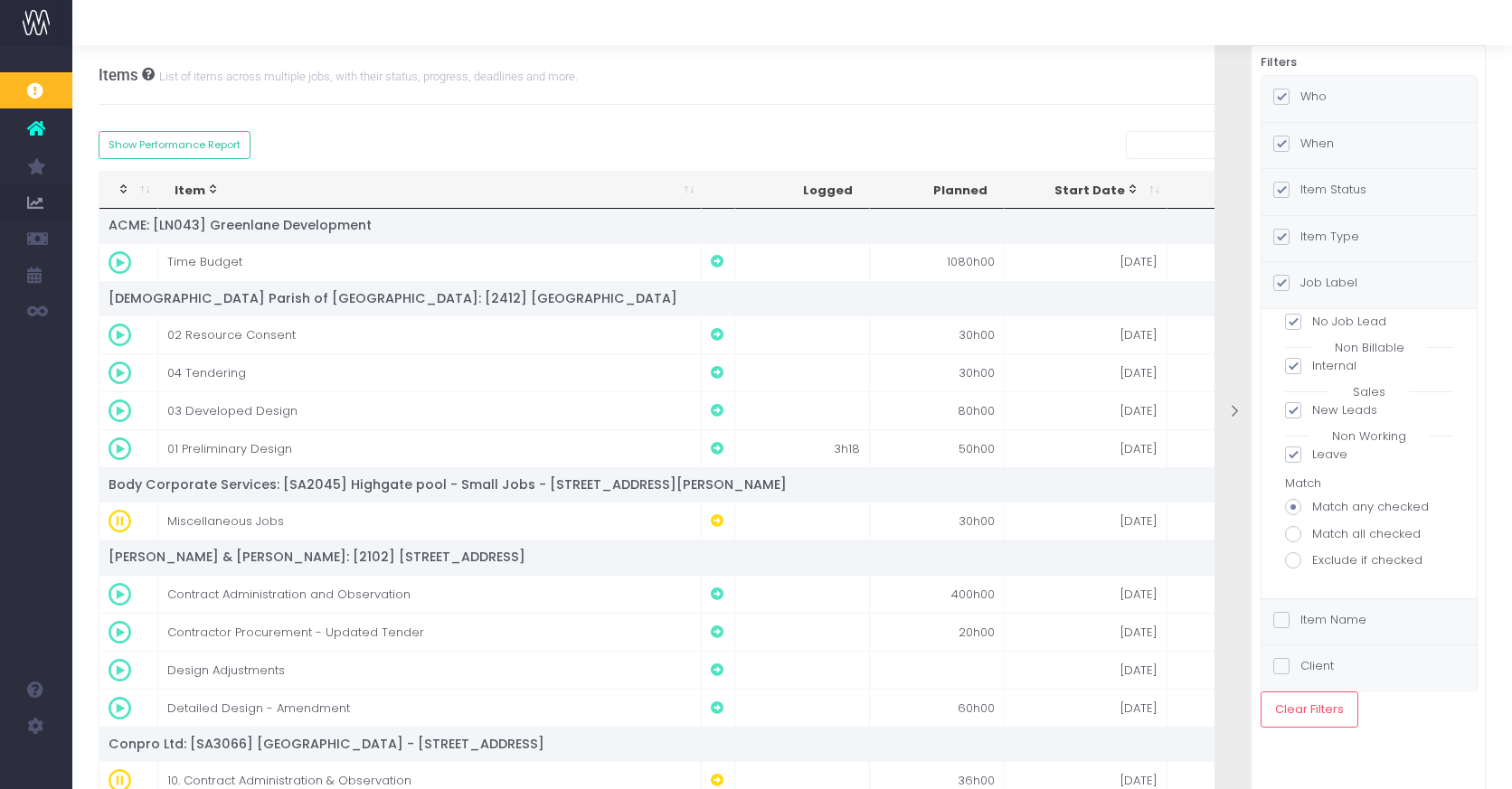
click at [1324, 94] on label "Who" at bounding box center [1300, 96] width 53 height 18
click at [1312, 94] on input "Who" at bounding box center [1306, 93] width 11 height 11
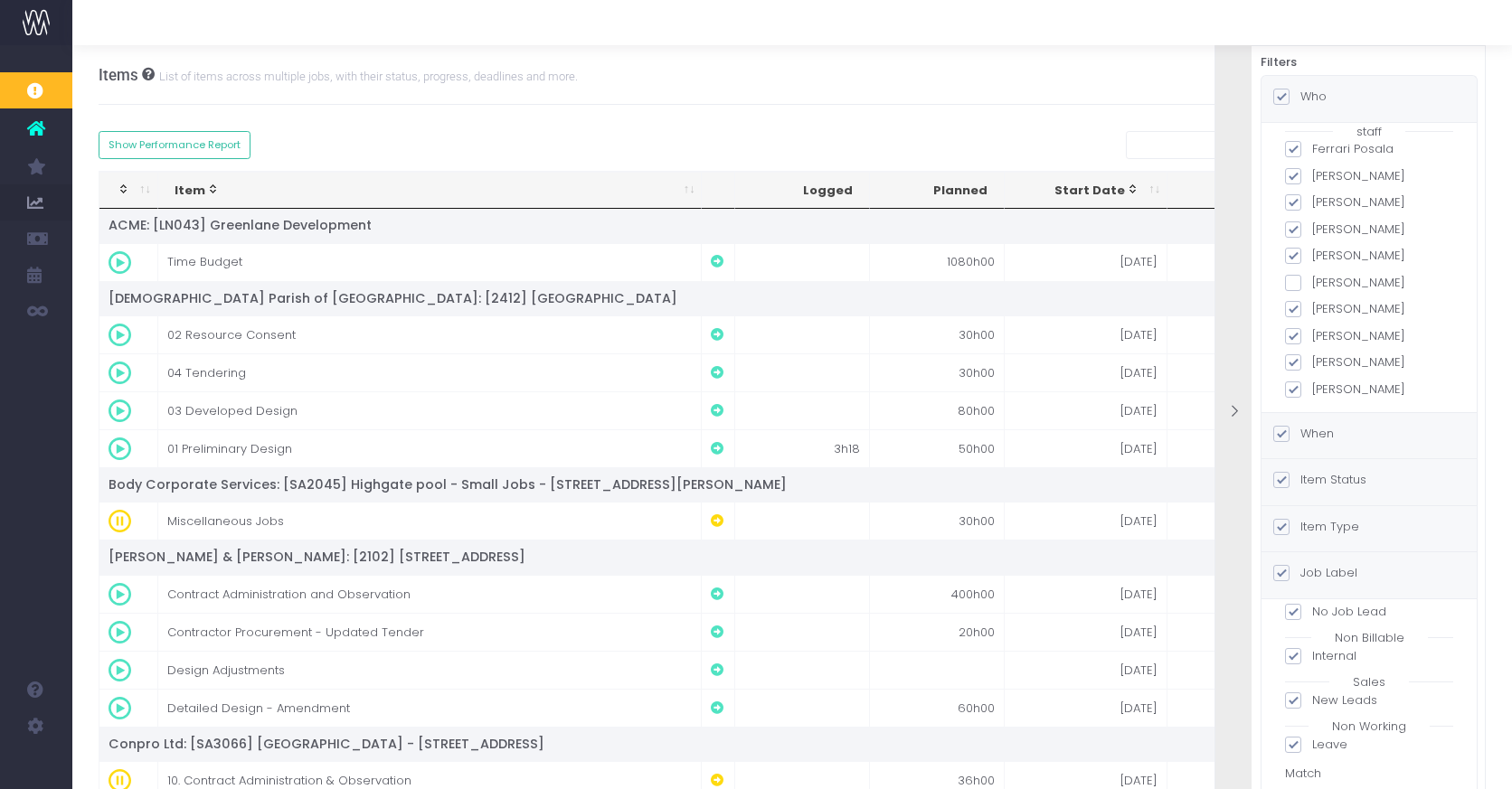
scroll to position [96, 0]
click at [1324, 435] on label "When" at bounding box center [1304, 434] width 61 height 18
click at [1312, 435] on input "When" at bounding box center [1306, 431] width 11 height 11
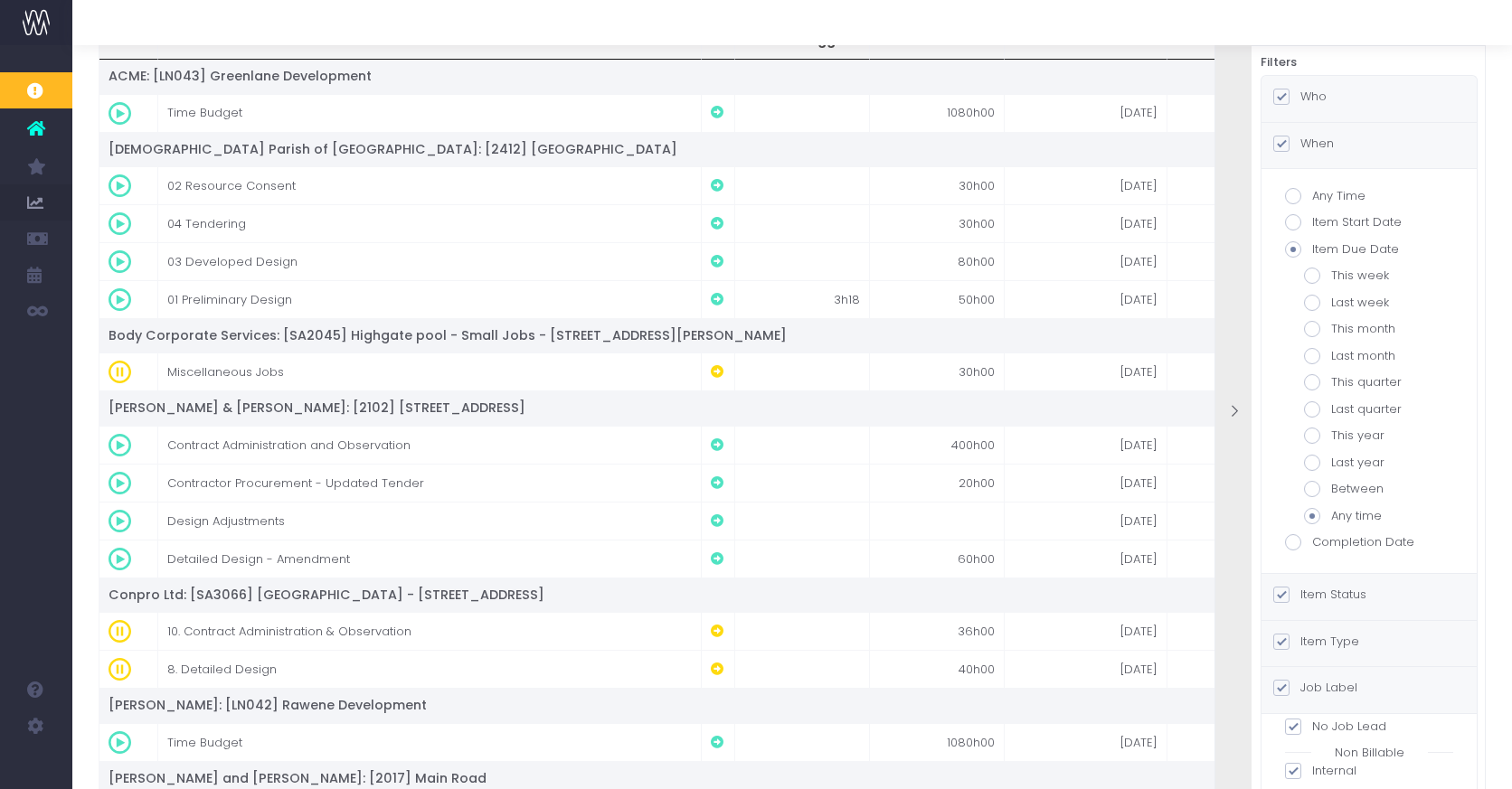
scroll to position [159, 0]
